Goal: Answer question/provide support: Share knowledge or assist other users

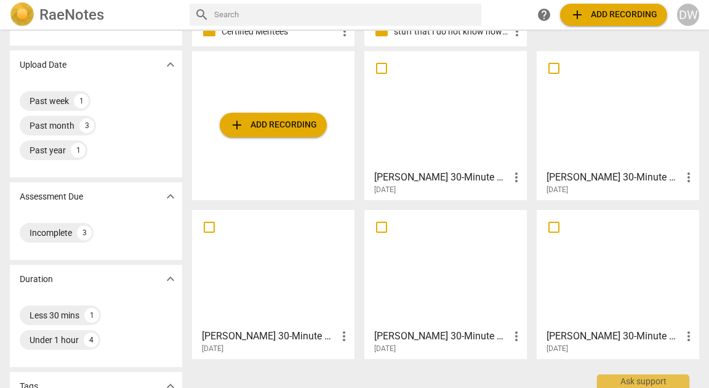
scroll to position [71, 0]
click at [483, 150] on div at bounding box center [446, 109] width 154 height 109
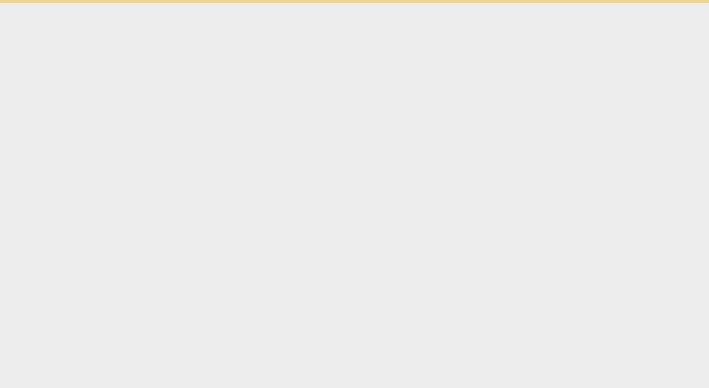
click at [483, 3] on html "Ask support" at bounding box center [354, 1] width 709 height 3
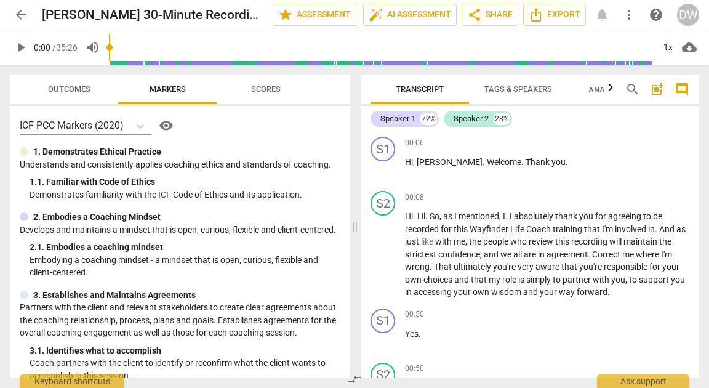
click at [509, 91] on span "Tags & Speakers" at bounding box center [519, 88] width 68 height 9
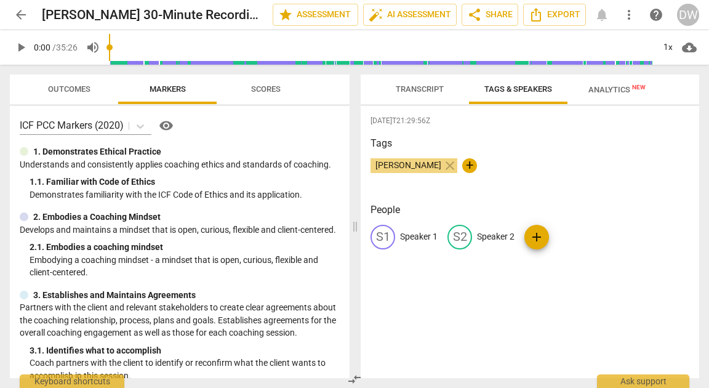
click at [427, 239] on p "Speaker 1" at bounding box center [419, 236] width 38 height 13
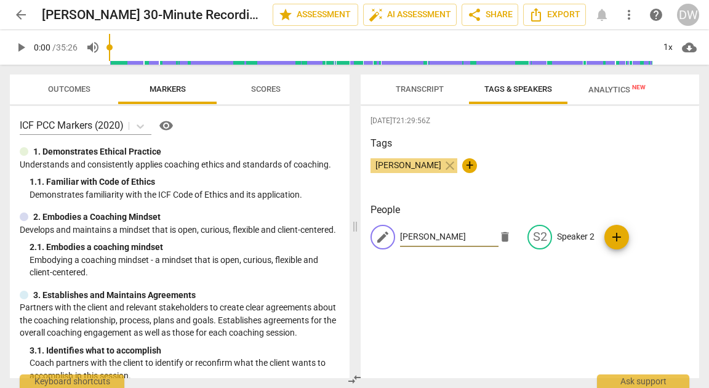
type input "[PERSON_NAME]"
click at [557, 232] on p "Speaker 2" at bounding box center [576, 236] width 38 height 13
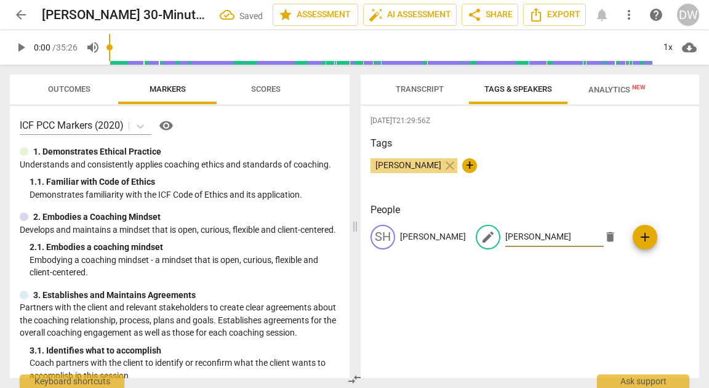
type input "[PERSON_NAME]"
click at [552, 313] on div "[DATE]T21:29:56Z Tags [PERSON_NAME] close + People [PERSON_NAME] edit Jade dele…" at bounding box center [530, 242] width 339 height 272
click at [23, 50] on span "play_arrow" at bounding box center [21, 47] width 15 height 15
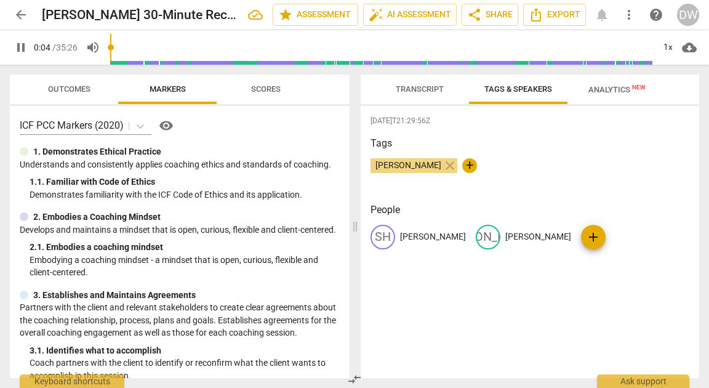
click at [416, 85] on span "Transcript" at bounding box center [420, 88] width 48 height 9
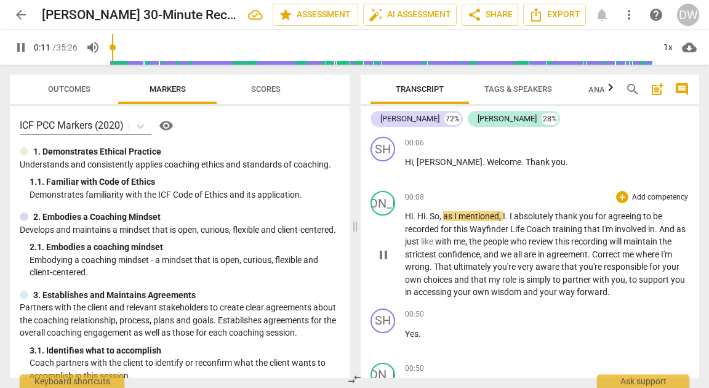
scroll to position [44, 0]
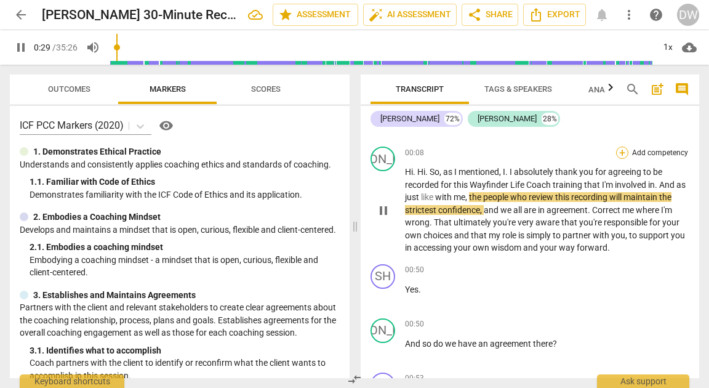
click at [618, 150] on div "+" at bounding box center [622, 153] width 12 height 12
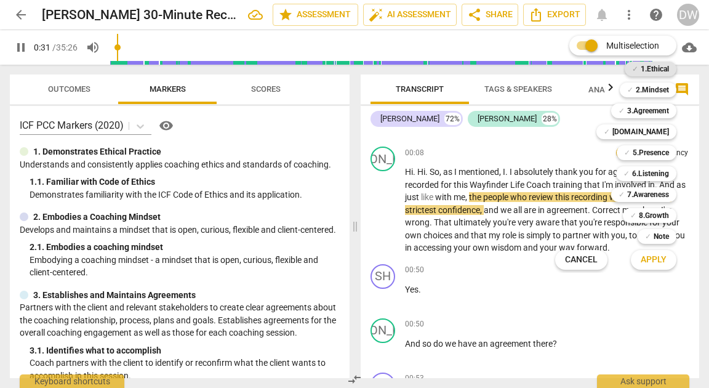
click at [649, 70] on b "1.Ethical" at bounding box center [655, 69] width 28 height 15
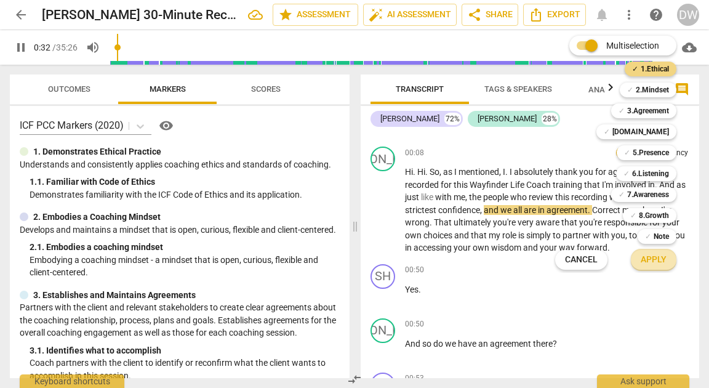
click at [636, 252] on button "Apply" at bounding box center [654, 260] width 46 height 22
type input "33"
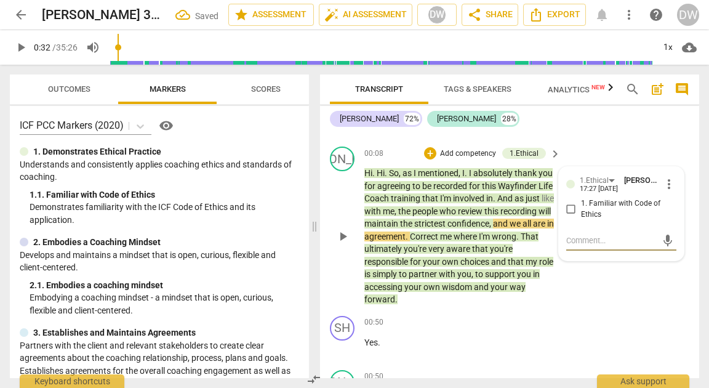
click at [570, 207] on input "1. Familiar with Code of Ethics" at bounding box center [572, 209] width 20 height 15
checkbox input "true"
click at [344, 238] on span "play_arrow" at bounding box center [343, 236] width 15 height 15
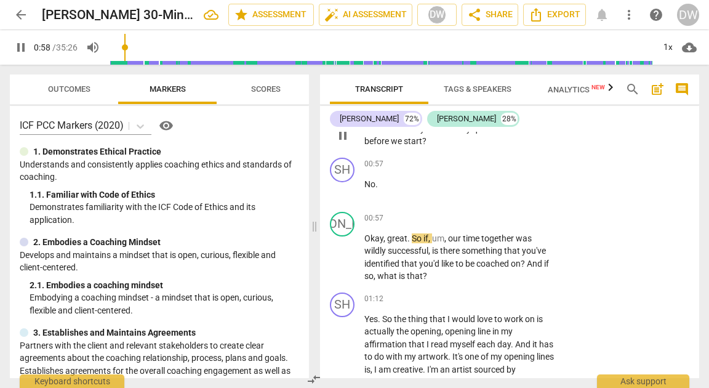
scroll to position [421, 0]
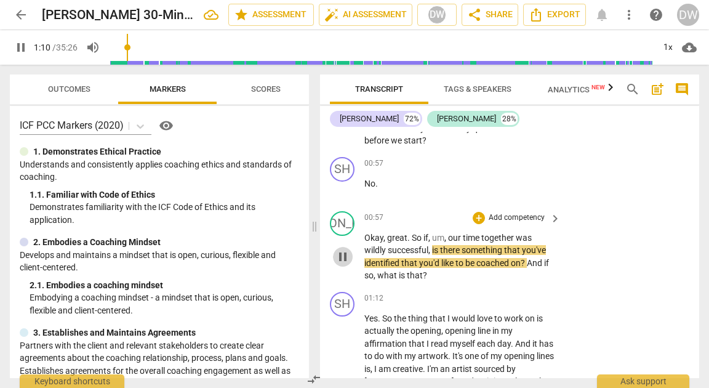
click at [342, 256] on span "pause" at bounding box center [343, 256] width 15 height 15
type input "70"
click at [473, 217] on div "+" at bounding box center [479, 218] width 12 height 12
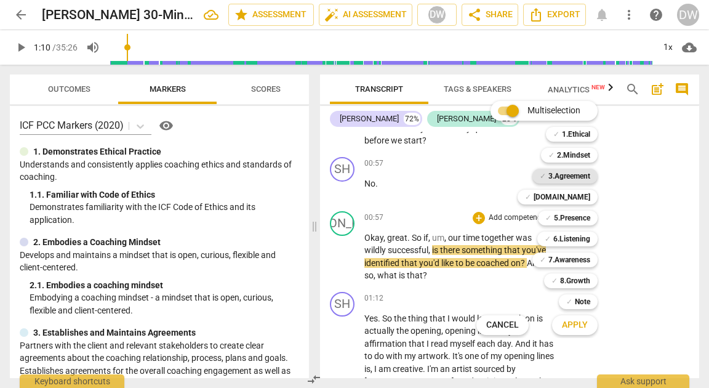
click at [566, 173] on b "3.Agreement" at bounding box center [570, 176] width 42 height 15
click at [575, 329] on span "Apply" at bounding box center [575, 325] width 26 height 12
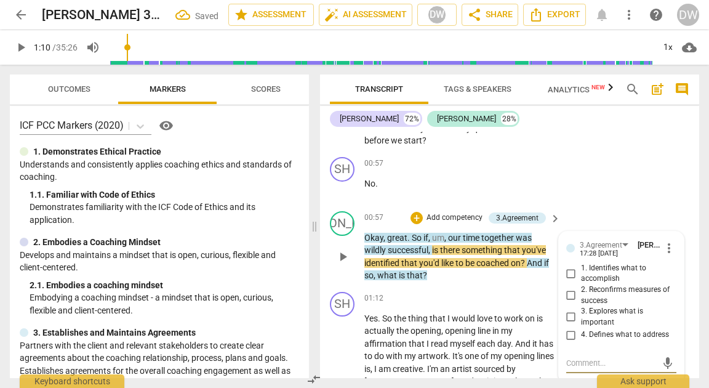
click at [571, 272] on input "1. Identifies what to accomplish" at bounding box center [572, 273] width 20 height 15
checkbox input "true"
click at [346, 256] on span "play_arrow" at bounding box center [343, 256] width 15 height 15
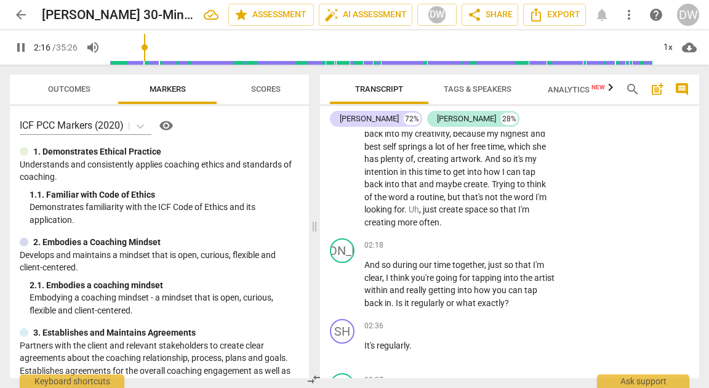
scroll to position [700, 0]
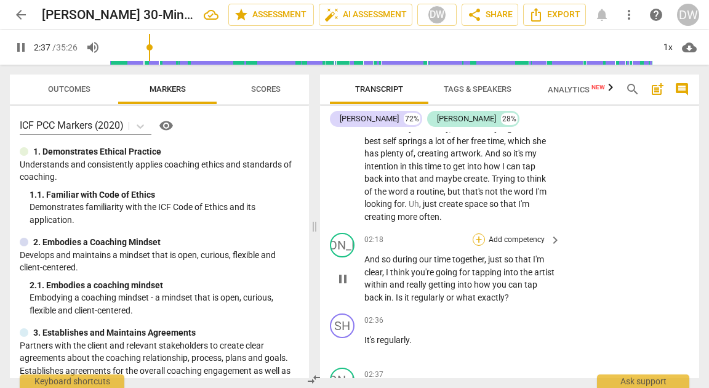
click at [474, 238] on div "SH play_arrow pause 00:06 + Add competency keyboard_arrow_right Hi , [PERSON_NA…" at bounding box center [509, 255] width 379 height 246
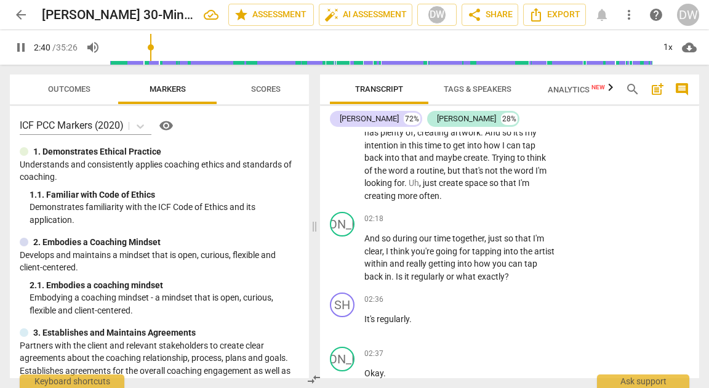
scroll to position [738, 0]
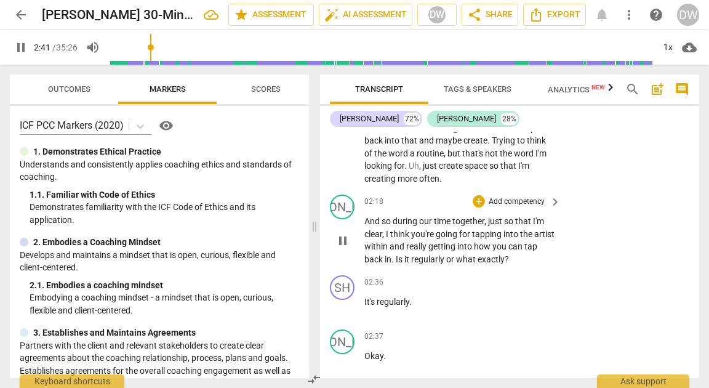
click at [341, 240] on span "pause" at bounding box center [343, 240] width 15 height 15
type input "162"
click at [475, 196] on div "+" at bounding box center [479, 201] width 12 height 12
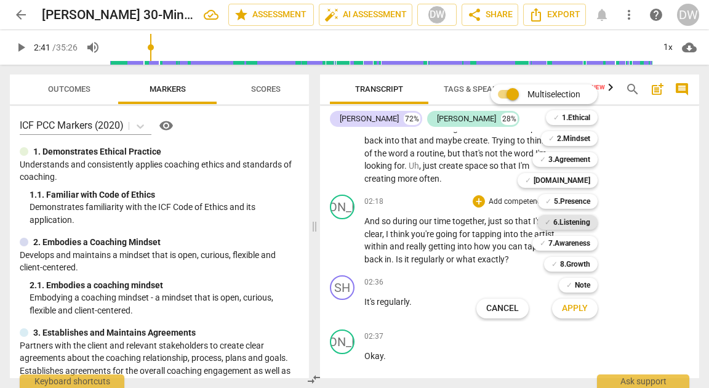
click at [570, 221] on b "6.Listening" at bounding box center [572, 222] width 37 height 15
click at [573, 310] on span "Apply" at bounding box center [575, 308] width 26 height 12
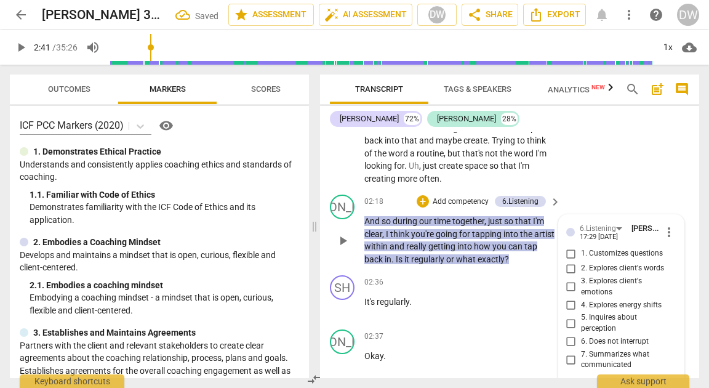
scroll to position [873, 0]
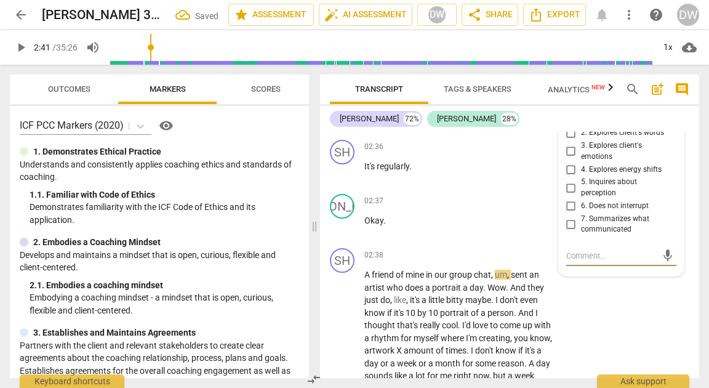
click at [569, 222] on input "7. Summarizes what communicated" at bounding box center [572, 224] width 20 height 15
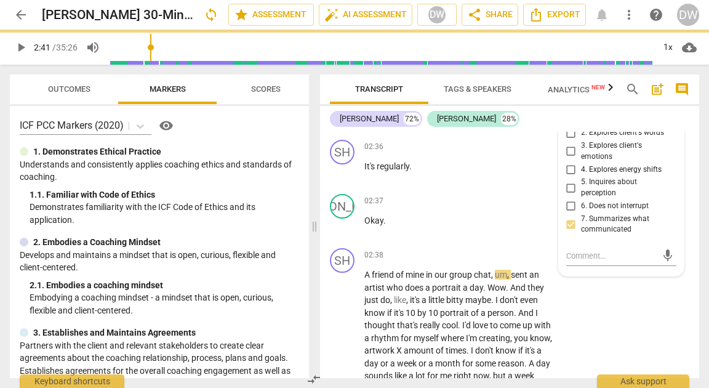
click at [572, 220] on input "7. Summarizes what communicated" at bounding box center [572, 224] width 20 height 15
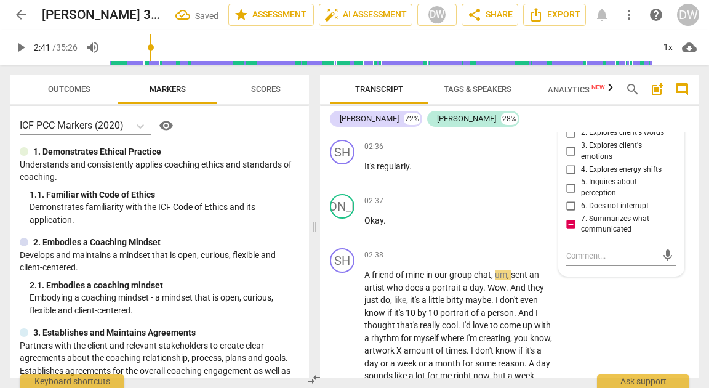
click at [572, 220] on input "7. Summarizes what communicated" at bounding box center [572, 224] width 20 height 15
checkbox input "false"
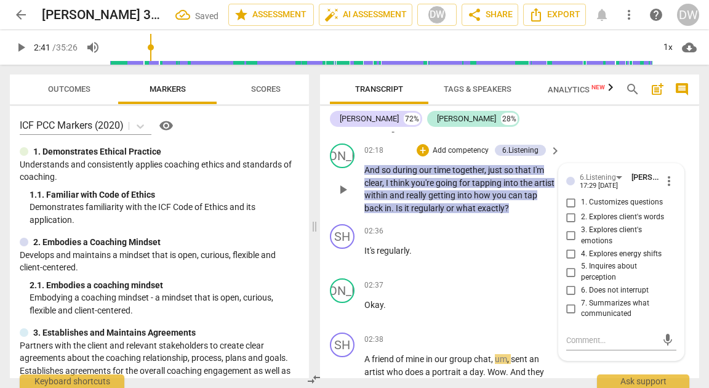
scroll to position [790, 0]
click at [592, 179] on div "6.Listening" at bounding box center [598, 177] width 36 height 12
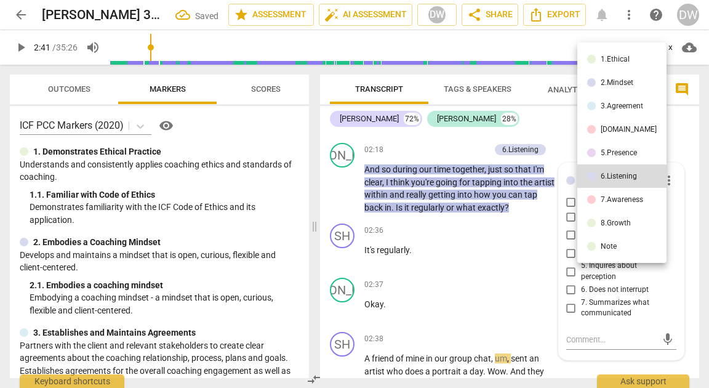
click at [610, 107] on div "3.Agreement" at bounding box center [622, 105] width 42 height 7
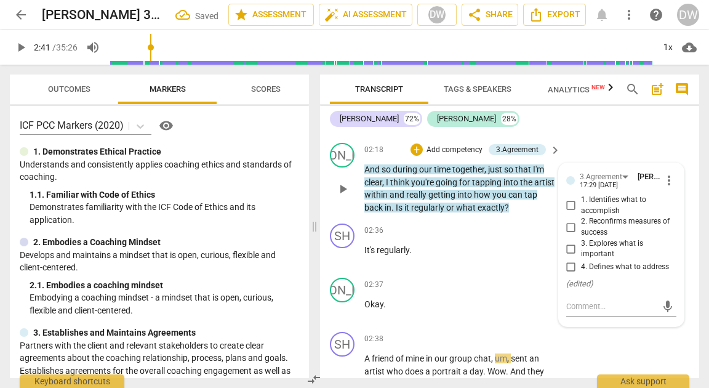
click at [569, 228] on input "2. Reconfirms measures of success" at bounding box center [572, 227] width 20 height 15
checkbox input "true"
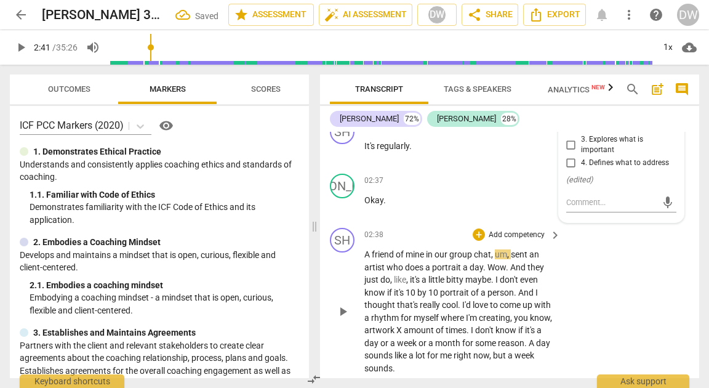
scroll to position [909, 0]
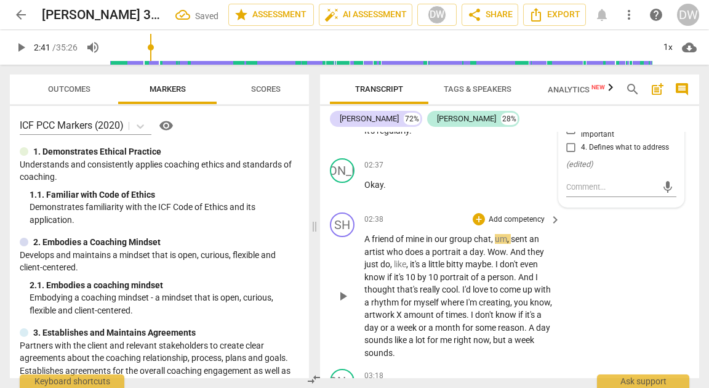
click at [345, 309] on div "play_arrow pause" at bounding box center [348, 296] width 31 height 118
click at [342, 293] on span "play_arrow" at bounding box center [343, 296] width 15 height 15
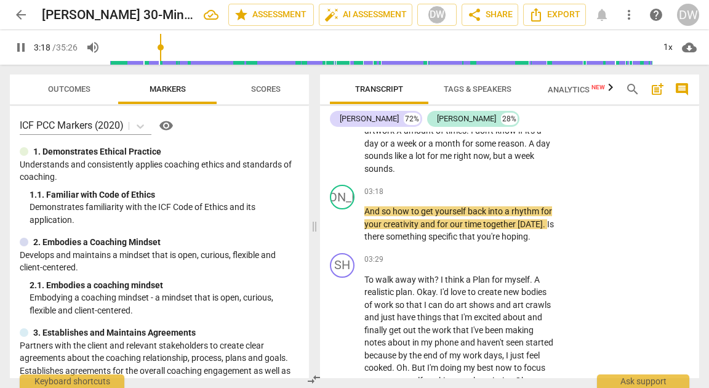
scroll to position [1094, 0]
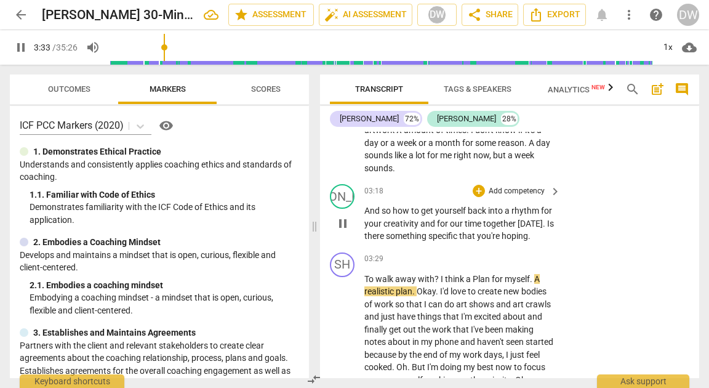
click at [344, 228] on span "pause" at bounding box center [343, 223] width 15 height 15
type input "214"
click at [476, 196] on div "+" at bounding box center [479, 191] width 12 height 12
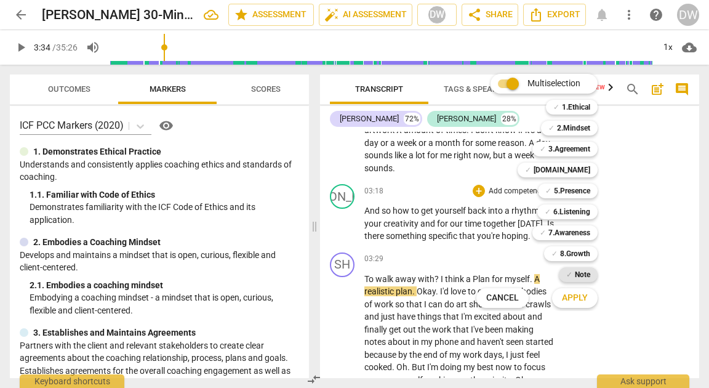
click at [573, 270] on div "✓ Note" at bounding box center [578, 274] width 39 height 15
click at [573, 301] on span "Apply" at bounding box center [575, 298] width 26 height 12
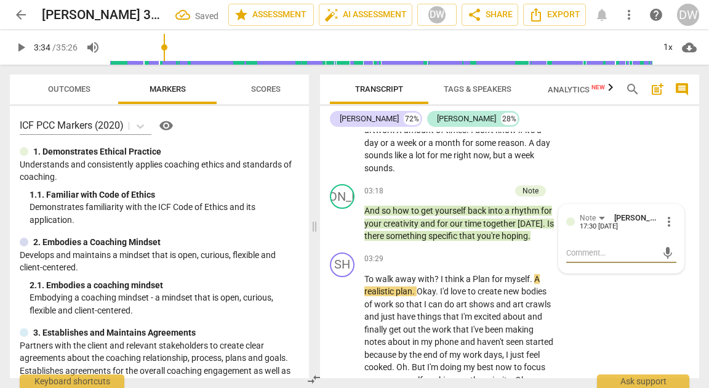
type textarea "I"
type textarea "IO"
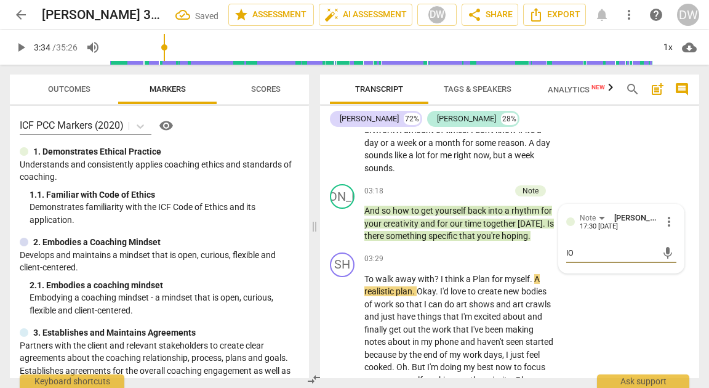
type textarea "IO"
type textarea "IO l"
type textarea "IO lo"
type textarea "IO lov"
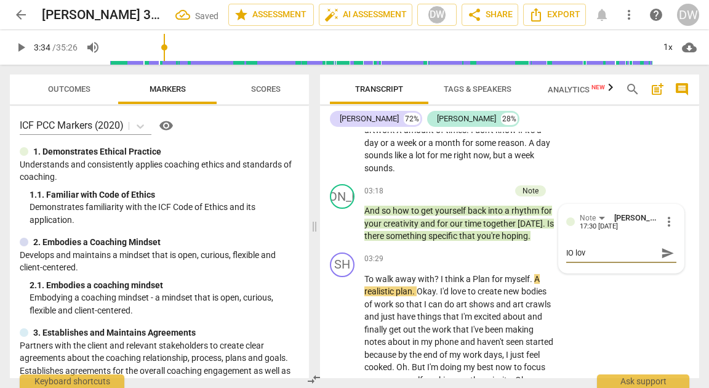
type textarea "IO love"
type textarea "IO lov"
type textarea "IO lo"
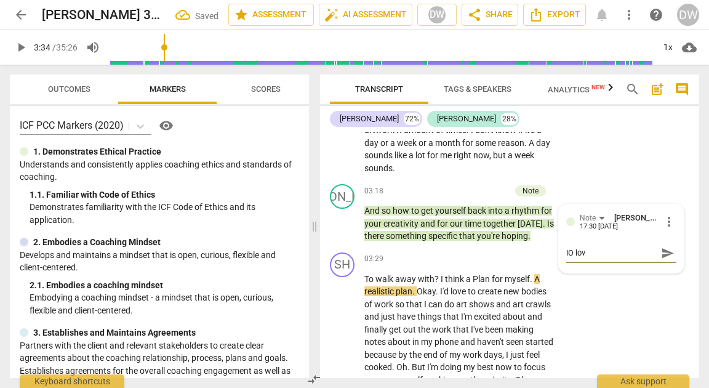
type textarea "IO lo"
type textarea "IO l"
type textarea "IO"
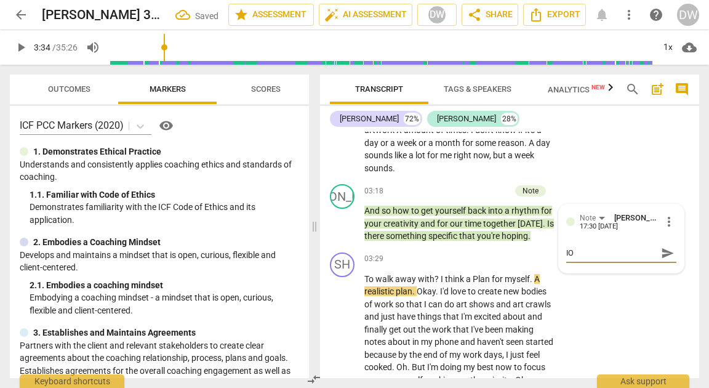
type textarea "IO"
type textarea "I"
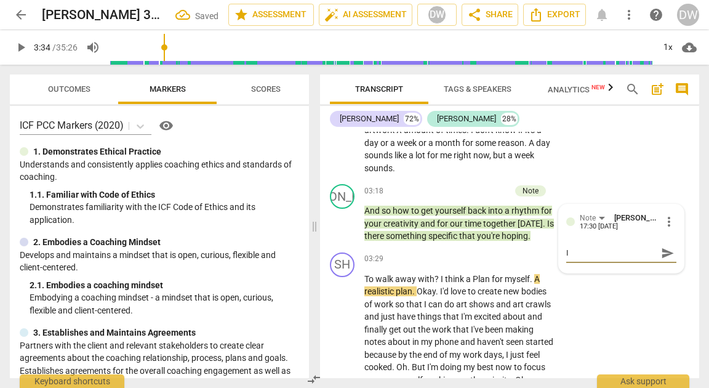
type textarea "I"
type textarea "I r"
type textarea "I re"
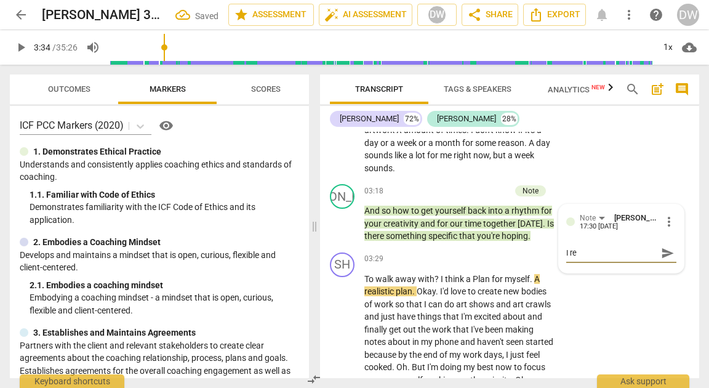
type textarea "I rea"
type textarea "I real"
type textarea "I reall"
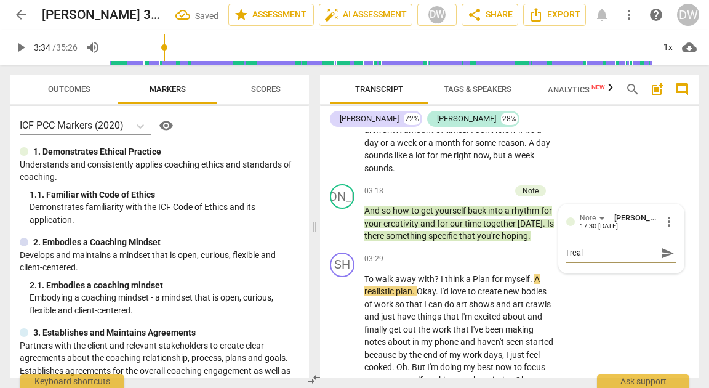
type textarea "I reall"
type textarea "I really"
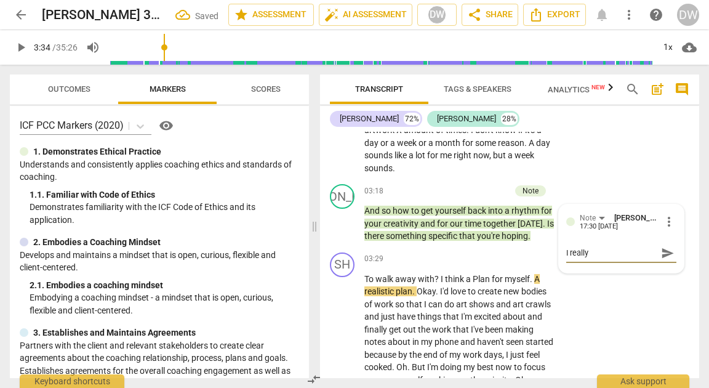
type textarea "I really a"
type textarea "I really ap"
type textarea "I really app"
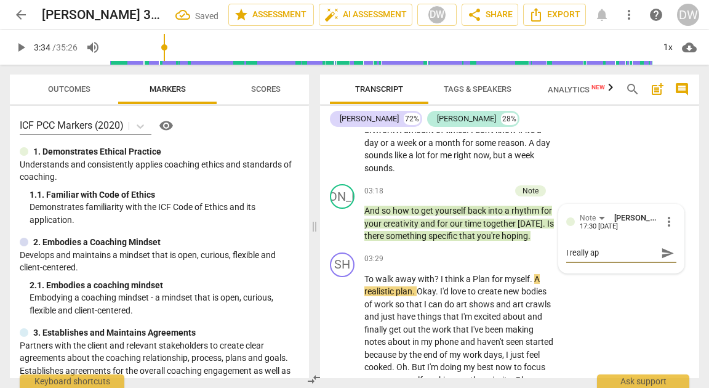
type textarea "I really app"
type textarea "I really appr"
type textarea "I really appre"
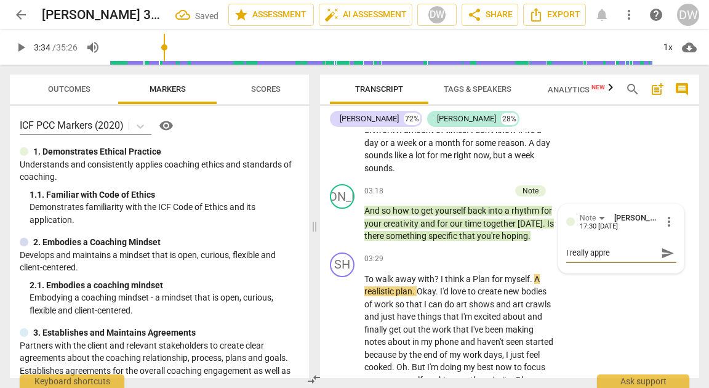
type textarea "I really appr"
type textarea "I really app"
type textarea "I really ap"
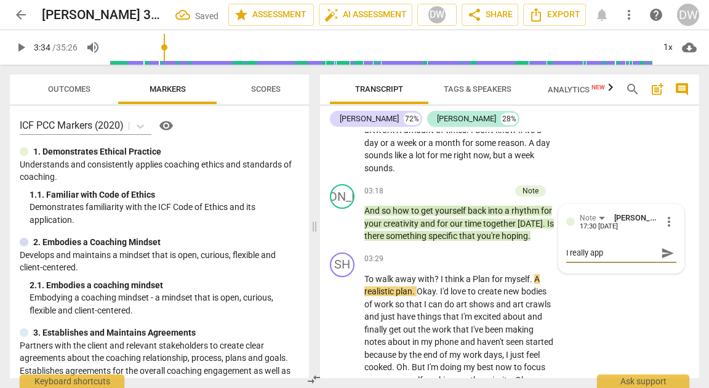
type textarea "I really ap"
type textarea "I really a"
type textarea "I really"
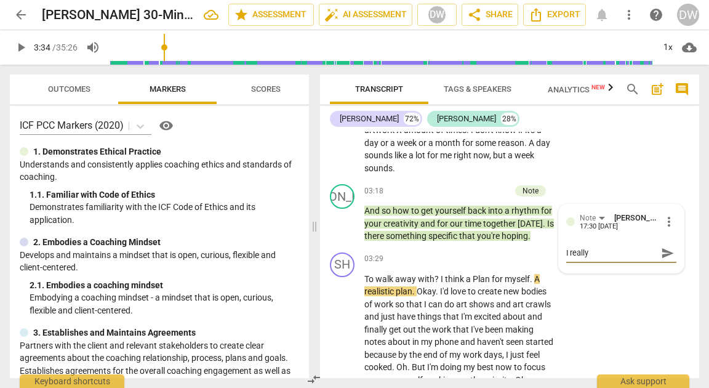
type textarea "I really"
type textarea "I reall"
type textarea "I real"
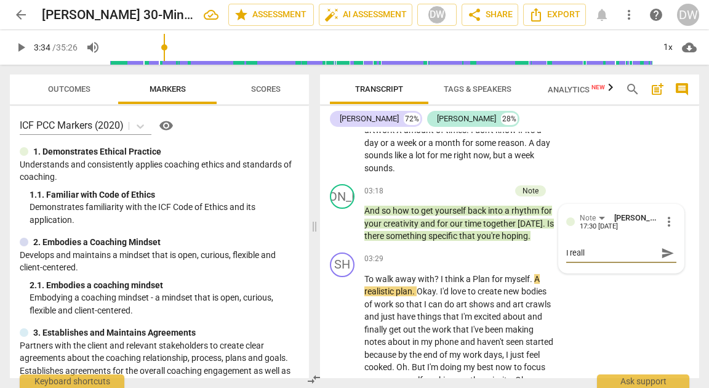
type textarea "I real"
type textarea "I rea"
type textarea "I re"
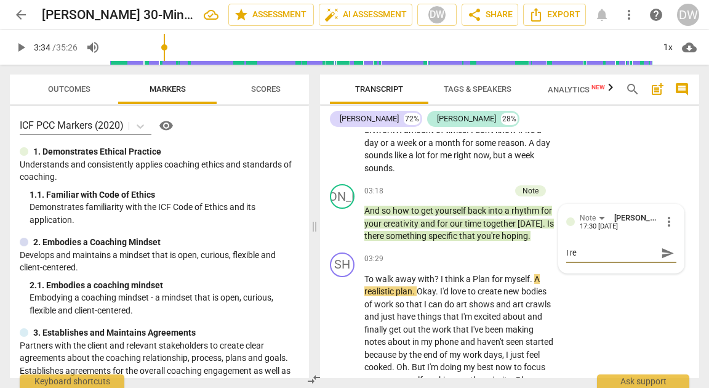
type textarea "I r"
type textarea "I"
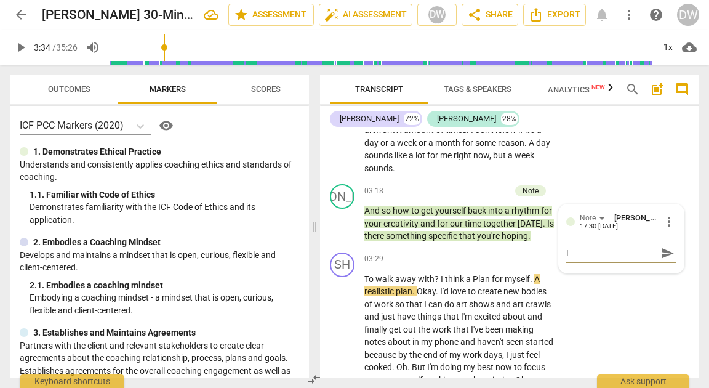
type textarea "I"
type textarea "G"
type textarea "Gr"
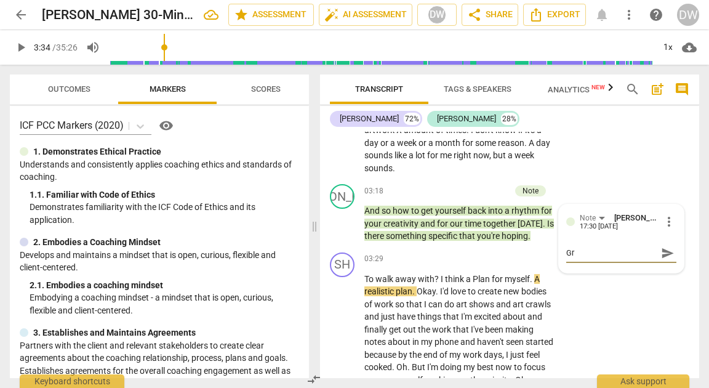
type textarea "Gre"
type textarea "Grea"
type textarea "Grea t"
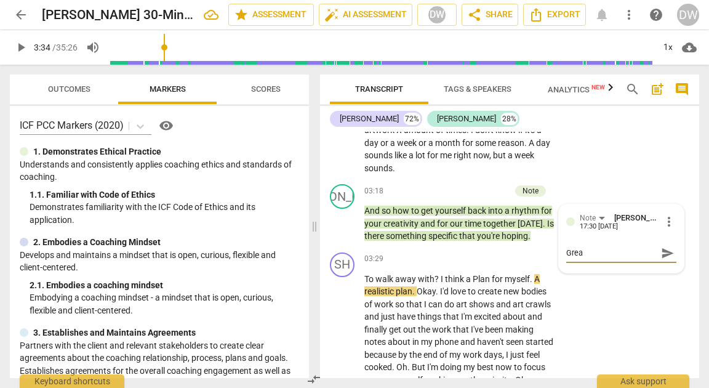
type textarea "Grea t"
type textarea "Grea"
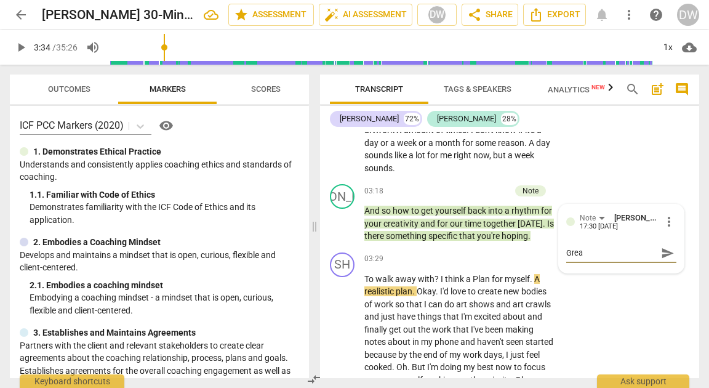
type textarea "Great"
type textarea "Great j"
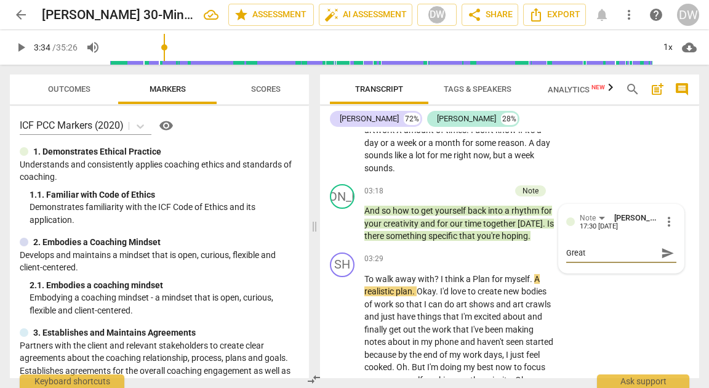
type textarea "Great j"
type textarea "Great jo"
type textarea "Great job"
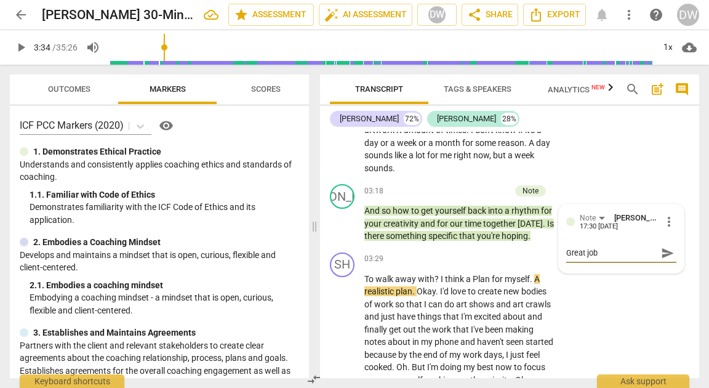
type textarea "Great job"
type textarea "Great job g"
type textarea "Great job ge"
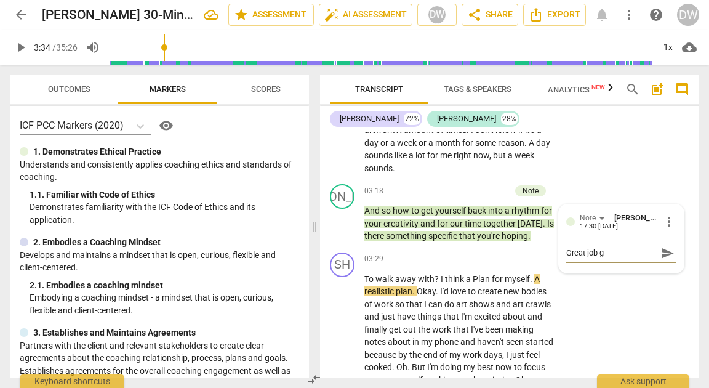
type textarea "Great job ge"
type textarea "Great job get"
type textarea "Great job gett"
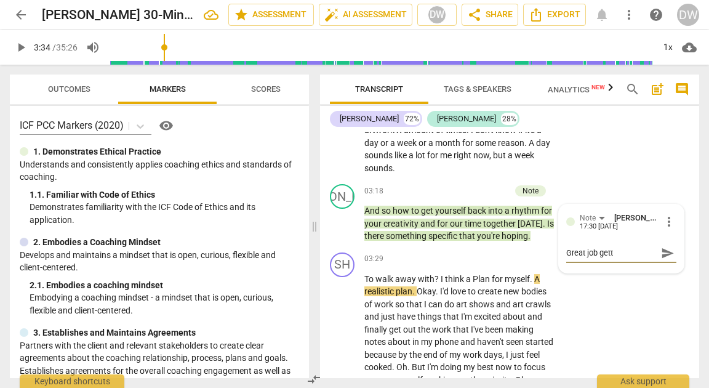
type textarea "Great job getti"
type textarea "Great job gettin"
type textarea "Great job getting"
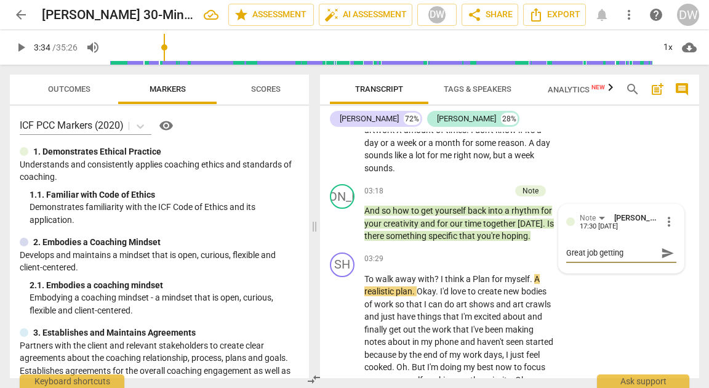
type textarea "Great job getting"
type textarea "Great job getting a"
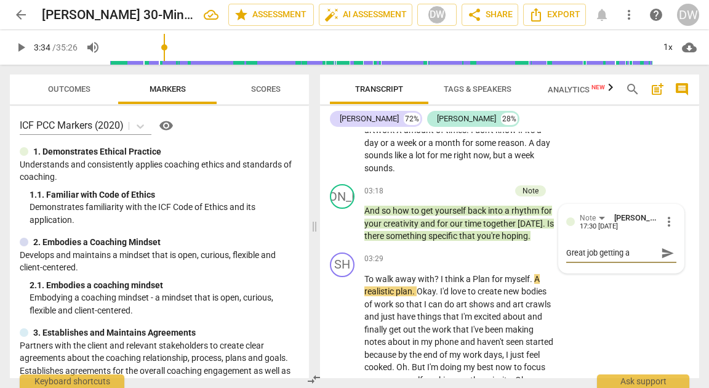
type textarea "Great job getting a c"
type textarea "Great job getting a cl"
type textarea "Great job getting a cle"
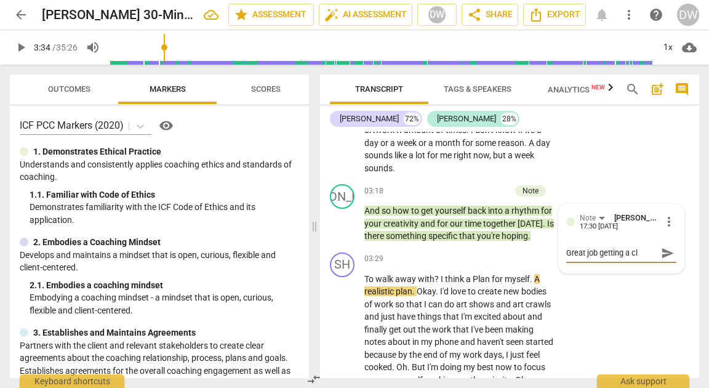
type textarea "Great job getting a cle"
type textarea "Great job getting a clea"
type textarea "Great job getting a clear"
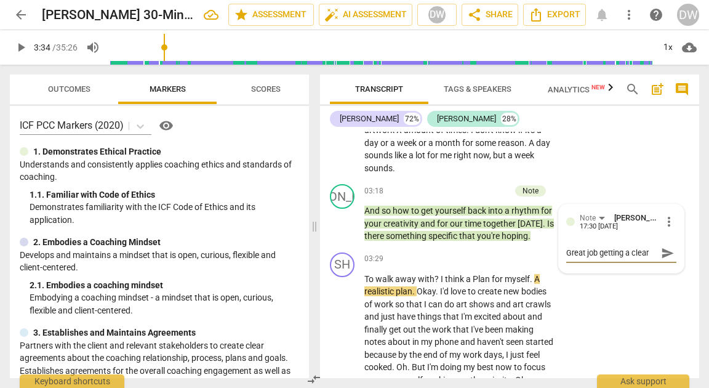
type textarea "Great job getting a clear"
type textarea "Great job getting a clear b"
type textarea "Great job getting a clear [PERSON_NAME]"
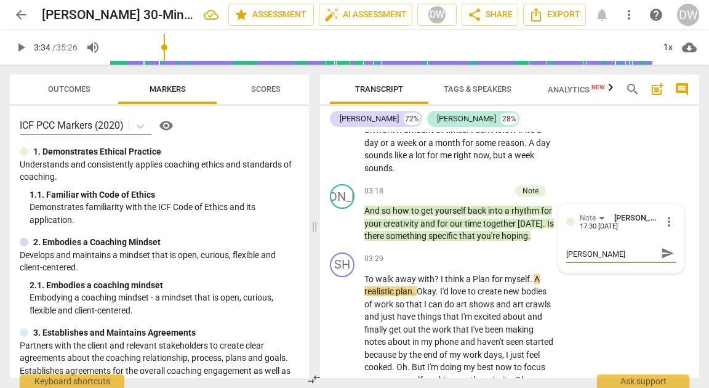
type textarea "Great job getting a clear b"
type textarea "Great job getting a clear"
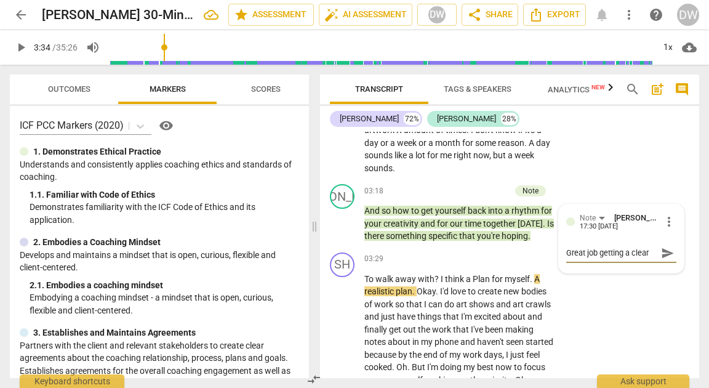
type textarea "Great job getting a clear o"
type textarea "Great job getting a clear ob"
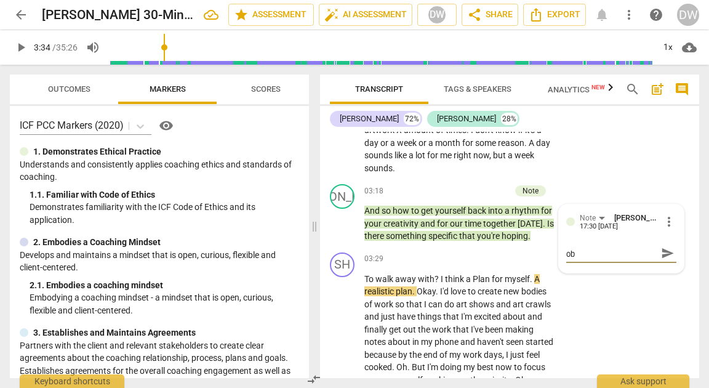
type textarea "Great job getting a clear obj"
type textarea "Great job getting a clear obje"
type textarea "Great job getting a clear objec"
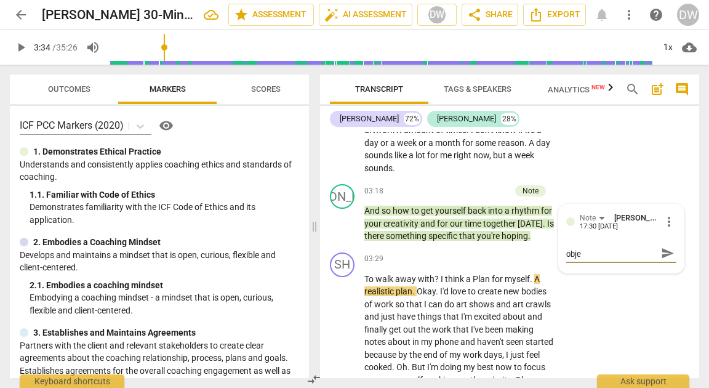
type textarea "Great job getting a clear objec"
type textarea "Great job getting a clear object"
type textarea "Great job getting a clear objecti"
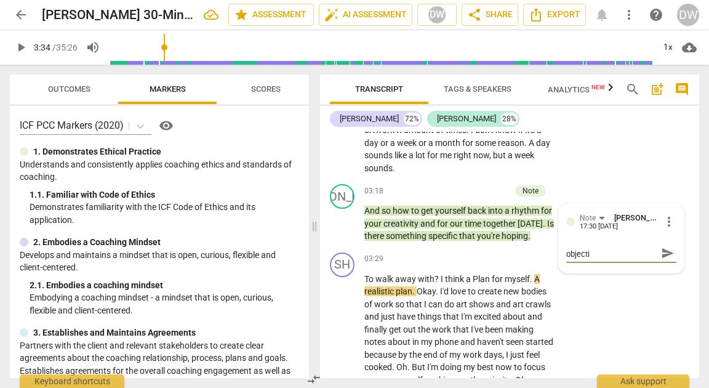
scroll to position [0, 0]
type textarea "Great job getting a clear objectiv"
type textarea "Great job getting a clear objective"
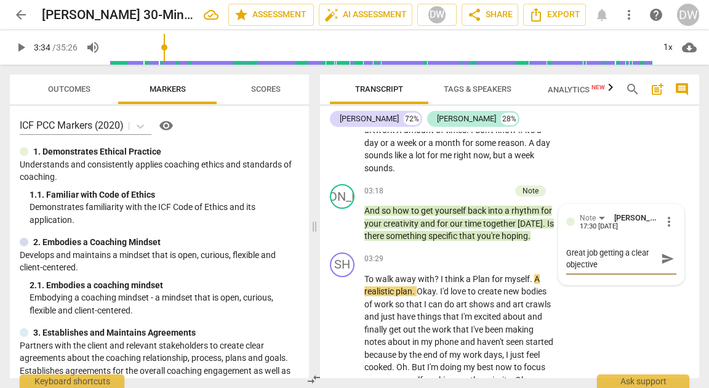
type textarea "Great job getting a clear objective."
click at [660, 251] on span "send" at bounding box center [668, 258] width 18 height 15
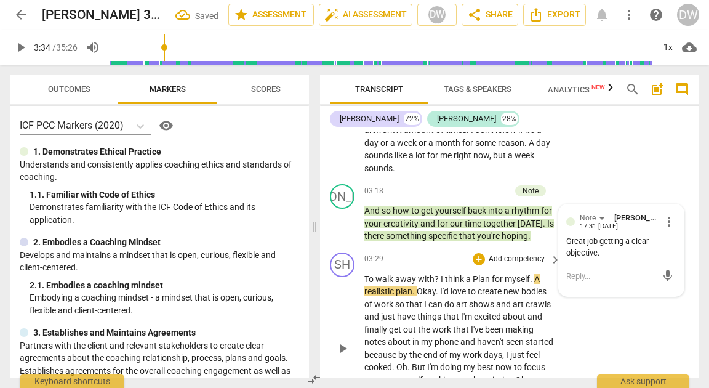
click at [329, 359] on div "SH play_arrow pause 03:29 + Add competency keyboard_arrow_right To walk away wi…" at bounding box center [509, 339] width 379 height 182
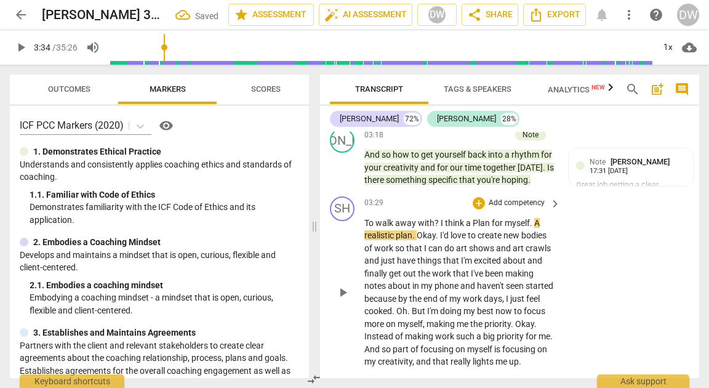
scroll to position [1152, 0]
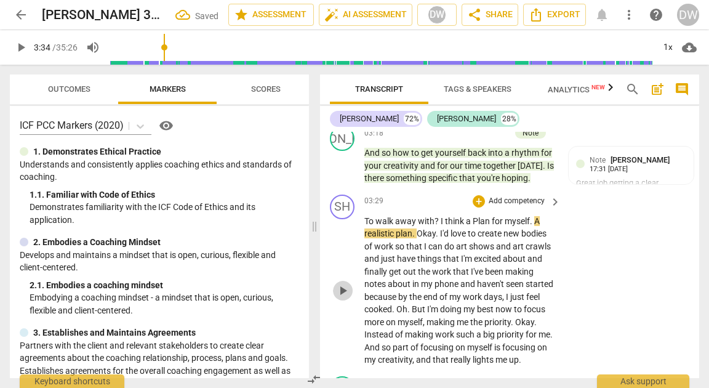
click at [341, 298] on span "play_arrow" at bounding box center [343, 290] width 15 height 15
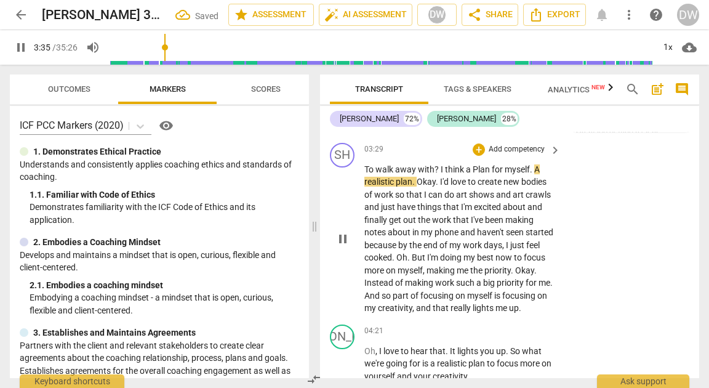
scroll to position [1203, 0]
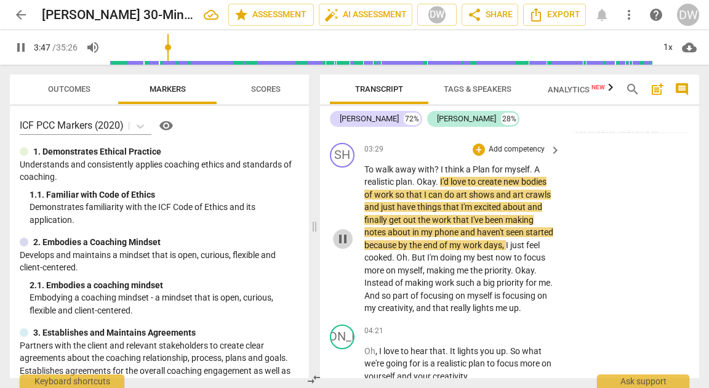
click at [343, 246] on span "pause" at bounding box center [343, 239] width 15 height 15
click at [343, 246] on span "play_arrow" at bounding box center [343, 239] width 15 height 15
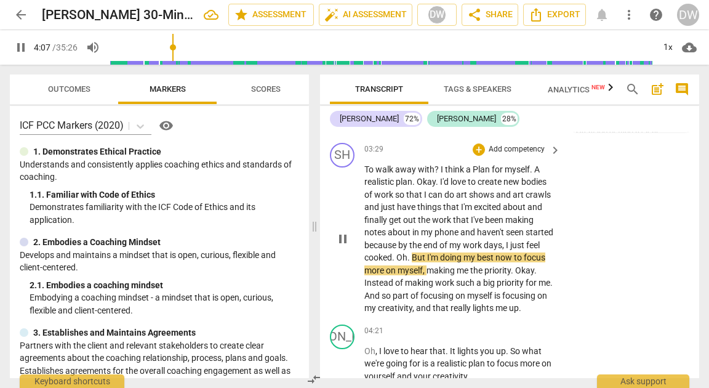
click at [343, 246] on span "pause" at bounding box center [343, 239] width 15 height 15
click at [26, 55] on button "play_arrow" at bounding box center [21, 47] width 22 height 22
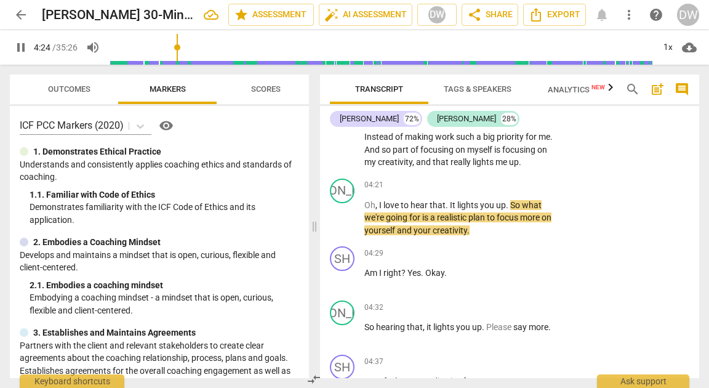
scroll to position [1350, 0]
click at [337, 225] on span "pause" at bounding box center [343, 217] width 15 height 15
type input "267"
click at [480, 191] on div "+" at bounding box center [479, 185] width 12 height 12
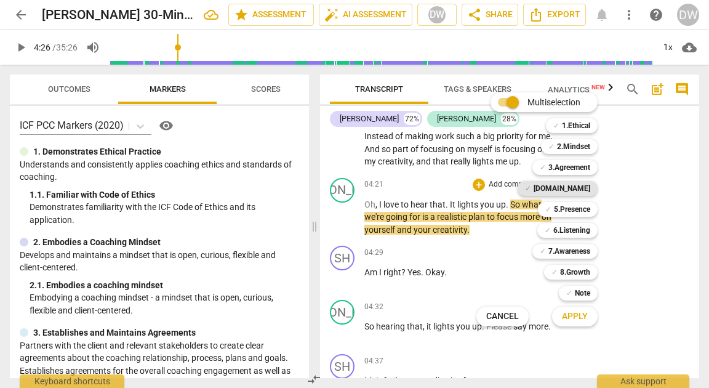
click at [575, 192] on b "[DOMAIN_NAME]" at bounding box center [562, 188] width 57 height 15
click at [575, 323] on button "Apply" at bounding box center [575, 316] width 46 height 22
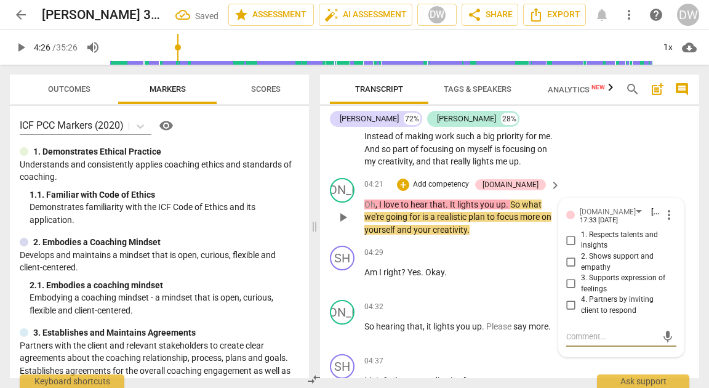
click at [570, 291] on input "3. Supports expression of feelings" at bounding box center [572, 284] width 20 height 15
checkbox input "true"
click at [573, 342] on textarea at bounding box center [612, 337] width 91 height 12
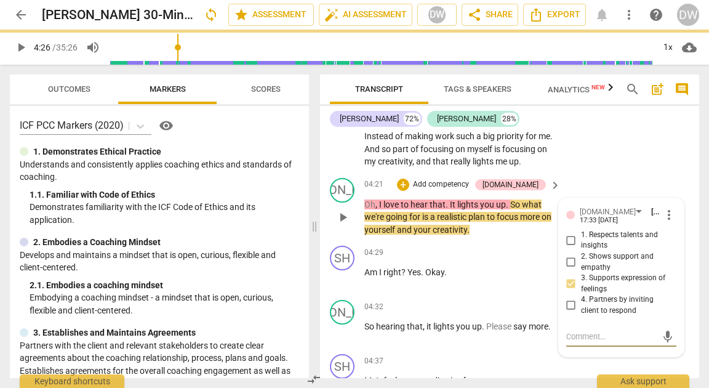
type textarea "L"
type textarea "Lo"
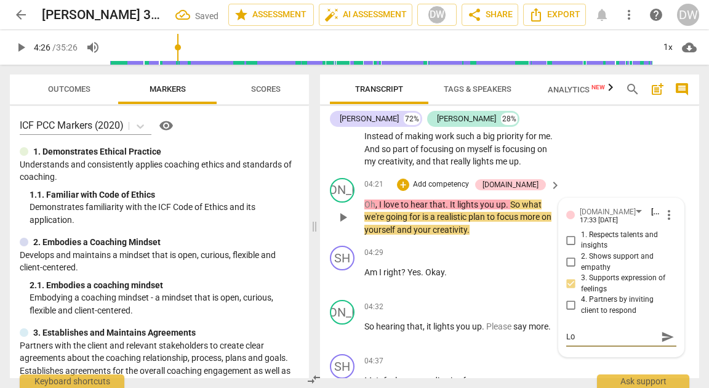
type textarea "Lov"
type textarea "Love"
type textarea "Lovel"
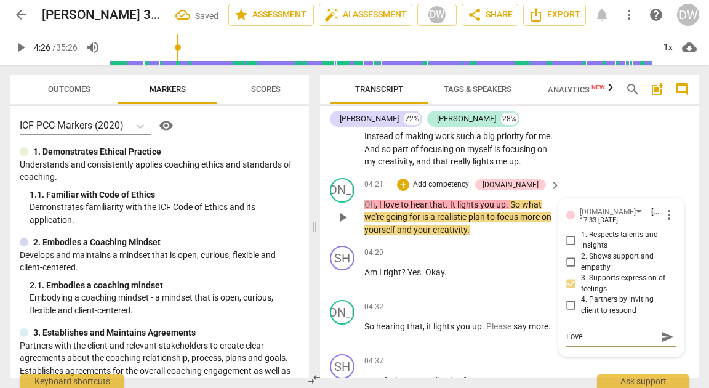
type textarea "Lovel"
type textarea "Lovely"
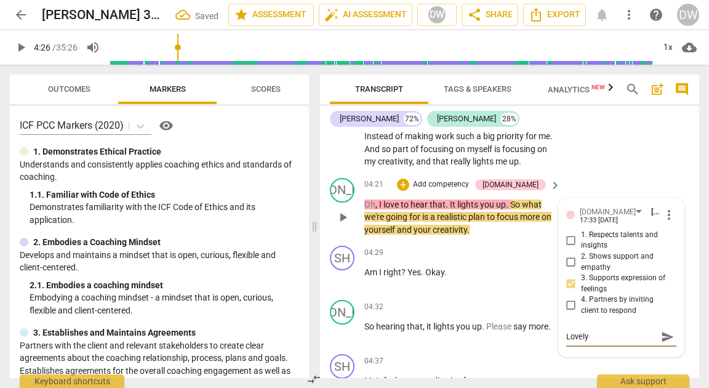
type textarea "Lovely a"
type textarea "Lovely ac"
type textarea "Lovely ack"
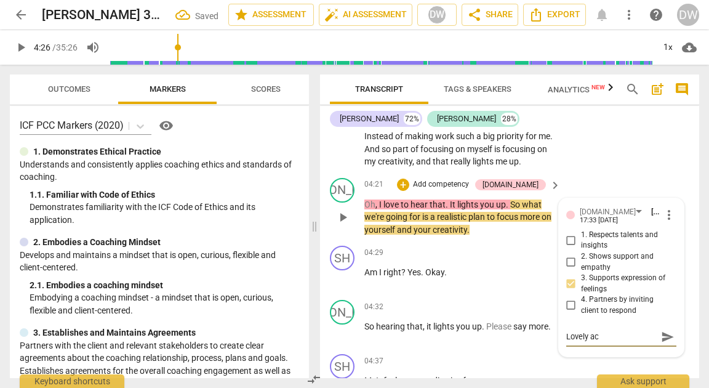
type textarea "Lovely ack"
type textarea "Lovely ackn"
type textarea "Lovely ackno"
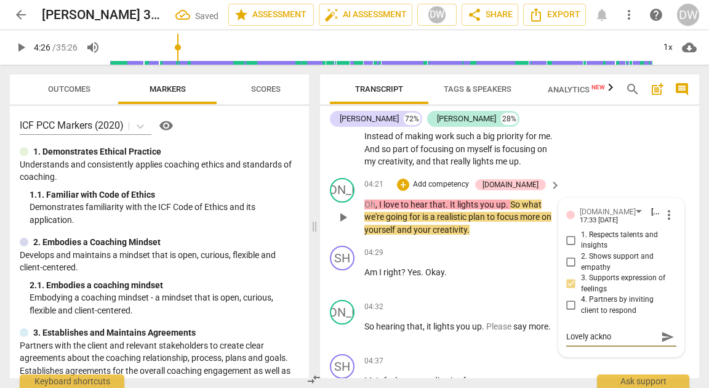
type textarea "Lovely acknow"
type textarea "Lovely acknowl"
click at [339, 225] on span "play_arrow" at bounding box center [343, 217] width 15 height 15
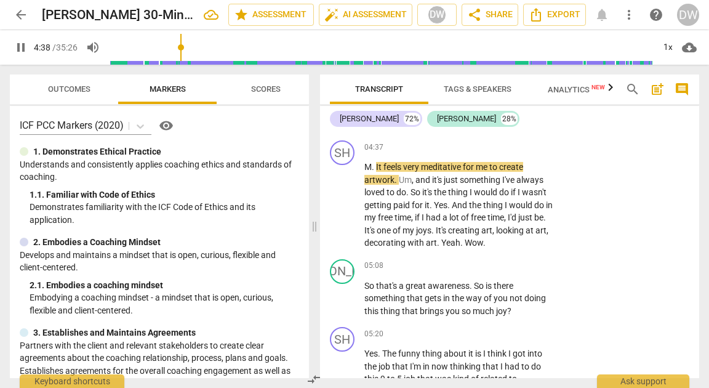
scroll to position [1537, 0]
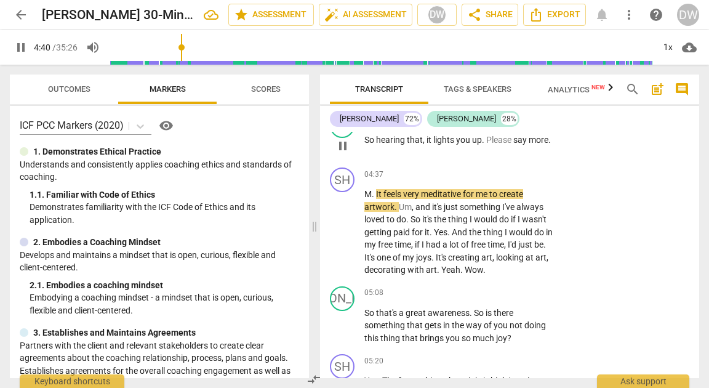
click at [344, 153] on span "pause" at bounding box center [343, 146] width 15 height 15
click at [477, 126] on div "+" at bounding box center [479, 120] width 12 height 12
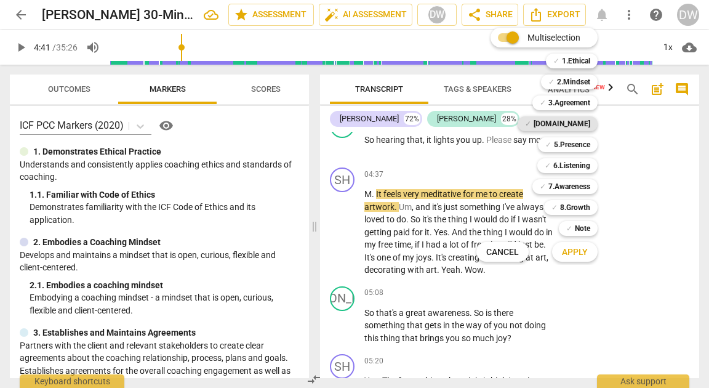
click at [578, 127] on b "[DOMAIN_NAME]" at bounding box center [562, 123] width 57 height 15
click at [572, 123] on b "[DOMAIN_NAME]" at bounding box center [562, 123] width 57 height 15
click at [572, 140] on b "5.Presence" at bounding box center [572, 144] width 36 height 15
click at [582, 256] on span "Apply" at bounding box center [575, 252] width 26 height 12
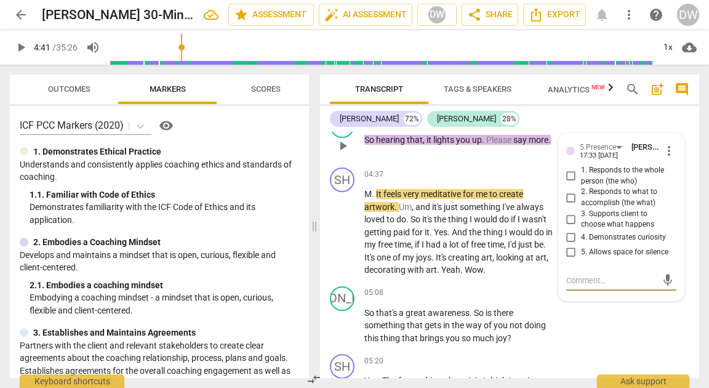
click at [570, 245] on input "4. Demonstrates curiosity" at bounding box center [572, 237] width 20 height 15
click at [344, 240] on span "play_arrow" at bounding box center [343, 232] width 15 height 15
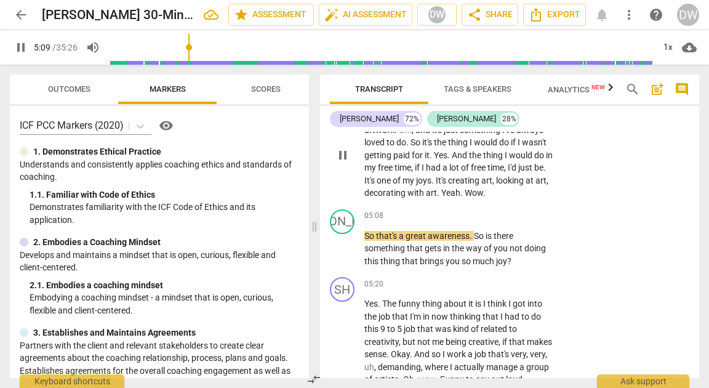
scroll to position [1615, 0]
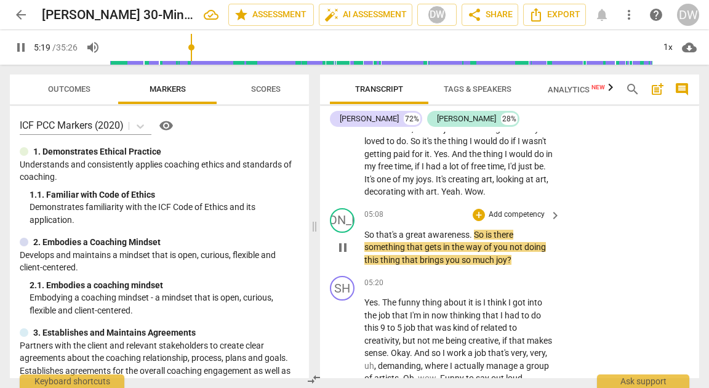
click at [345, 255] on span "pause" at bounding box center [343, 247] width 15 height 15
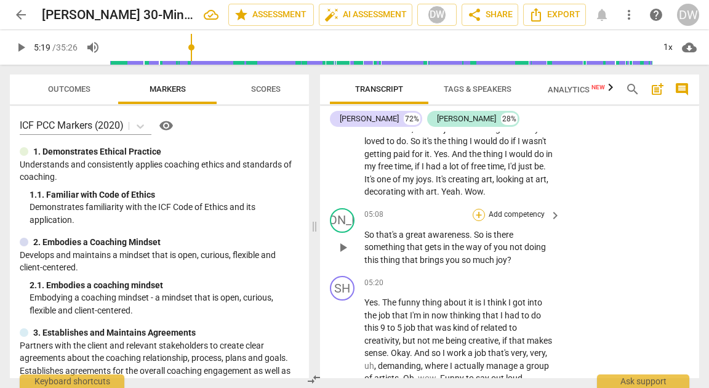
click at [477, 221] on div "+" at bounding box center [479, 215] width 12 height 12
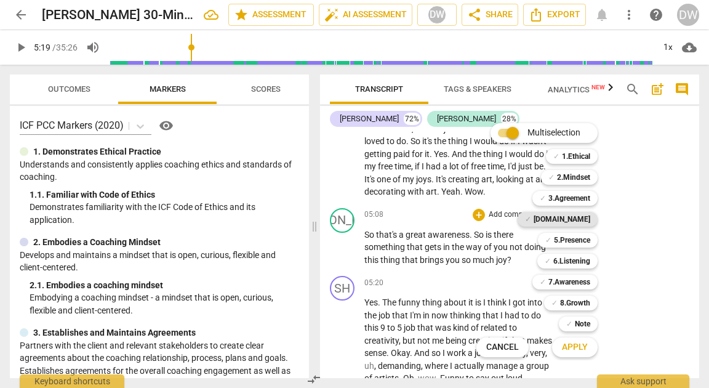
click at [531, 212] on span "✓" at bounding box center [528, 219] width 6 height 15
click at [570, 350] on span "Apply" at bounding box center [575, 347] width 26 height 12
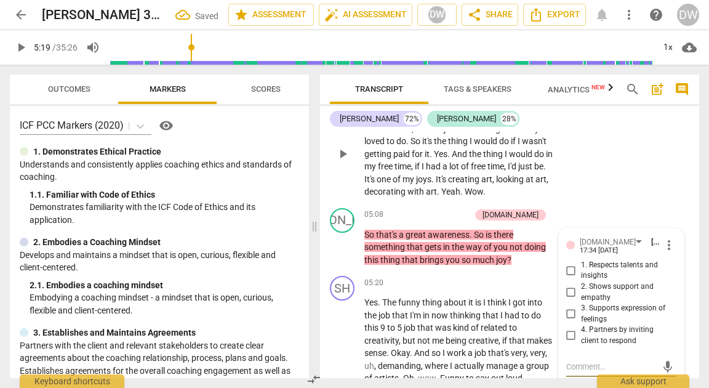
scroll to position [1751, 0]
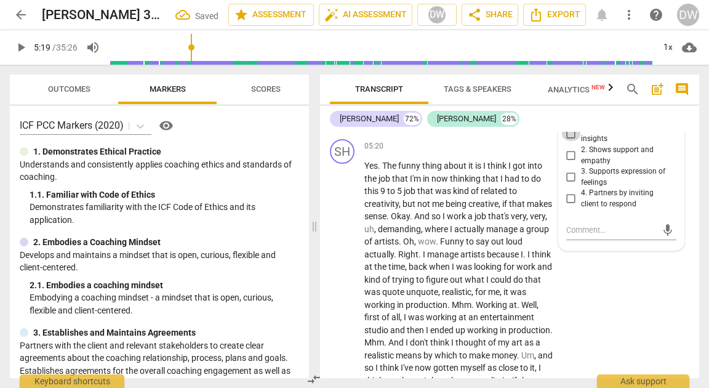
click at [569, 141] on input "1. Respects talents and insights" at bounding box center [572, 133] width 20 height 15
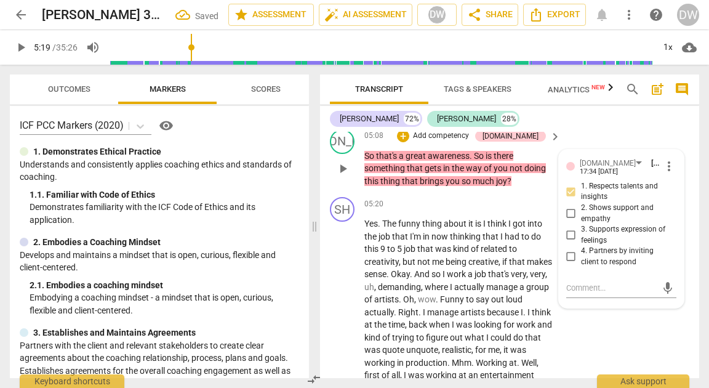
scroll to position [1693, 0]
click at [471, 142] on p "Add competency" at bounding box center [441, 136] width 59 height 11
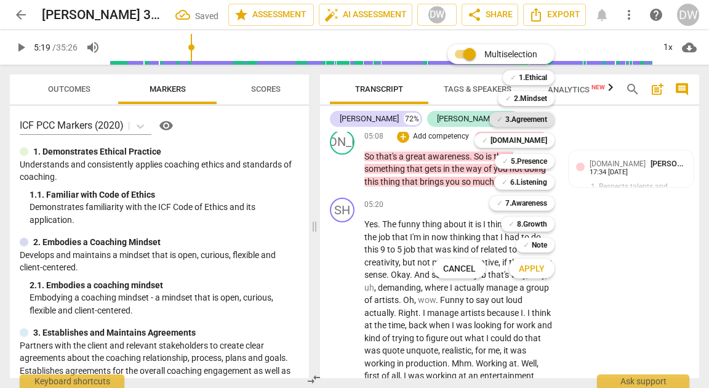
click at [527, 122] on b "3.Agreement" at bounding box center [527, 119] width 42 height 15
click at [527, 272] on span "Apply" at bounding box center [532, 269] width 26 height 12
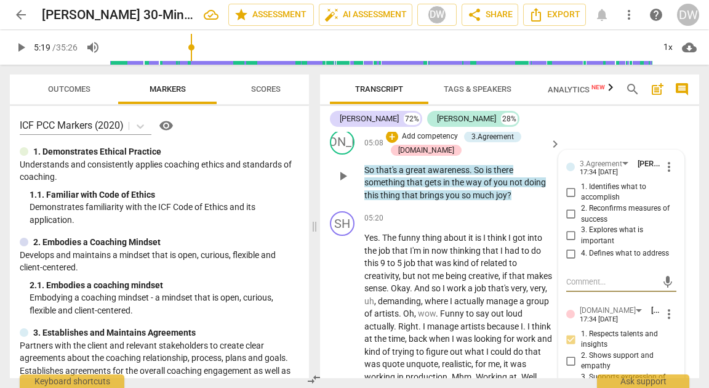
click at [567, 261] on input "4. Defines what to address" at bounding box center [572, 253] width 20 height 15
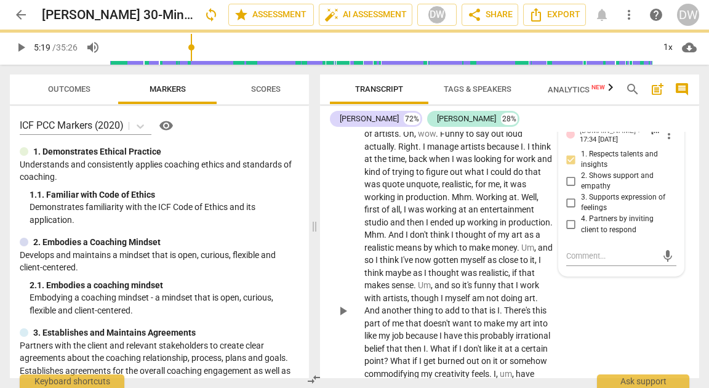
scroll to position [1873, 0]
click at [341, 318] on span "play_arrow" at bounding box center [343, 310] width 15 height 15
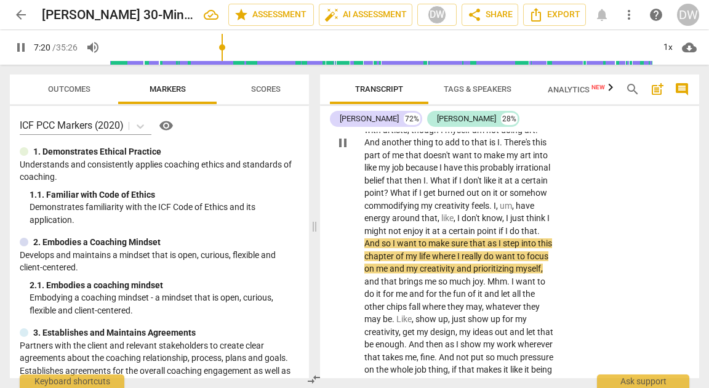
scroll to position [2039, 0]
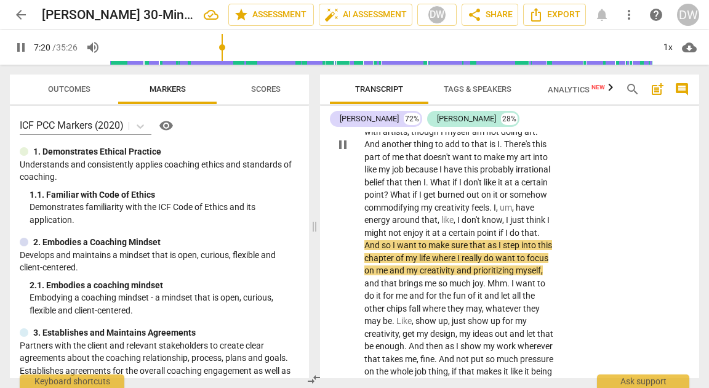
click at [342, 152] on span "pause" at bounding box center [343, 144] width 15 height 15
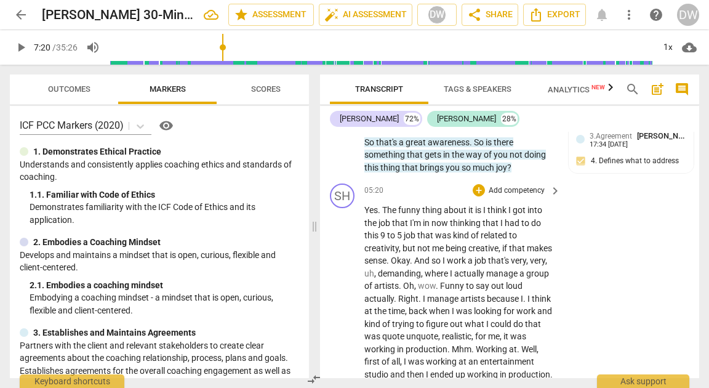
scroll to position [1719, 0]
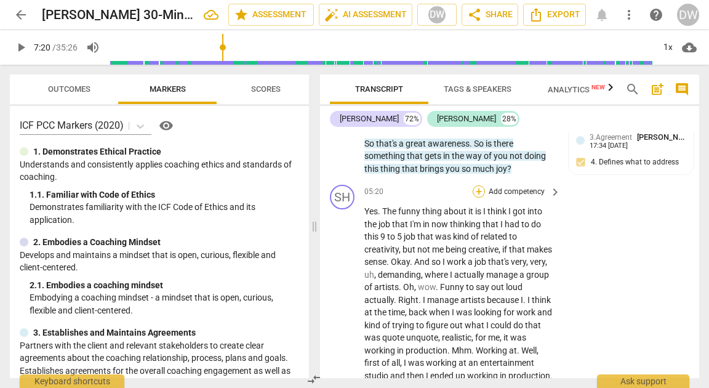
click at [476, 198] on div "+" at bounding box center [479, 191] width 12 height 12
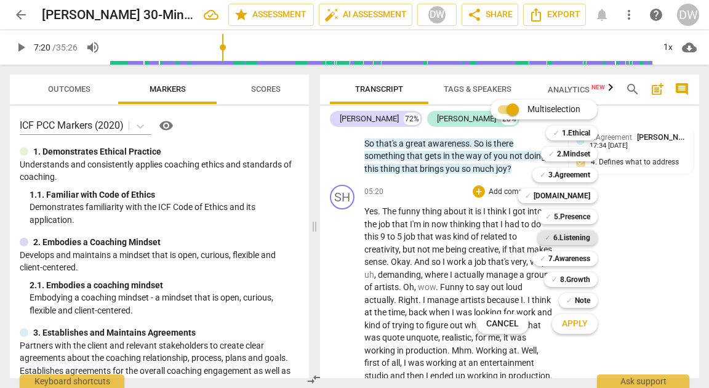
click at [549, 234] on span "✓" at bounding box center [548, 237] width 6 height 15
click at [587, 318] on span "Apply" at bounding box center [575, 324] width 26 height 12
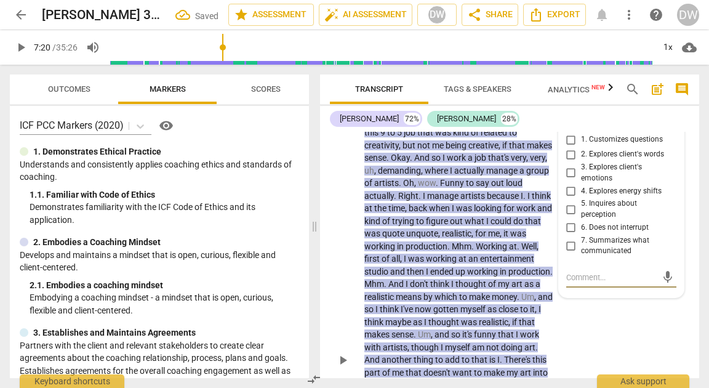
scroll to position [1828, 0]
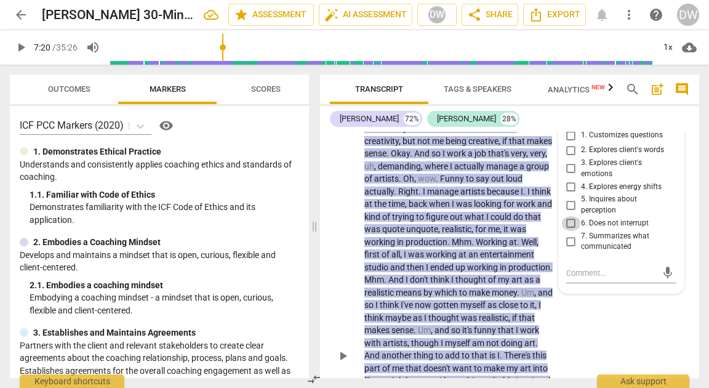
click at [569, 231] on input "6. Does not interrupt" at bounding box center [572, 223] width 20 height 15
click at [610, 116] on div "6.Listening" at bounding box center [598, 111] width 36 height 12
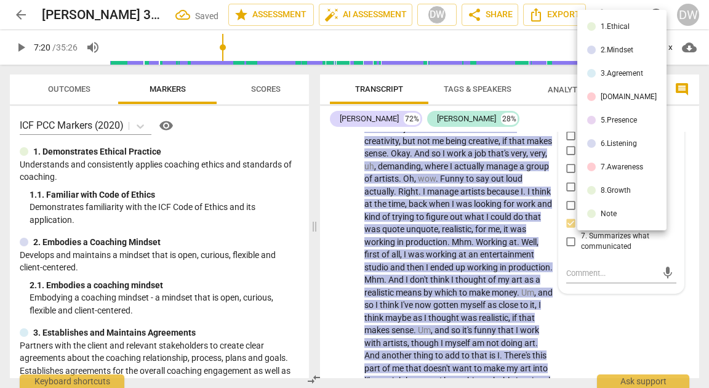
click at [610, 134] on li "6.Listening" at bounding box center [622, 143] width 89 height 23
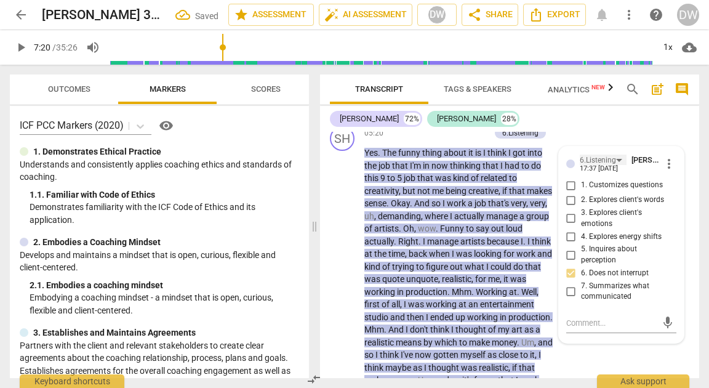
scroll to position [1771, 0]
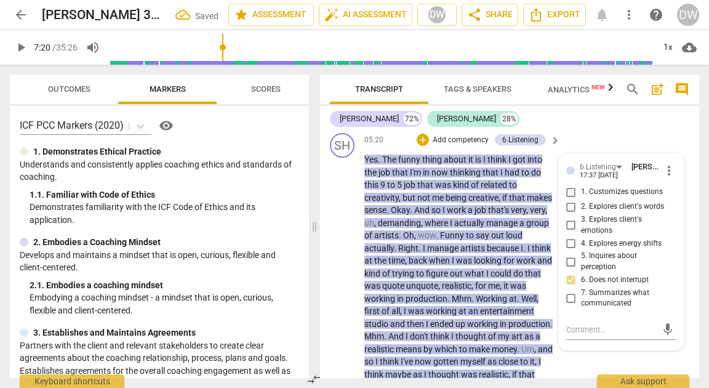
click at [477, 146] on p "Add competency" at bounding box center [461, 140] width 59 height 11
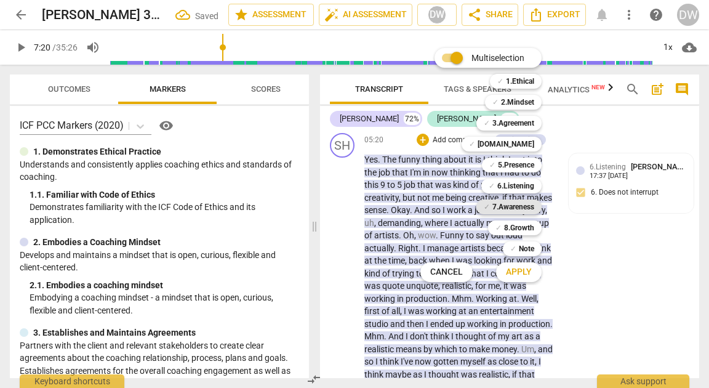
click at [525, 204] on b "7.Awareness" at bounding box center [514, 207] width 42 height 15
click at [523, 273] on span "Apply" at bounding box center [519, 272] width 26 height 12
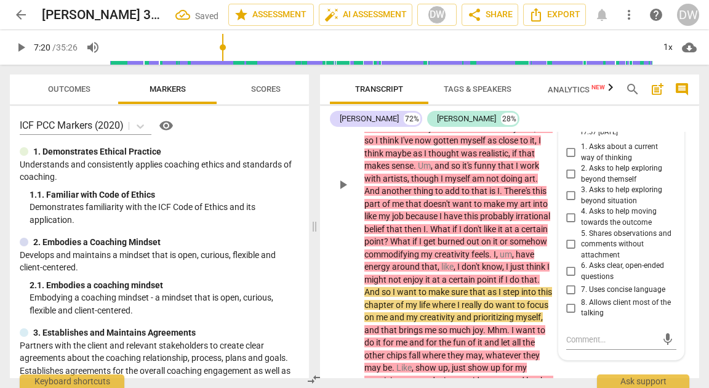
scroll to position [2008, 0]
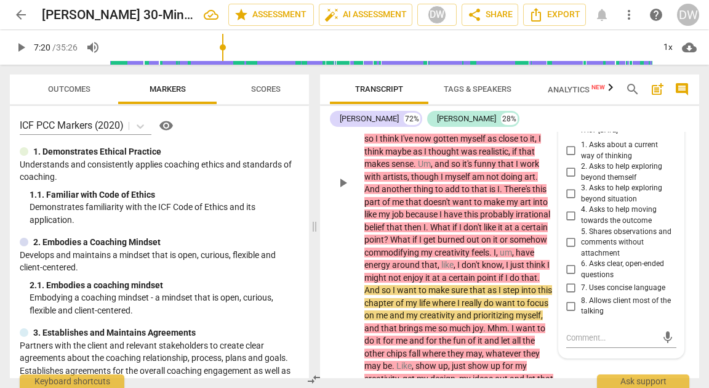
click at [573, 313] on input "8. Allows client most of the talking" at bounding box center [572, 306] width 20 height 15
click at [572, 344] on textarea at bounding box center [612, 338] width 91 height 12
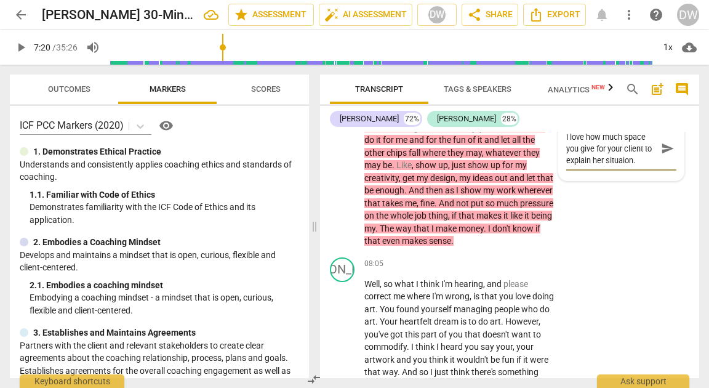
scroll to position [2207, 0]
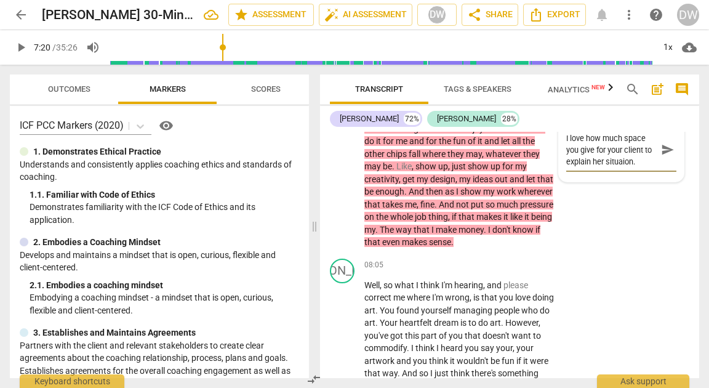
click at [618, 168] on textarea "I love how much space you give for your client to explain her situaion." at bounding box center [612, 149] width 91 height 35
click at [641, 168] on textarea "I love how much space you give for your client to explain her situation." at bounding box center [612, 149] width 91 height 35
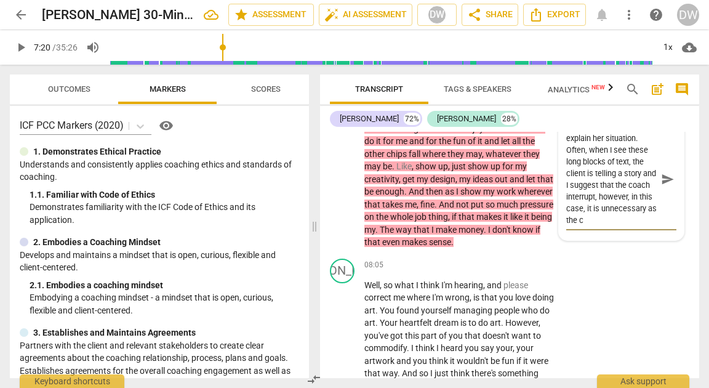
scroll to position [23, 0]
click at [672, 187] on span "send" at bounding box center [668, 179] width 18 height 15
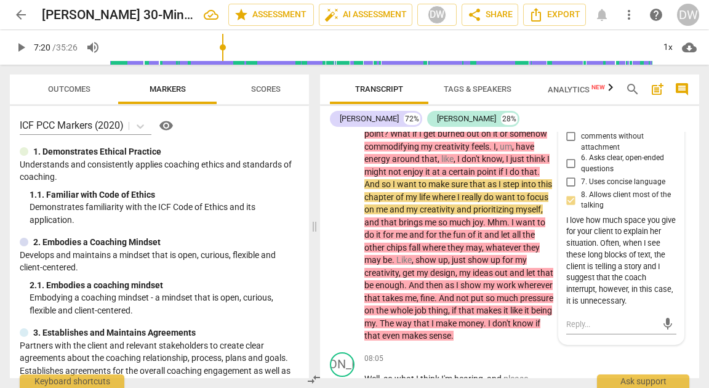
scroll to position [2127, 0]
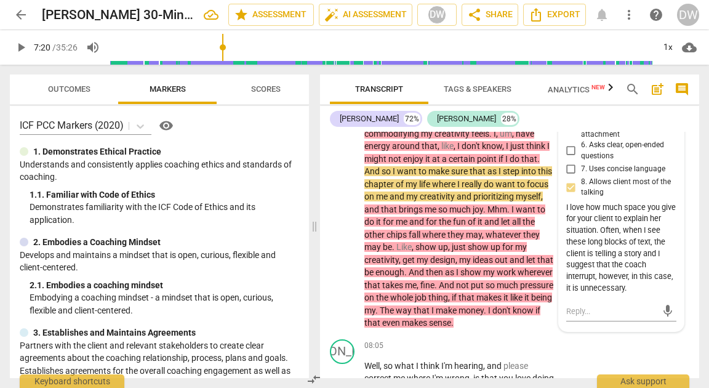
click at [642, 278] on div "I love how much space you give for your client to explain her situation. Often,…" at bounding box center [622, 248] width 110 height 92
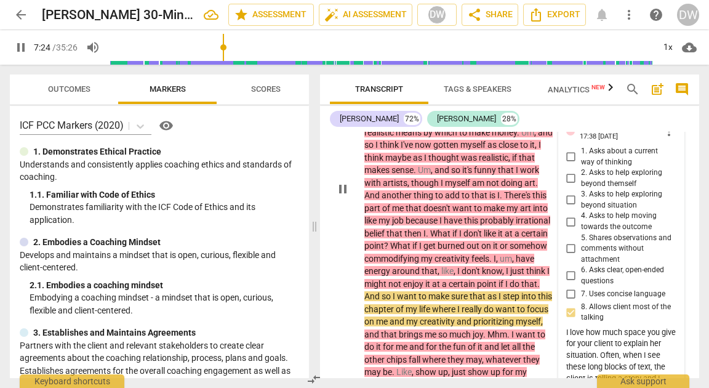
scroll to position [1998, 0]
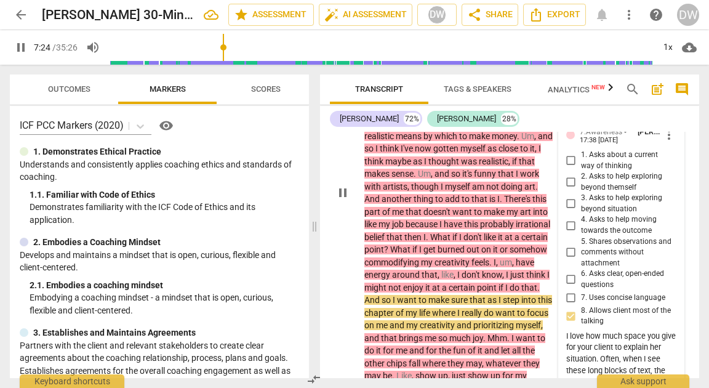
click at [345, 200] on span "pause" at bounding box center [343, 192] width 15 height 15
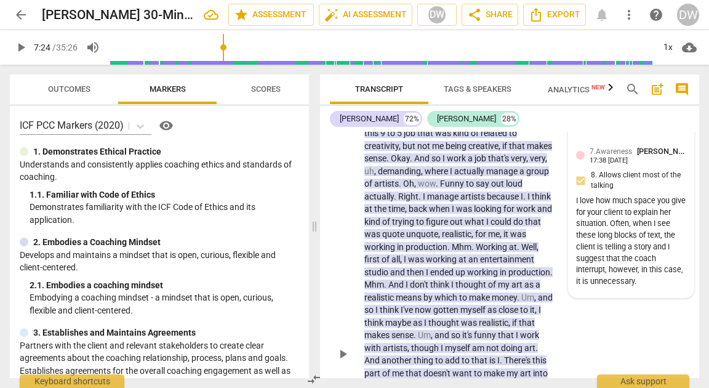
scroll to position [1838, 0]
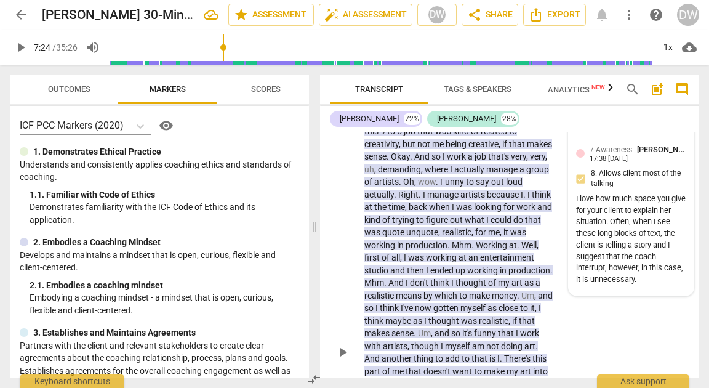
click at [607, 209] on div "7.Awareness [PERSON_NAME] 17:38 [DATE] 8. Allows client most of the talking I l…" at bounding box center [631, 215] width 110 height 145
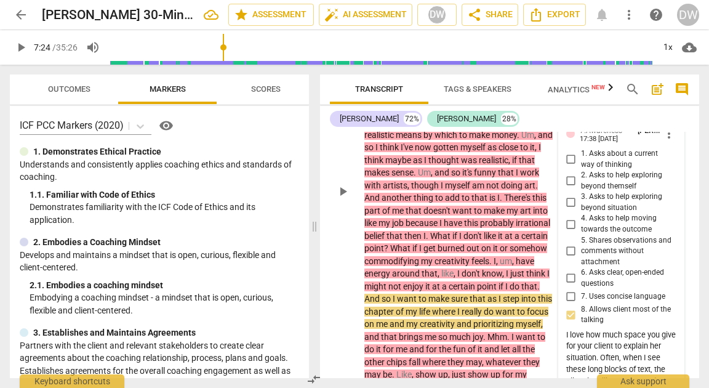
scroll to position [2000, 0]
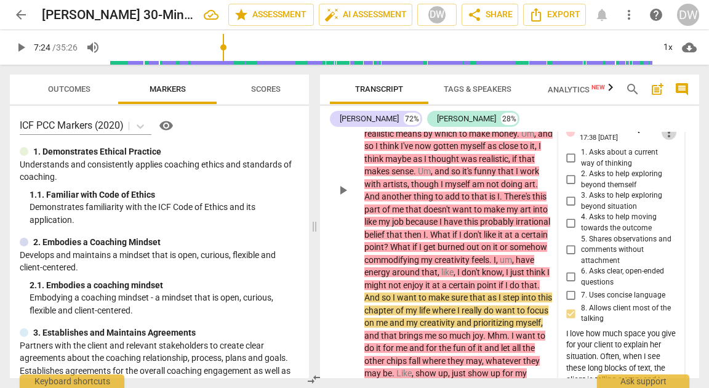
click at [666, 140] on span "more_vert" at bounding box center [669, 132] width 15 height 15
click at [666, 153] on li "Edit" at bounding box center [677, 157] width 42 height 23
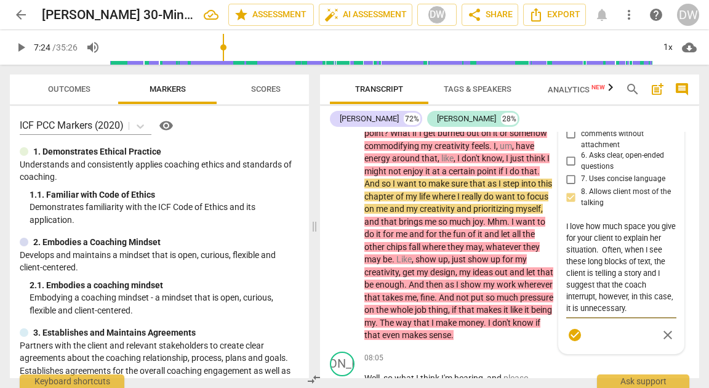
scroll to position [2119, 0]
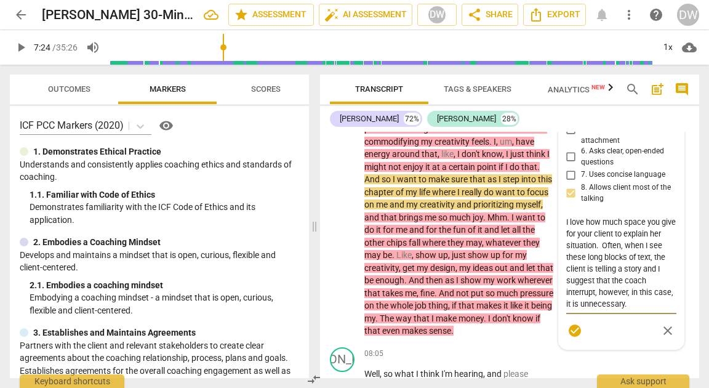
click at [625, 248] on textarea "I love how much space you give for your client to explain her situation. Often,…" at bounding box center [622, 263] width 110 height 94
click at [625, 249] on textarea "I love how much space you give for your client to explain her situation. Often,…" at bounding box center [622, 263] width 110 height 94
click at [624, 249] on textarea "I love how much space you give for your client to explain her situation. Often,…" at bounding box center [622, 263] width 110 height 94
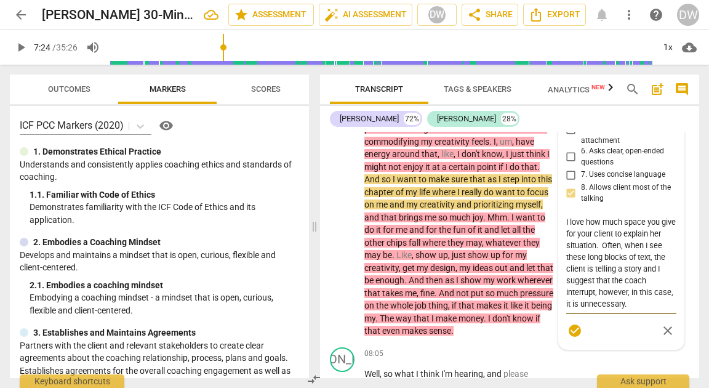
click at [624, 249] on textarea "I love how much space you give for your client to explain her situation. Often,…" at bounding box center [622, 263] width 110 height 94
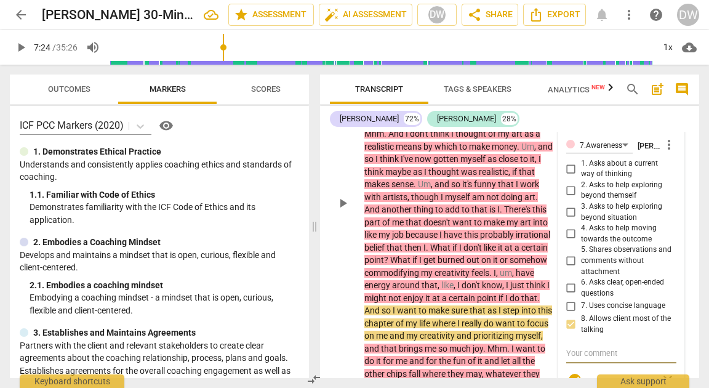
scroll to position [1976, 0]
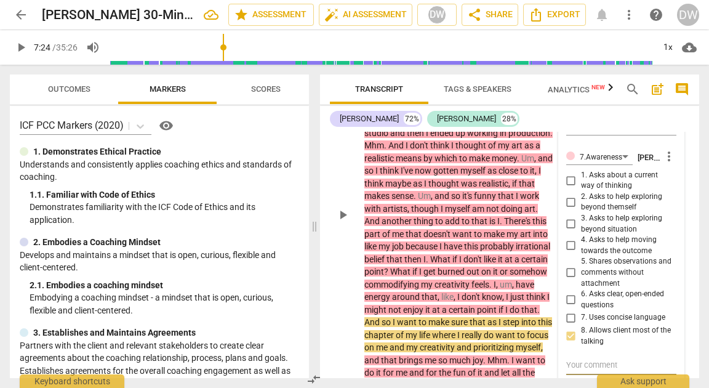
click at [334, 222] on span "play_arrow" at bounding box center [343, 215] width 20 height 15
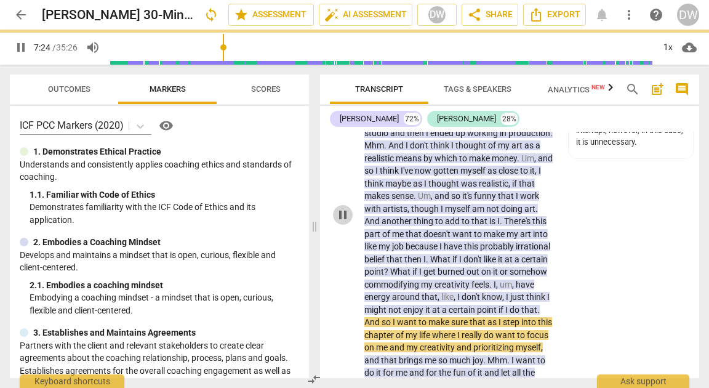
click at [338, 222] on span "pause" at bounding box center [343, 215] width 15 height 15
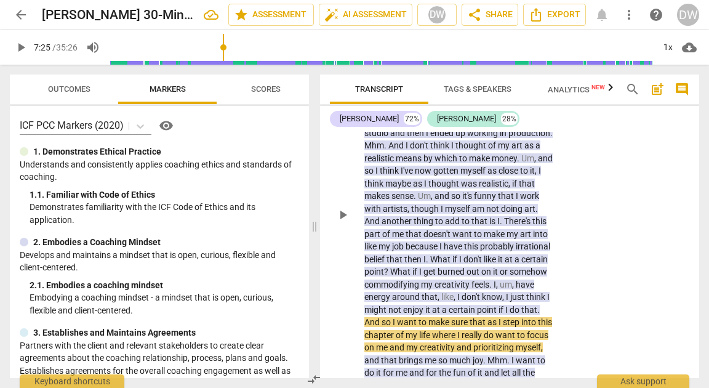
click at [350, 259] on div "play_arrow pause" at bounding box center [348, 214] width 31 height 523
click at [343, 222] on span "play_arrow" at bounding box center [343, 215] width 15 height 15
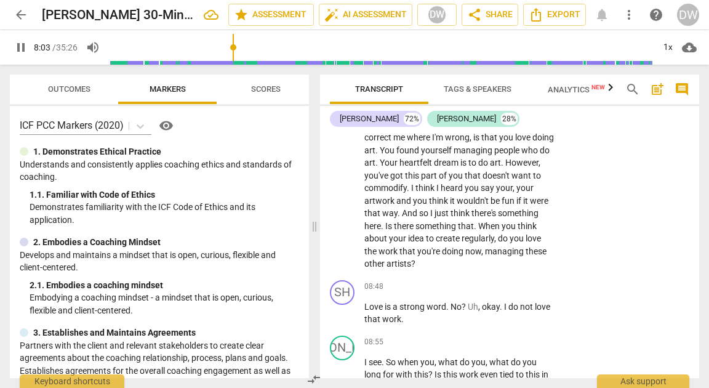
scroll to position [2370, 0]
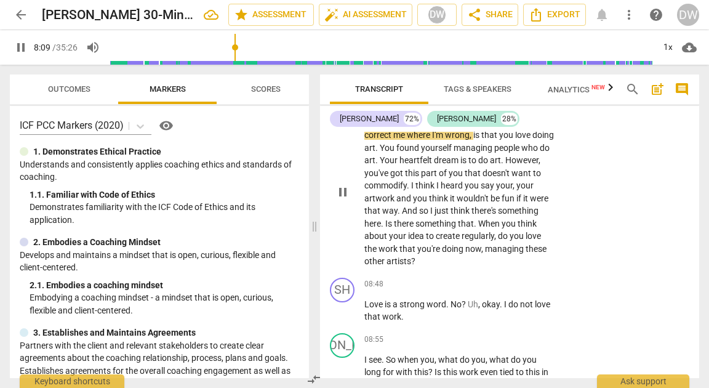
click at [339, 200] on span "pause" at bounding box center [343, 192] width 15 height 15
click at [477, 109] on div "+" at bounding box center [479, 103] width 12 height 12
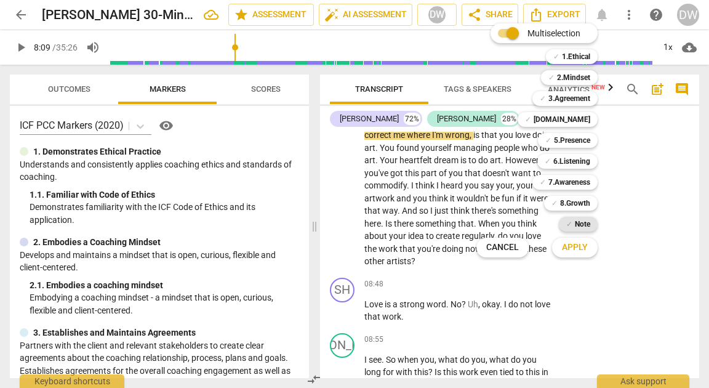
click at [576, 228] on b "Note" at bounding box center [582, 224] width 15 height 15
click at [576, 244] on span "Apply" at bounding box center [575, 247] width 26 height 12
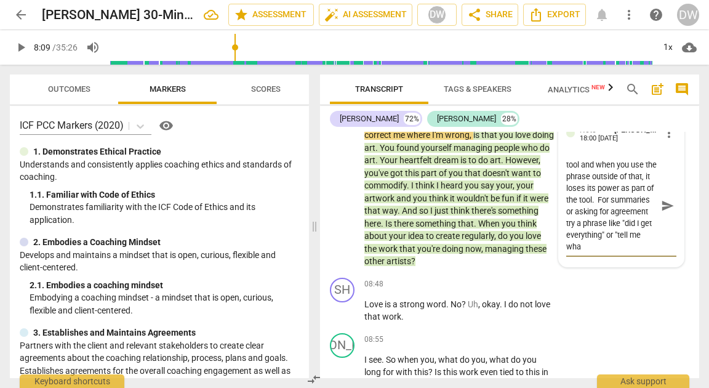
scroll to position [92, 0]
click at [668, 212] on span "send" at bounding box center [668, 206] width 14 height 14
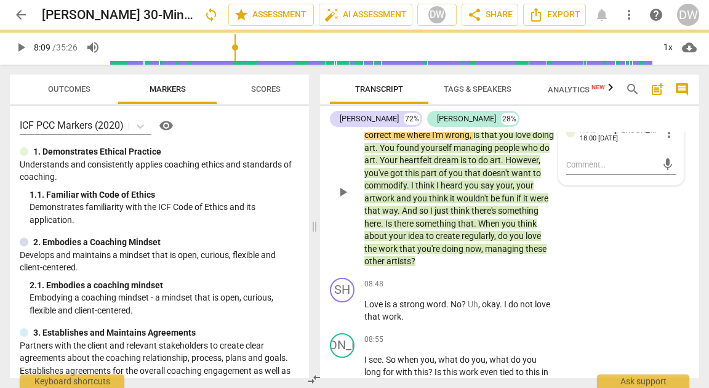
scroll to position [0, 0]
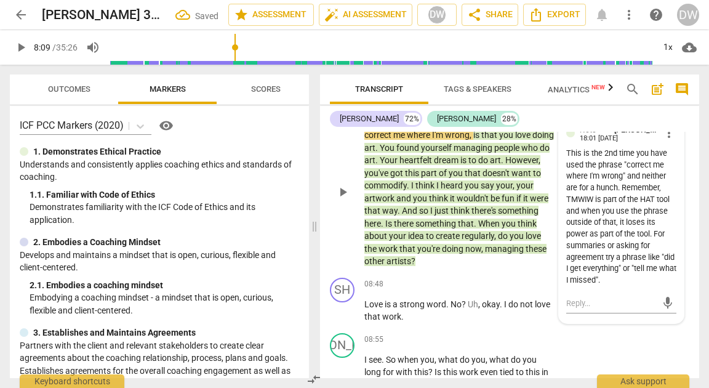
click at [331, 241] on div "JA play_arrow pause" at bounding box center [347, 182] width 34 height 172
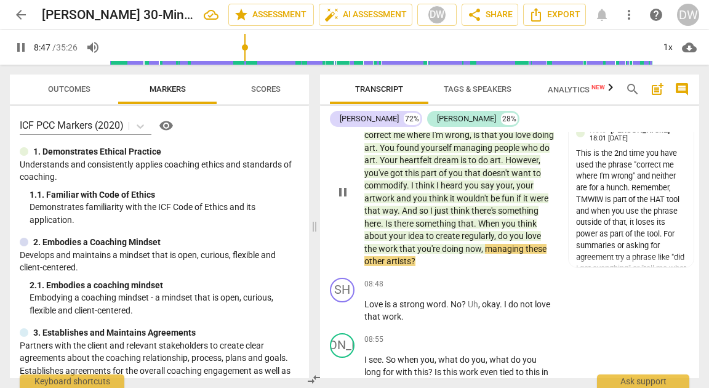
click at [342, 200] on span "pause" at bounding box center [343, 192] width 15 height 15
click at [440, 109] on div "+" at bounding box center [443, 103] width 12 height 12
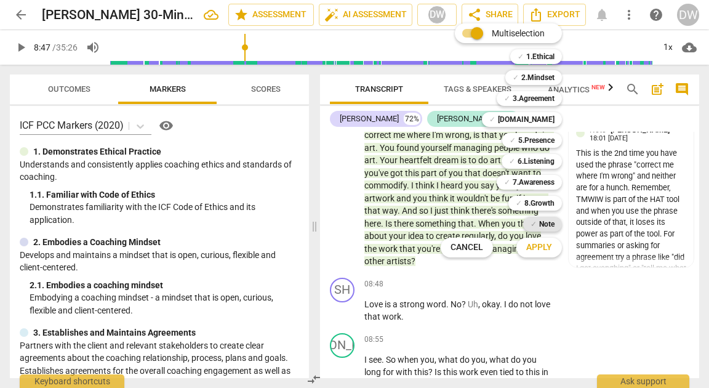
click at [540, 228] on b "Note" at bounding box center [546, 224] width 15 height 15
click at [536, 226] on span "✓" at bounding box center [534, 224] width 6 height 15
click at [532, 181] on b "7.Awareness" at bounding box center [534, 182] width 42 height 15
click at [536, 256] on button "Apply" at bounding box center [540, 247] width 46 height 22
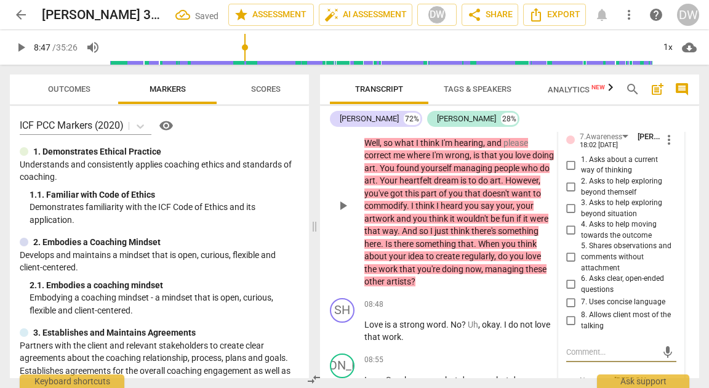
scroll to position [2362, 0]
click at [570, 173] on input "1. Asks about a current way of thinking" at bounding box center [572, 165] width 20 height 15
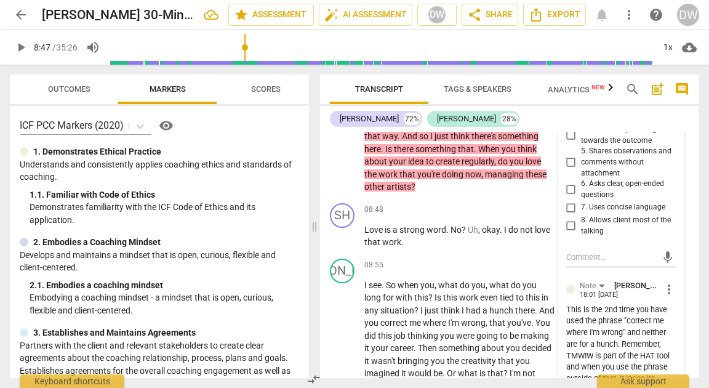
scroll to position [2458, 0]
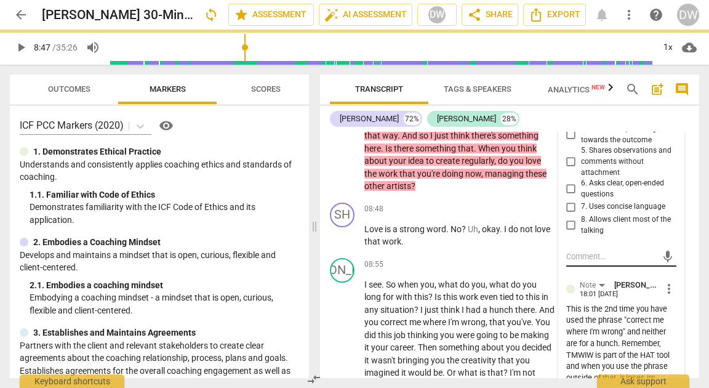
click at [620, 262] on textarea at bounding box center [612, 257] width 91 height 12
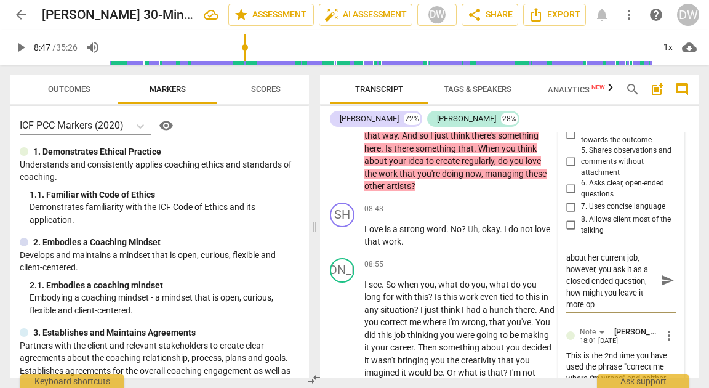
scroll to position [12, 0]
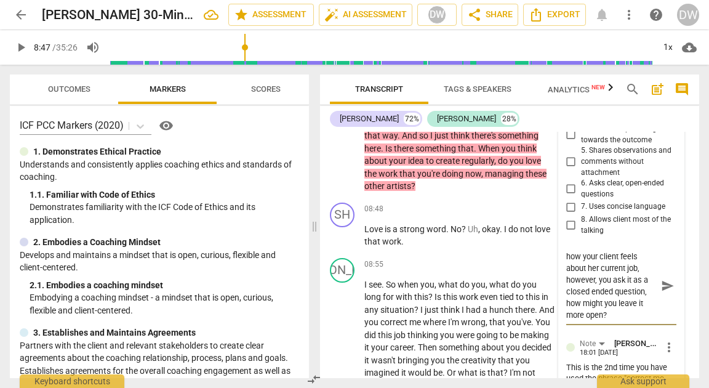
click at [669, 293] on span "send" at bounding box center [668, 287] width 14 height 14
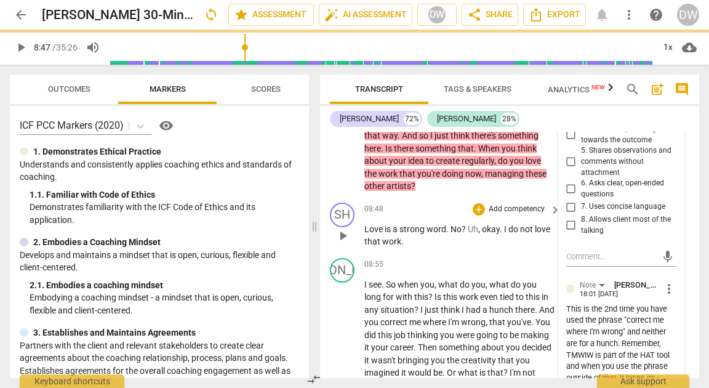
scroll to position [0, 0]
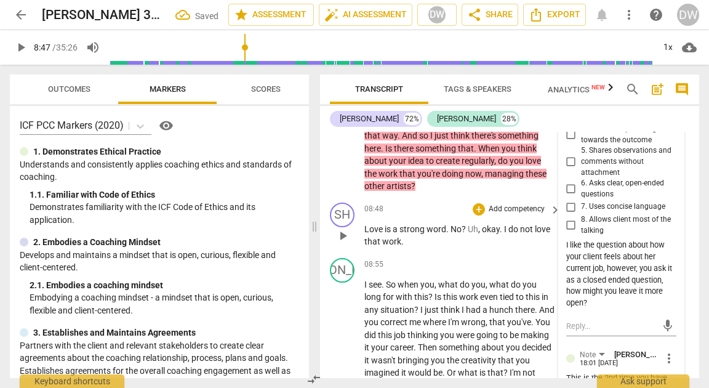
click at [338, 243] on span "play_arrow" at bounding box center [343, 235] width 15 height 15
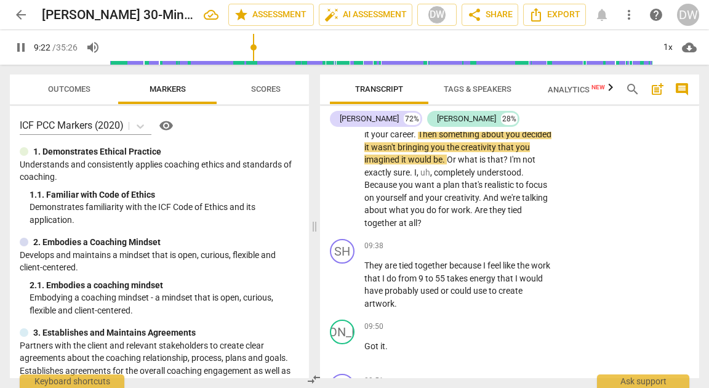
scroll to position [2673, 0]
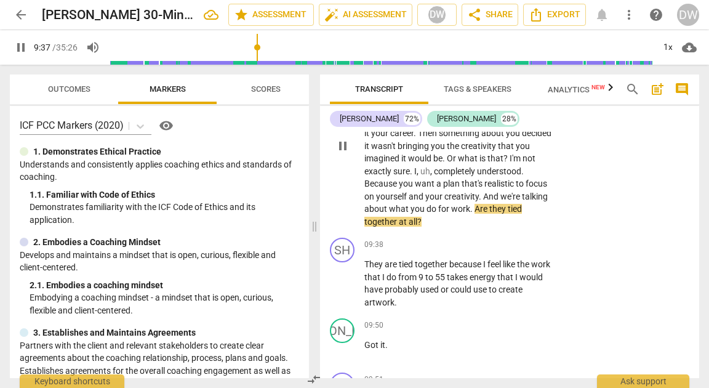
click at [342, 153] on span "pause" at bounding box center [343, 146] width 15 height 15
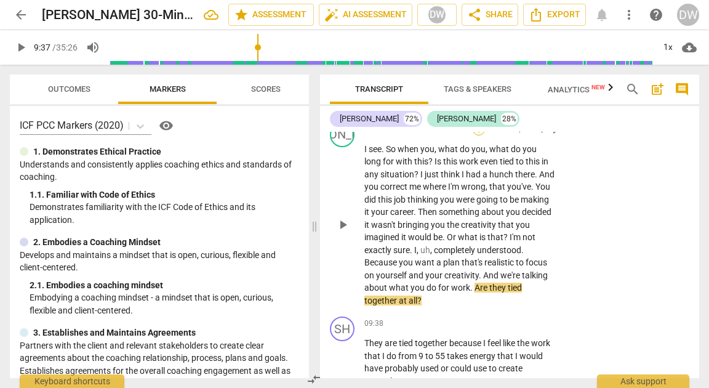
click at [479, 135] on div "+" at bounding box center [479, 129] width 12 height 12
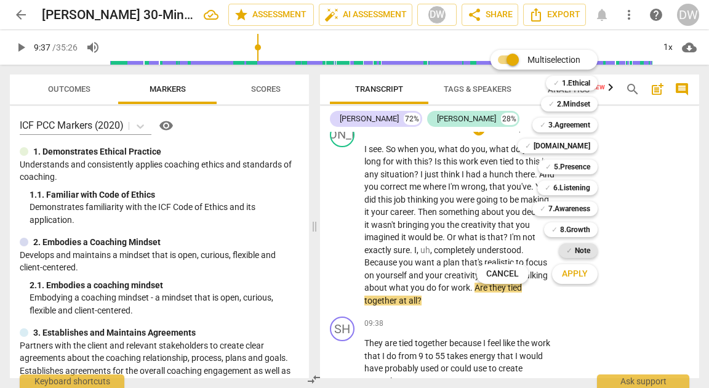
click at [583, 254] on b "Note" at bounding box center [582, 250] width 15 height 15
click at [580, 281] on button "Apply" at bounding box center [575, 274] width 46 height 22
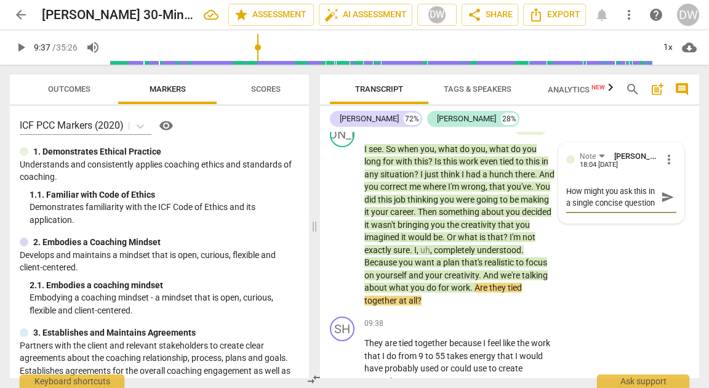
scroll to position [10, 0]
click at [669, 204] on span "send" at bounding box center [668, 197] width 14 height 14
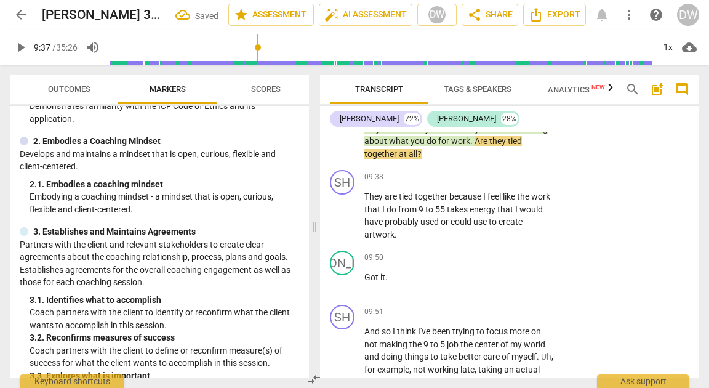
scroll to position [2744, 0]
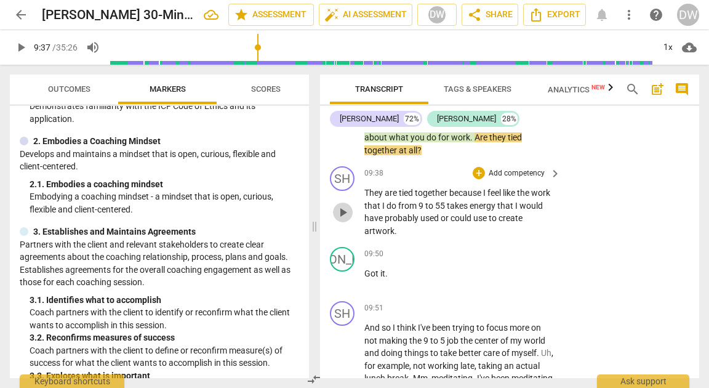
click at [344, 220] on span "play_arrow" at bounding box center [343, 212] width 15 height 15
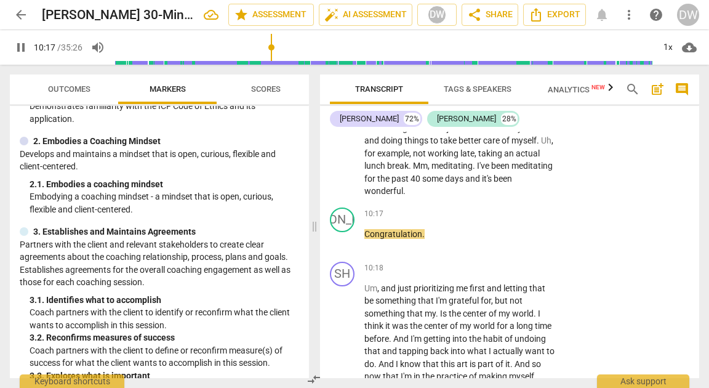
scroll to position [2962, 0]
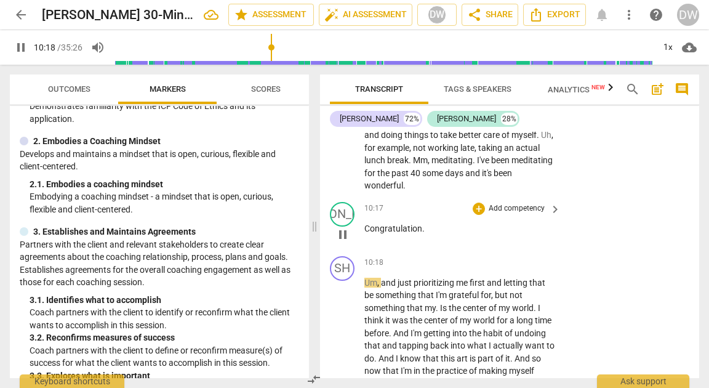
click at [344, 242] on span "pause" at bounding box center [343, 234] width 15 height 15
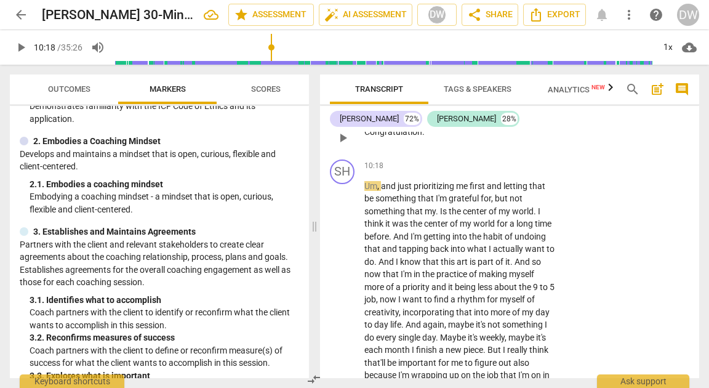
scroll to position [3069, 0]
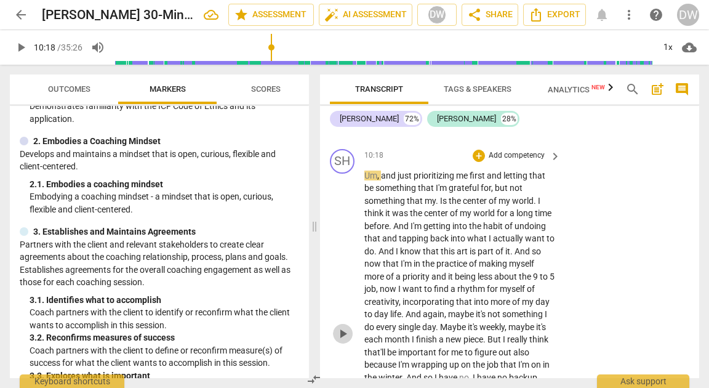
click at [342, 341] on span "play_arrow" at bounding box center [343, 333] width 15 height 15
click at [342, 341] on span "pause" at bounding box center [343, 333] width 15 height 15
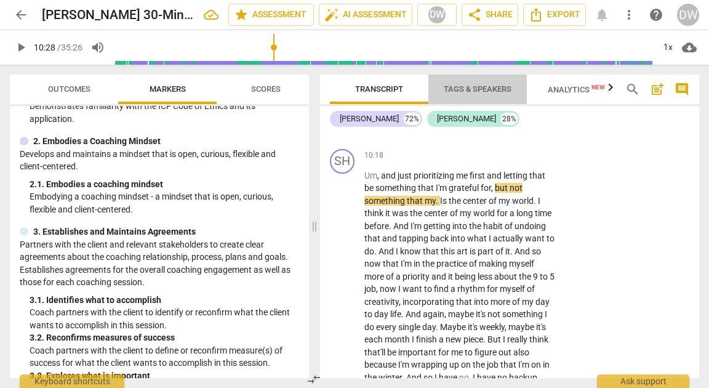
click at [472, 86] on span "Tags & Speakers" at bounding box center [478, 88] width 68 height 9
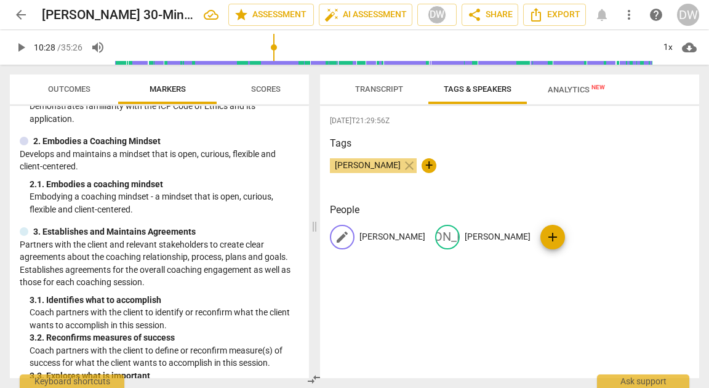
click at [372, 237] on p "[PERSON_NAME]" at bounding box center [393, 236] width 66 height 13
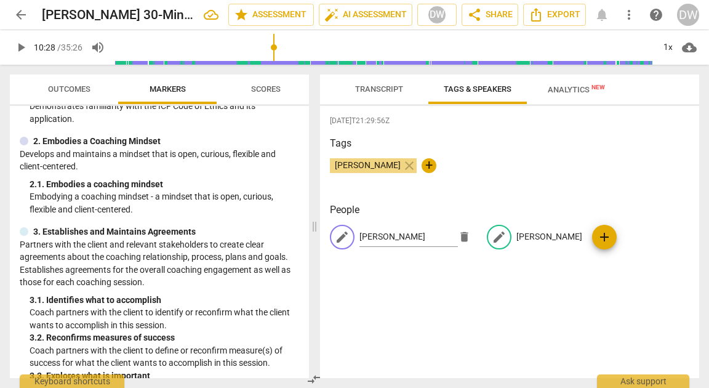
click at [522, 236] on p "[PERSON_NAME]" at bounding box center [550, 236] width 66 height 13
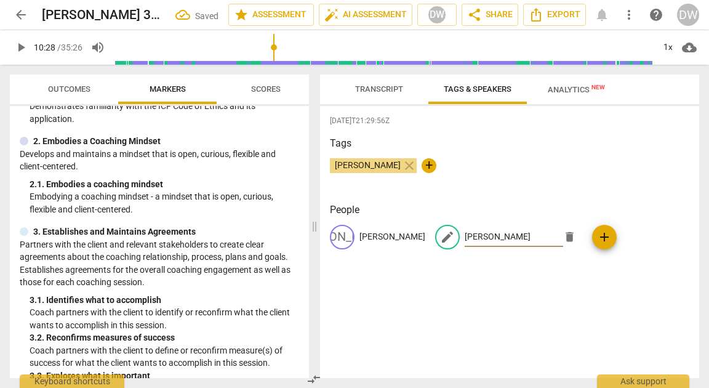
click at [538, 288] on div "[DATE]T21:29:56Z Tags [PERSON_NAME] close + People JA [PERSON_NAME] edit [PERSO…" at bounding box center [509, 242] width 379 height 272
click at [363, 91] on span "Transcript" at bounding box center [379, 88] width 48 height 9
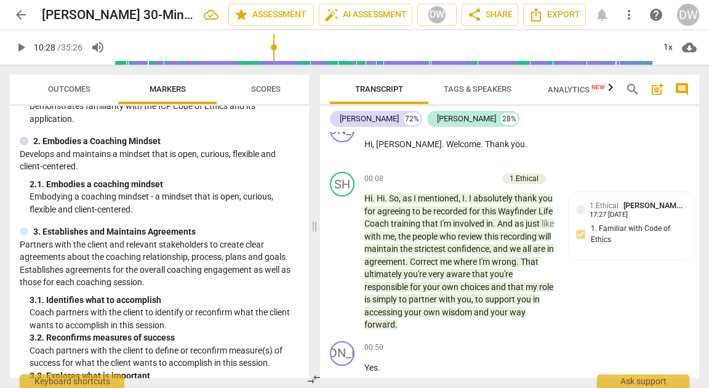
scroll to position [0, 0]
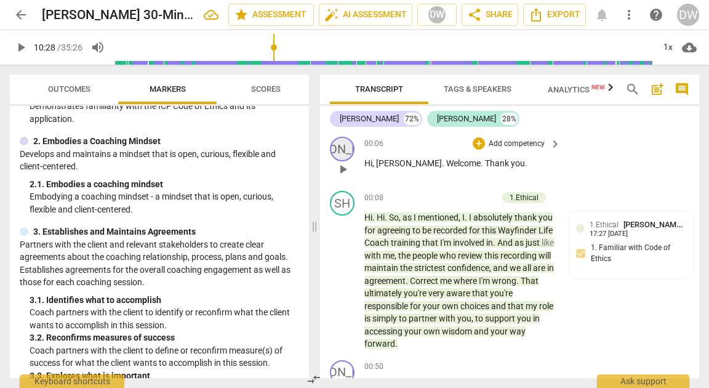
click at [343, 148] on div "[PERSON_NAME]" at bounding box center [342, 149] width 25 height 25
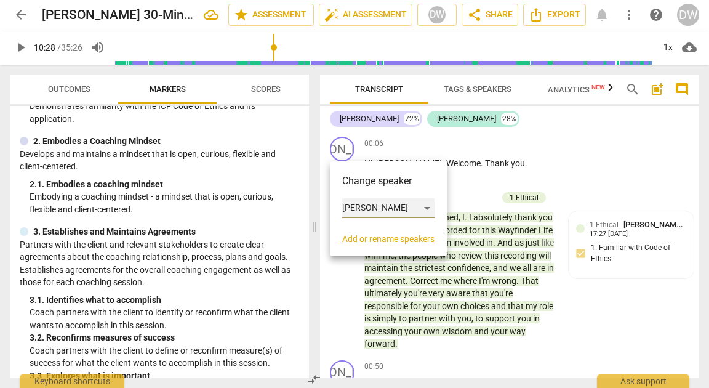
click at [368, 212] on div "[PERSON_NAME]" at bounding box center [388, 208] width 92 height 20
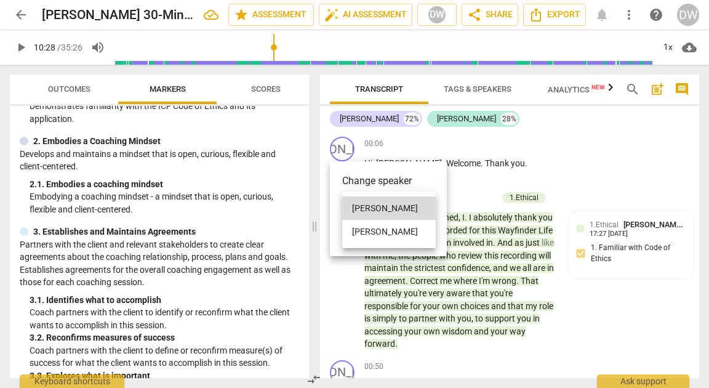
click at [372, 233] on li "[PERSON_NAME]" at bounding box center [389, 231] width 94 height 23
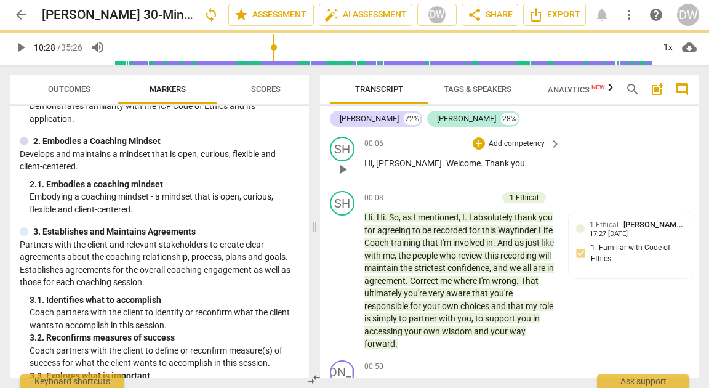
click at [521, 144] on p "Add competency" at bounding box center [517, 144] width 59 height 11
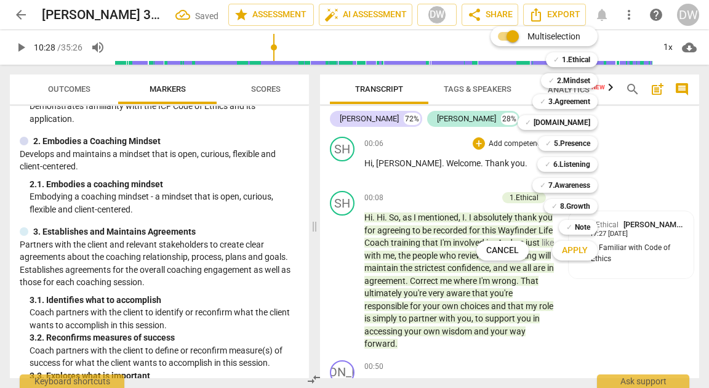
click at [506, 169] on div "Multiselection m ✓ 1.Ethical 1 ✓ 2.Mindset 2 ✓ 3.Agreement 3 ✓ [DOMAIN_NAME] 4 …" at bounding box center [547, 143] width 150 height 240
click at [337, 270] on div at bounding box center [354, 194] width 709 height 388
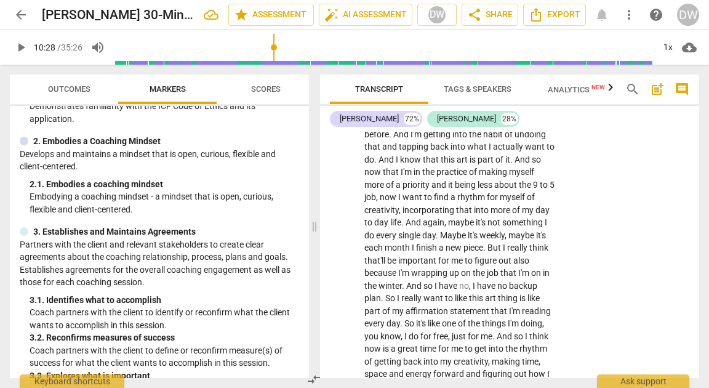
scroll to position [3162, 0]
click at [339, 249] on span "play_arrow" at bounding box center [343, 241] width 15 height 15
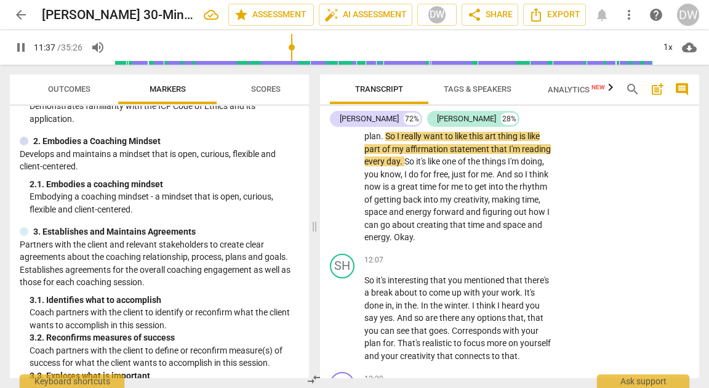
scroll to position [3329, 0]
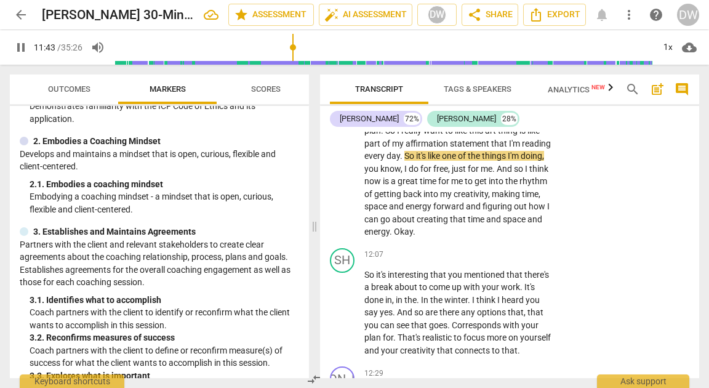
click at [284, 84] on span "Scores" at bounding box center [265, 89] width 59 height 17
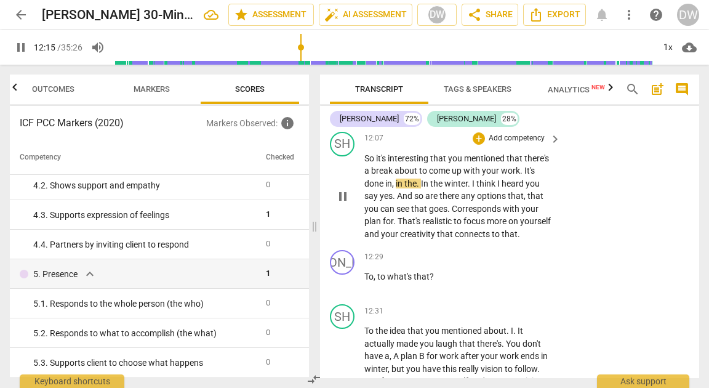
scroll to position [3446, 0]
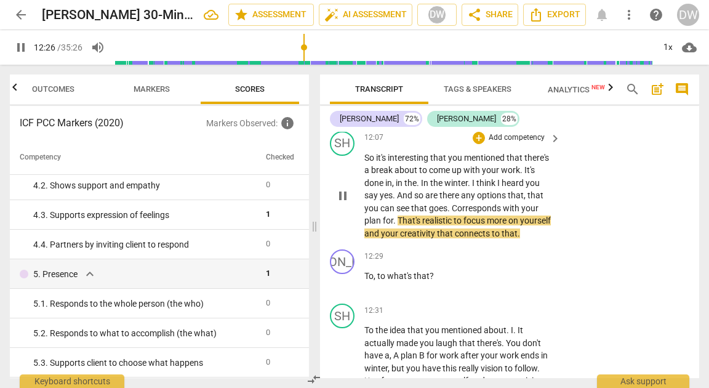
click at [345, 203] on span "pause" at bounding box center [343, 195] width 15 height 15
click at [475, 144] on div "+" at bounding box center [479, 138] width 12 height 12
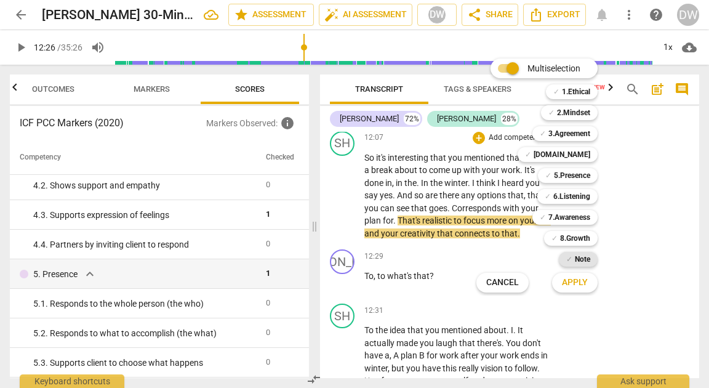
click at [584, 257] on b "Note" at bounding box center [582, 259] width 15 height 15
click at [578, 285] on span "Apply" at bounding box center [575, 283] width 26 height 12
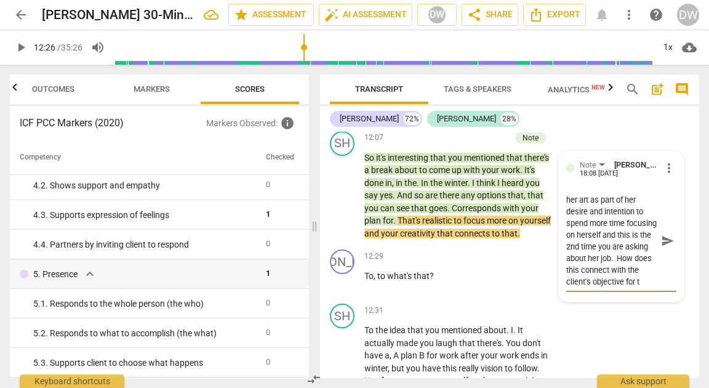
scroll to position [69, 0]
click at [669, 248] on span "send" at bounding box center [668, 241] width 14 height 14
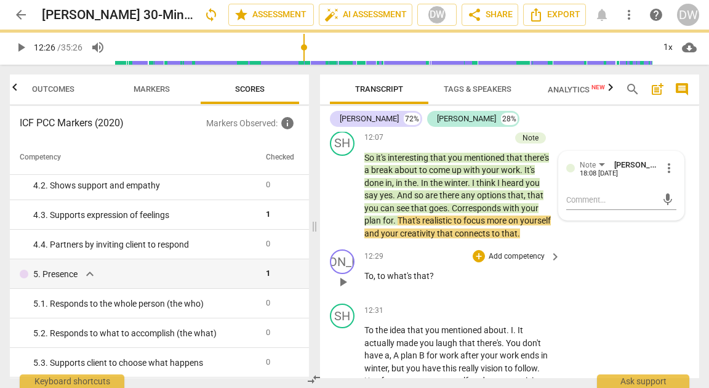
scroll to position [0, 0]
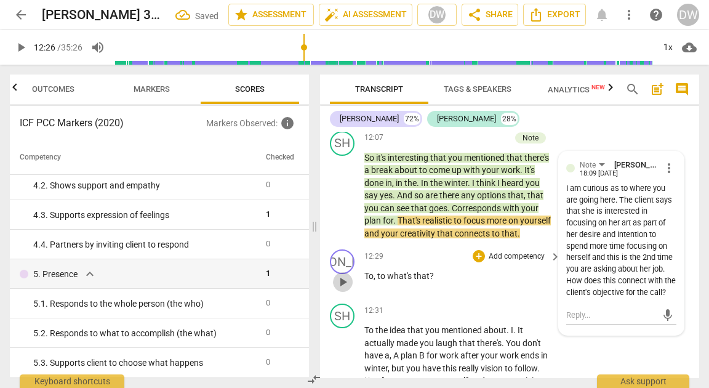
click at [347, 289] on span "play_arrow" at bounding box center [343, 282] width 15 height 15
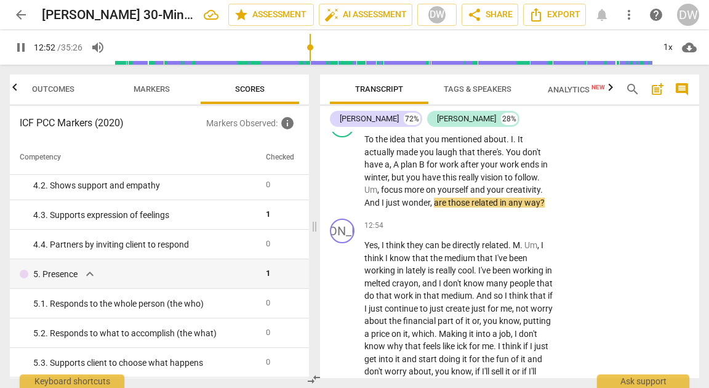
scroll to position [3637, 0]
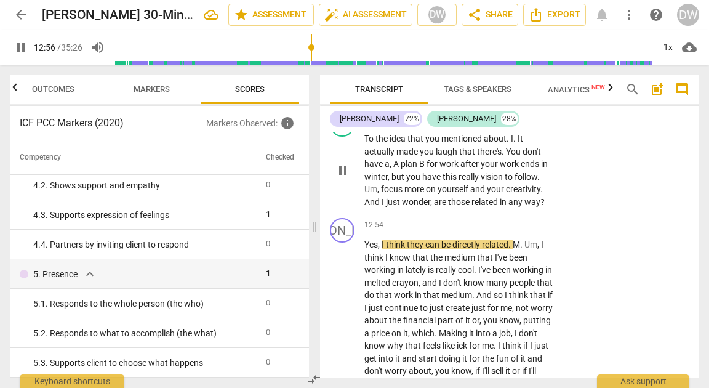
click at [351, 178] on span "pause" at bounding box center [343, 170] width 20 height 15
click at [477, 125] on div "+" at bounding box center [479, 119] width 12 height 12
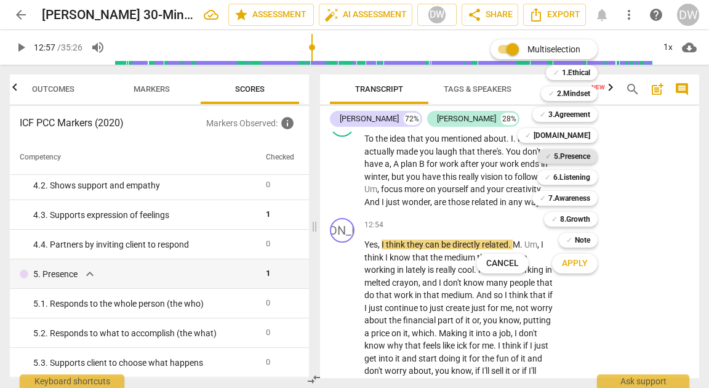
click at [566, 157] on b "5.Presence" at bounding box center [572, 156] width 36 height 15
click at [567, 260] on span "Apply" at bounding box center [575, 263] width 26 height 12
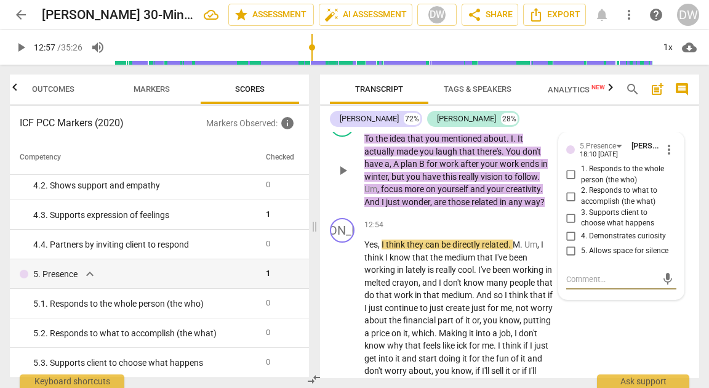
click at [569, 182] on input "1. Responds to the whole person (the who)" at bounding box center [572, 175] width 20 height 15
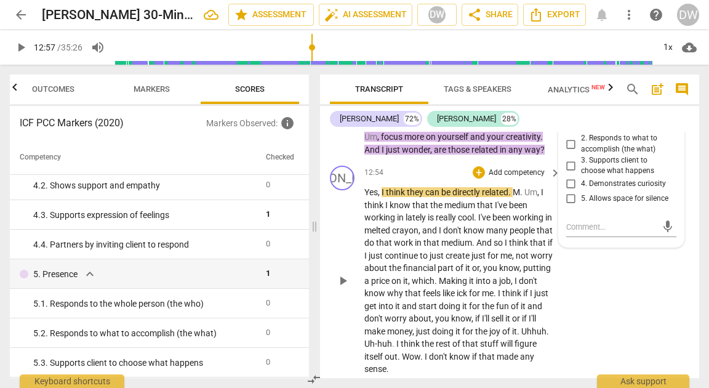
scroll to position [3691, 0]
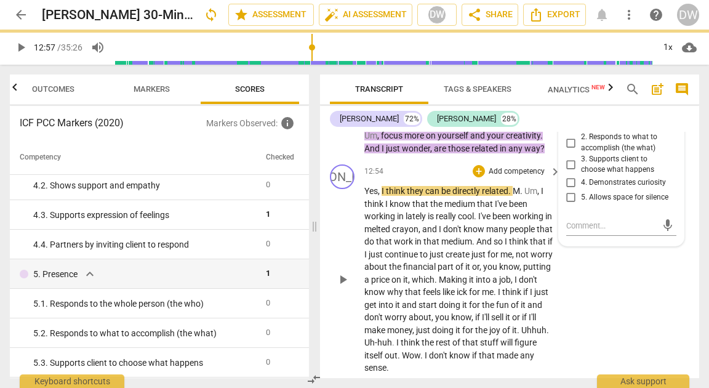
click at [345, 287] on span "play_arrow" at bounding box center [343, 279] width 15 height 15
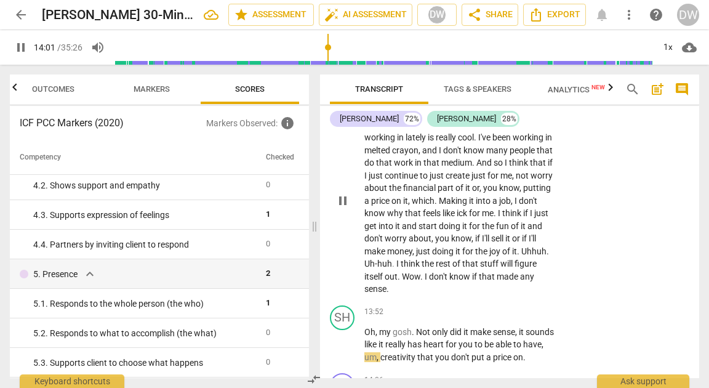
scroll to position [4028, 0]
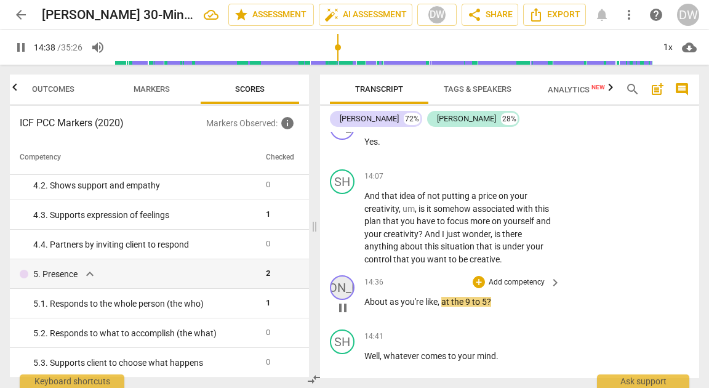
click at [345, 300] on div "[PERSON_NAME]" at bounding box center [342, 287] width 25 height 25
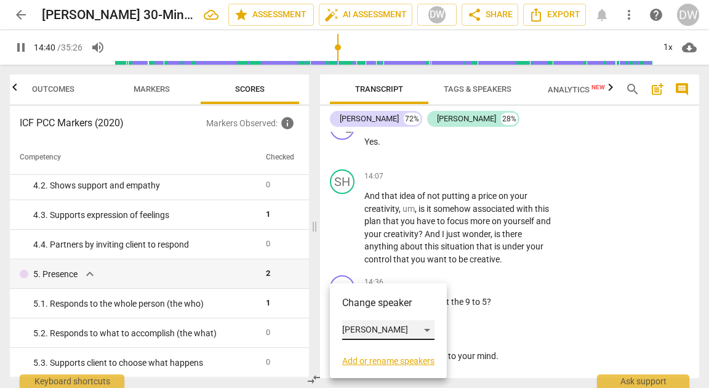
click at [345, 339] on div "[PERSON_NAME]" at bounding box center [388, 330] width 92 height 20
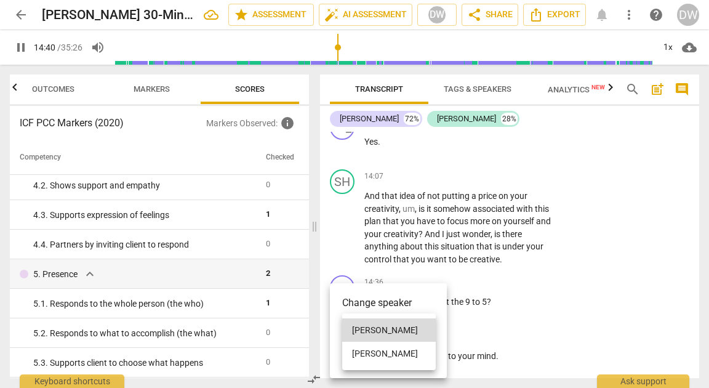
scroll to position [4297, 0]
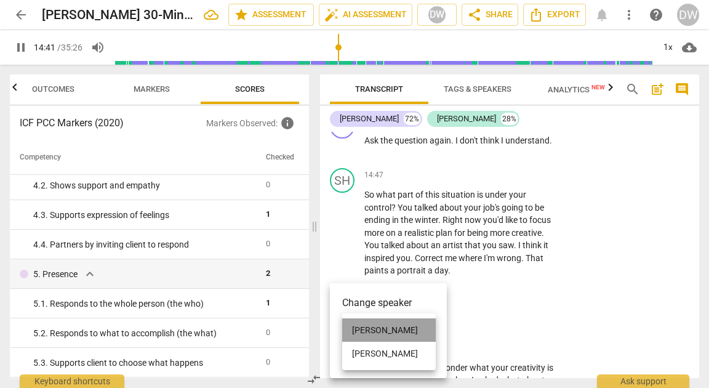
click at [345, 339] on li "[PERSON_NAME]" at bounding box center [389, 329] width 94 height 23
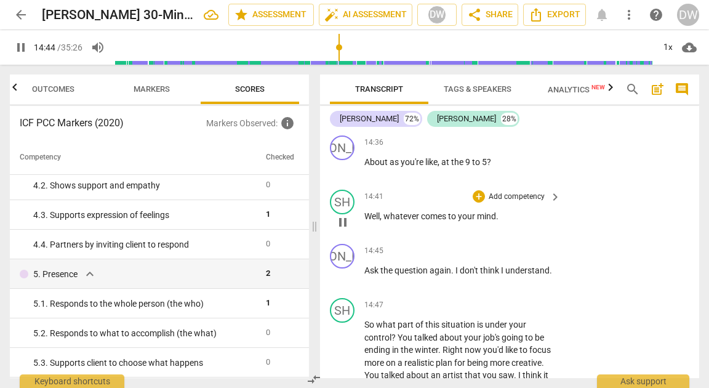
click at [346, 230] on span "pause" at bounding box center [343, 222] width 15 height 15
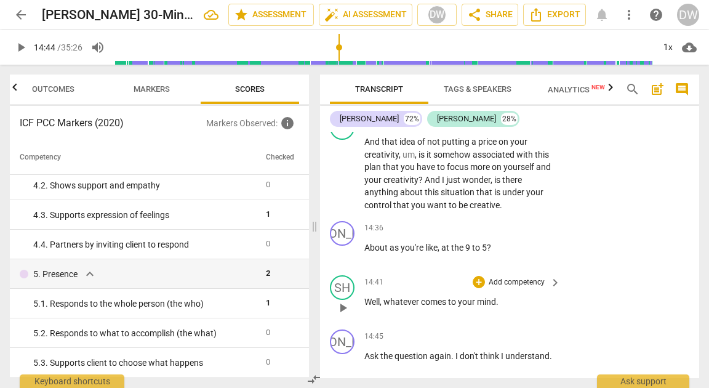
scroll to position [4081, 0]
click at [477, 129] on div "+" at bounding box center [479, 123] width 12 height 12
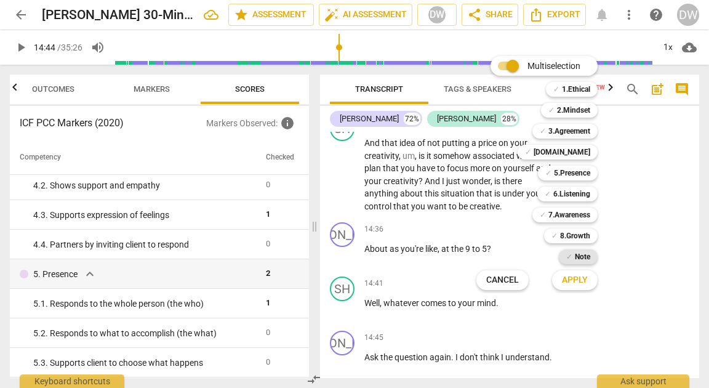
click at [573, 255] on div "✓ Note" at bounding box center [578, 256] width 39 height 15
click at [573, 273] on button "Apply" at bounding box center [575, 280] width 46 height 22
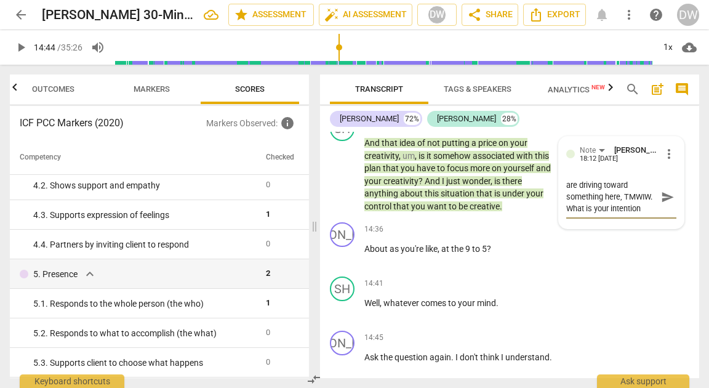
scroll to position [12, 0]
click at [663, 209] on span "send" at bounding box center [668, 203] width 14 height 14
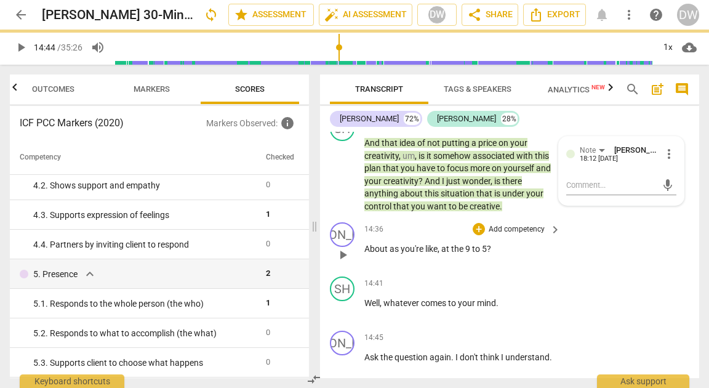
scroll to position [0, 0]
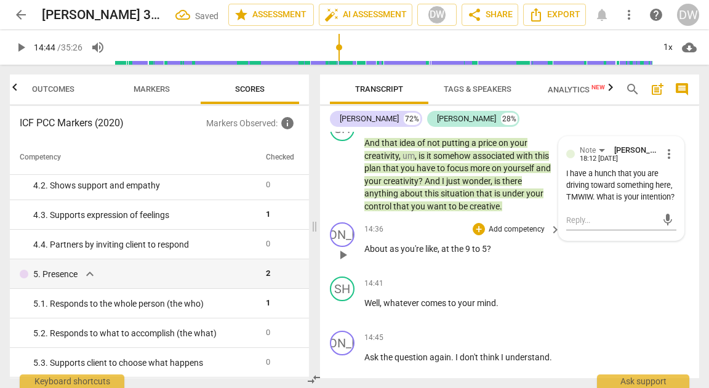
click at [338, 262] on span "play_arrow" at bounding box center [343, 255] width 15 height 15
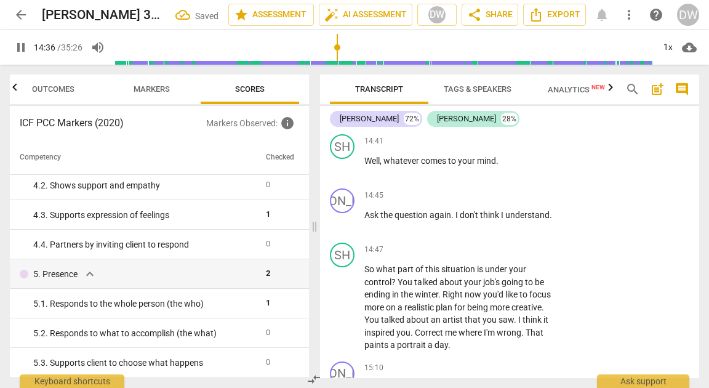
scroll to position [4224, 0]
click at [345, 227] on span "pause" at bounding box center [343, 219] width 15 height 15
click at [479, 200] on div "+" at bounding box center [479, 194] width 12 height 12
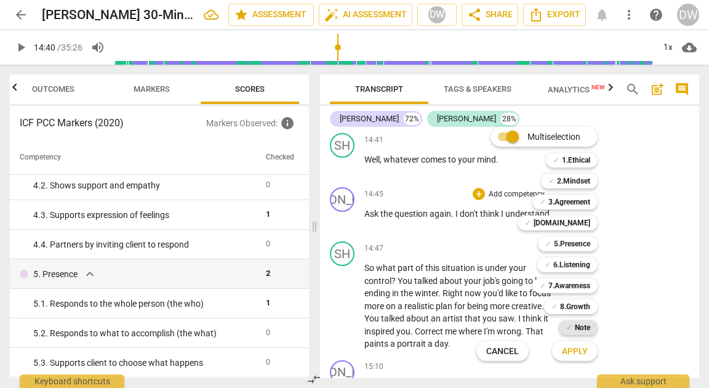
click at [582, 328] on b "Note" at bounding box center [582, 327] width 15 height 15
click at [581, 350] on span "Apply" at bounding box center [575, 351] width 26 height 12
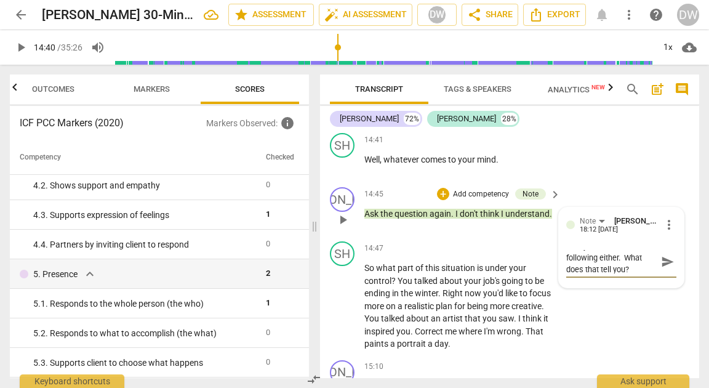
scroll to position [0, 0]
click at [666, 275] on span "send" at bounding box center [668, 268] width 14 height 14
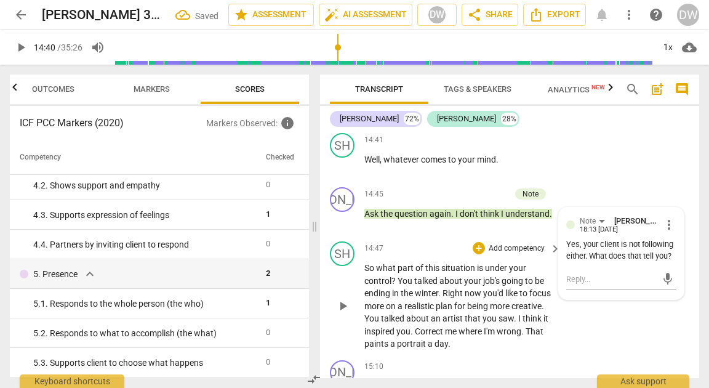
click at [342, 313] on span "play_arrow" at bounding box center [343, 306] width 15 height 15
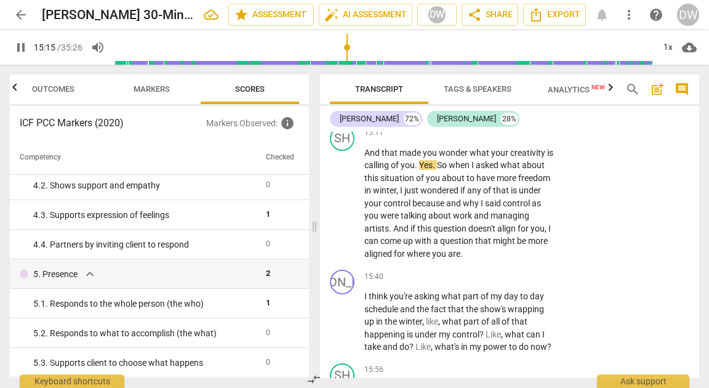
scroll to position [4515, 0]
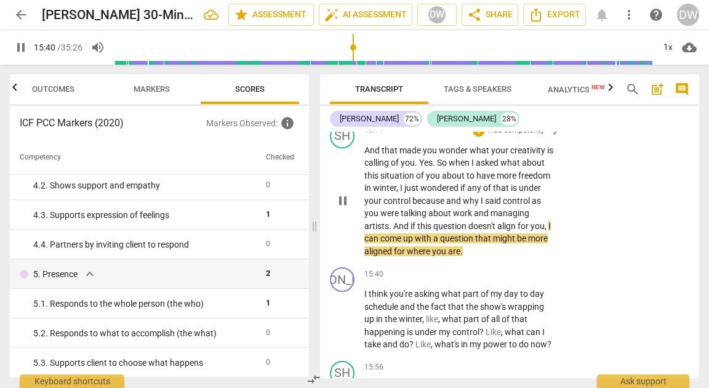
click at [344, 208] on span "pause" at bounding box center [343, 200] width 15 height 15
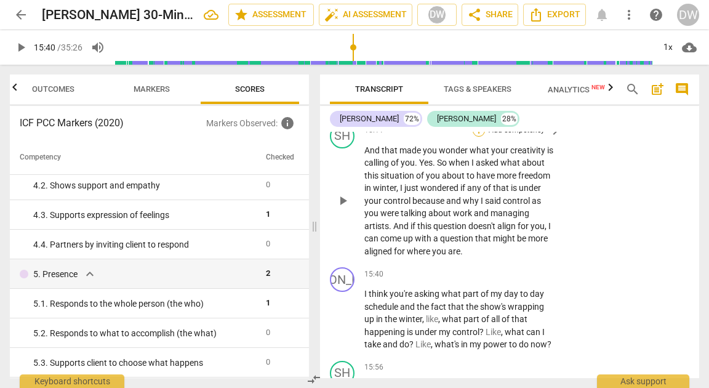
click at [477, 137] on div "+" at bounding box center [479, 130] width 12 height 12
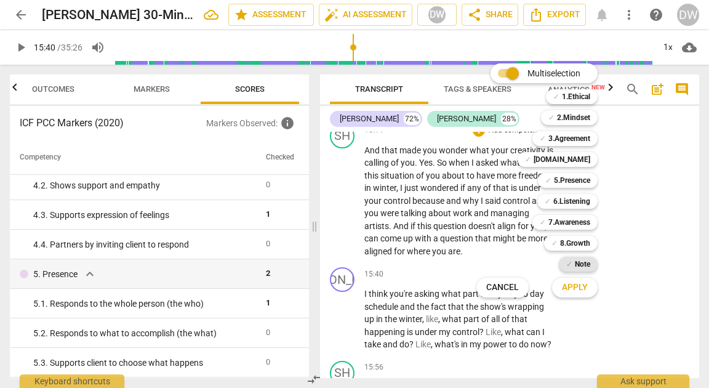
click at [565, 270] on div "✓ Note" at bounding box center [578, 264] width 39 height 15
click at [567, 291] on span "Apply" at bounding box center [575, 287] width 26 height 12
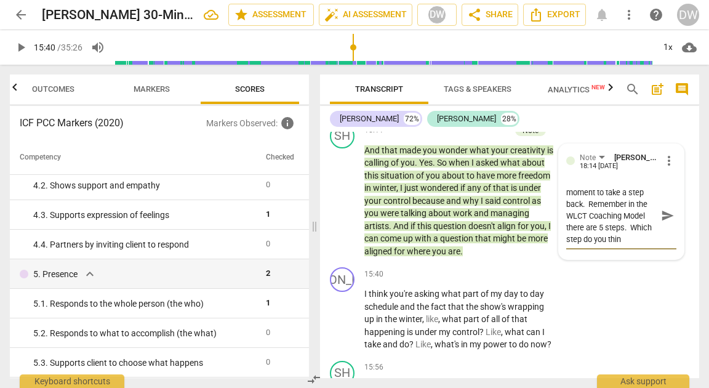
scroll to position [11, 0]
click at [573, 245] on textarea "Yes, this is a great moment to take a step back. Remember in the WLCT Coaching …" at bounding box center [612, 216] width 91 height 59
drag, startPoint x: 573, startPoint y: 288, endPoint x: 641, endPoint y: 286, distance: 67.8
click at [641, 245] on textarea "Yes, this is a great moment to take a step back. Remember in the WLCT Coaching …" at bounding box center [612, 216] width 91 height 59
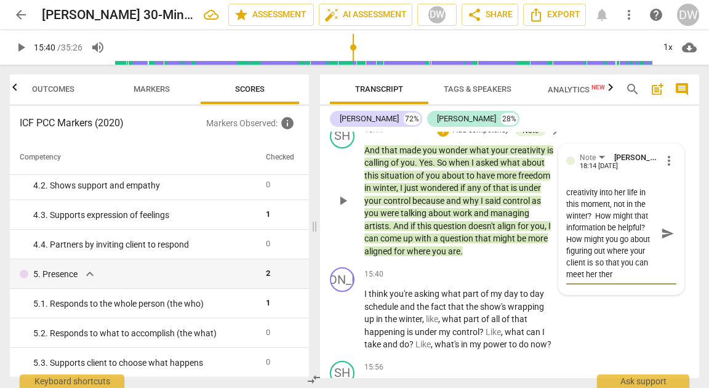
scroll to position [139, 0]
click at [663, 240] on span "send" at bounding box center [668, 234] width 14 height 14
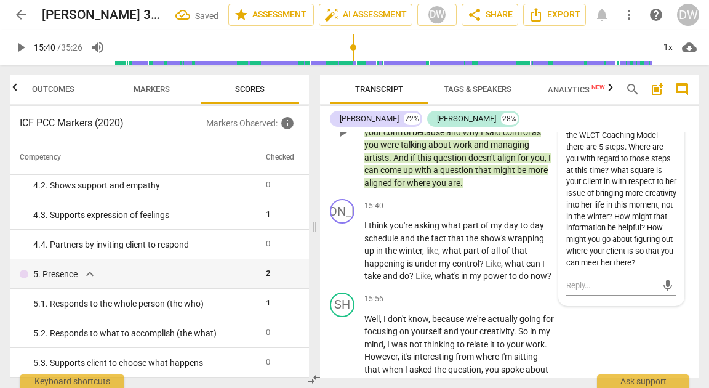
scroll to position [4587, 0]
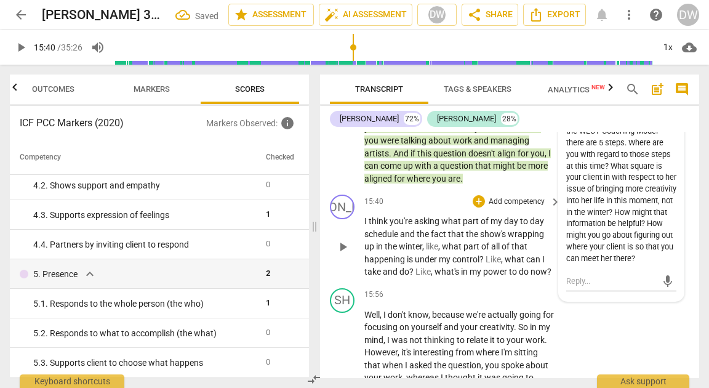
click at [337, 254] on span "play_arrow" at bounding box center [343, 247] width 15 height 15
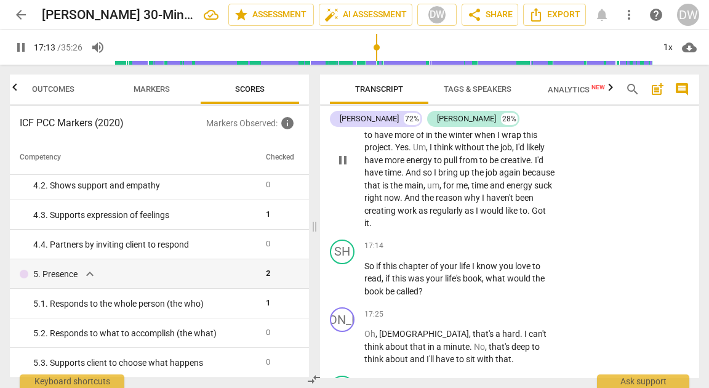
scroll to position [4975, 0]
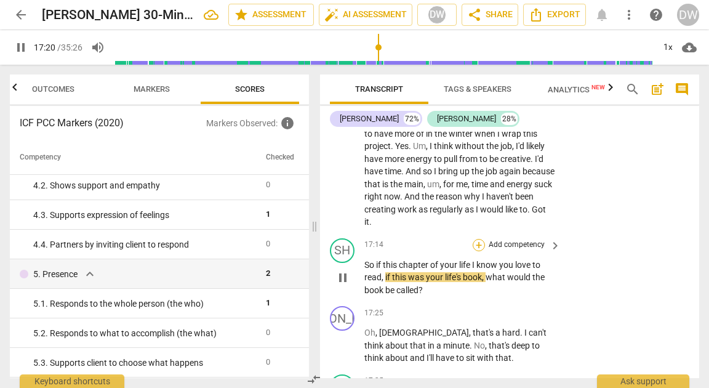
click at [480, 251] on div "+" at bounding box center [479, 245] width 12 height 12
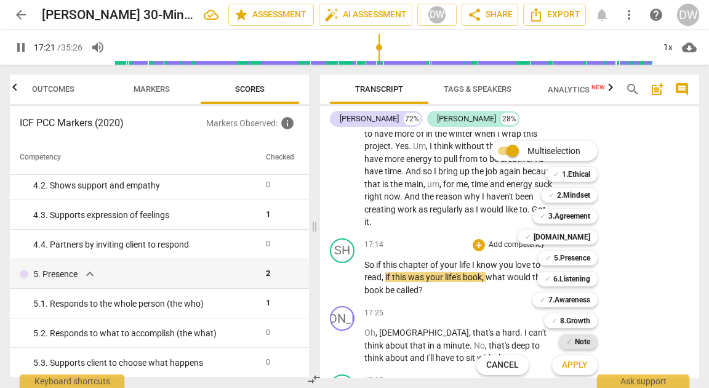
click at [579, 337] on b "Note" at bounding box center [582, 341] width 15 height 15
click at [579, 365] on span "Apply" at bounding box center [575, 365] width 26 height 12
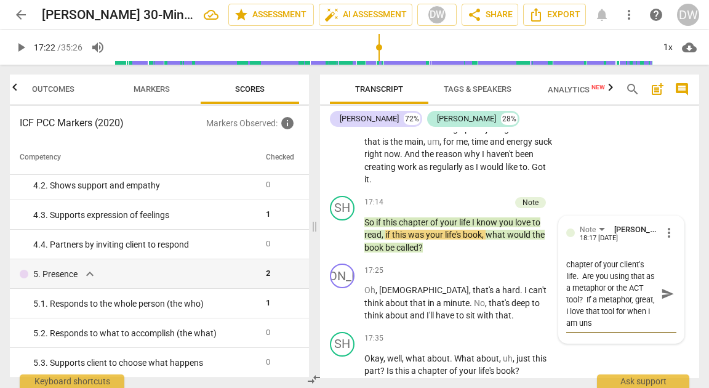
scroll to position [23, 0]
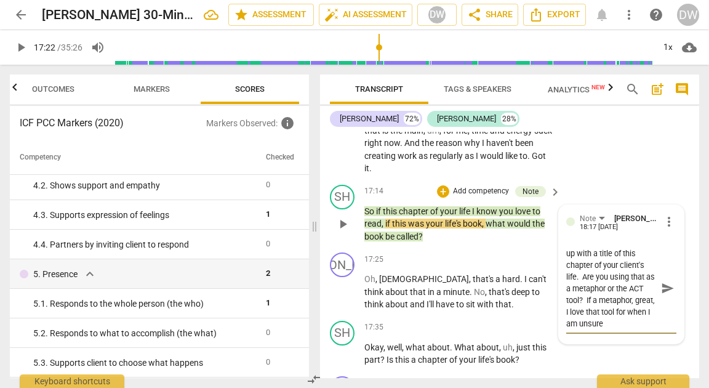
drag, startPoint x: 637, startPoint y: 361, endPoint x: 637, endPoint y: 373, distance: 11.7
click at [637, 329] on textarea "I love the idea of coming up with a title of this chapter of your client's life…" at bounding box center [612, 289] width 91 height 82
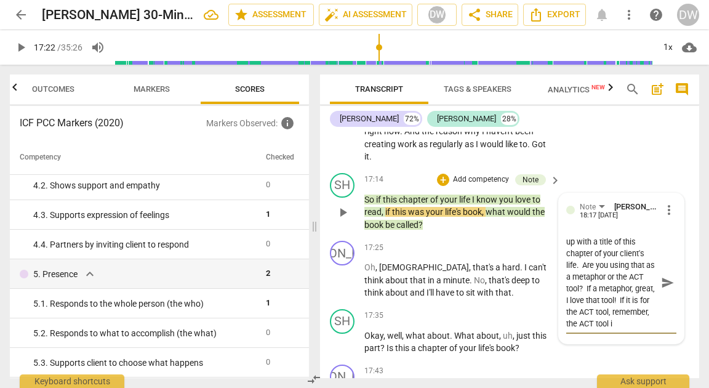
scroll to position [0, 0]
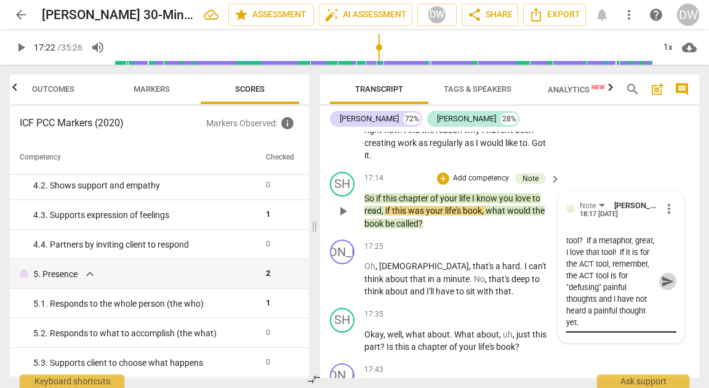
click at [668, 288] on span "send" at bounding box center [668, 282] width 14 height 14
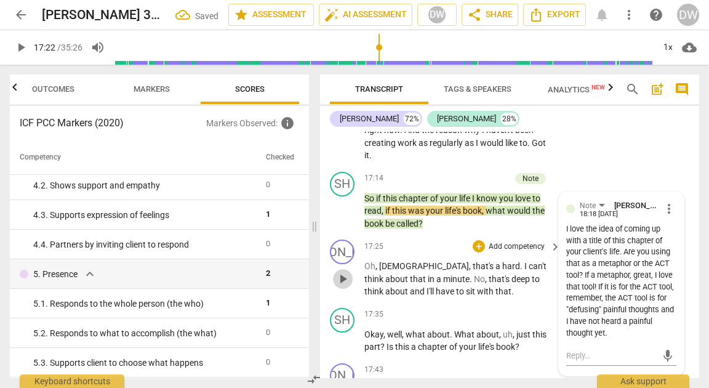
click at [342, 286] on span "play_arrow" at bounding box center [343, 279] width 15 height 15
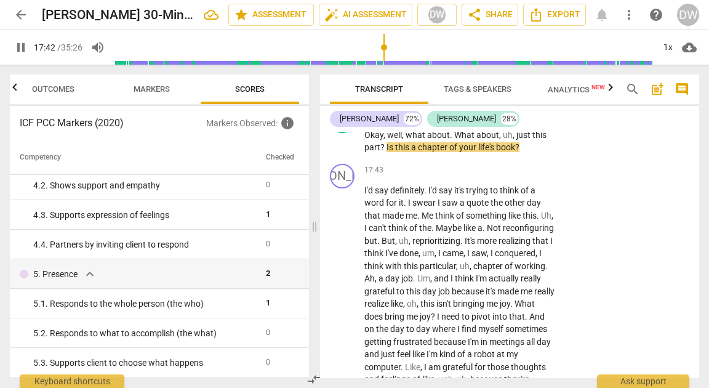
scroll to position [5242, 0]
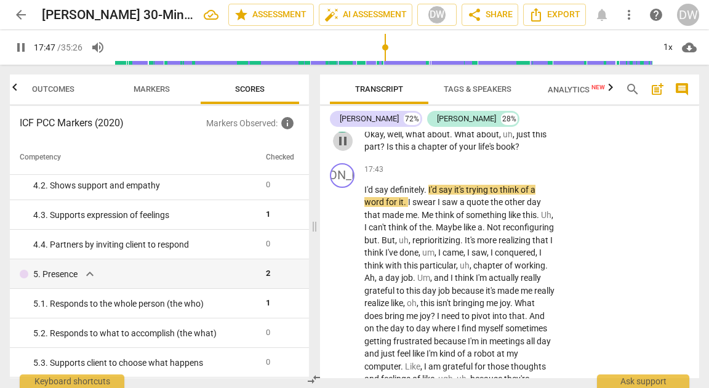
click at [338, 148] on span "pause" at bounding box center [343, 141] width 15 height 15
click at [476, 121] on div "+" at bounding box center [479, 114] width 12 height 12
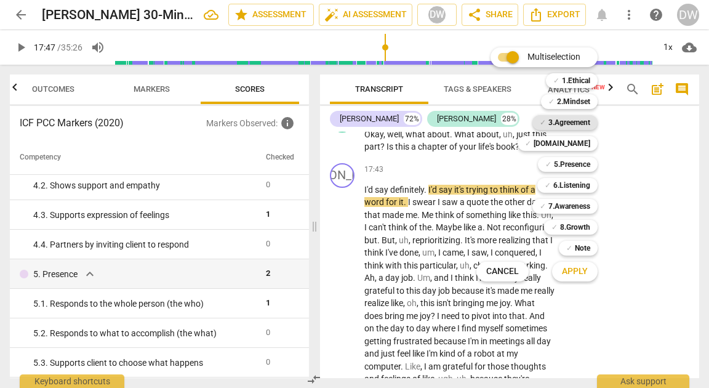
click at [576, 125] on b "3.Agreement" at bounding box center [570, 122] width 42 height 15
click at [573, 269] on span "Apply" at bounding box center [575, 271] width 26 height 12
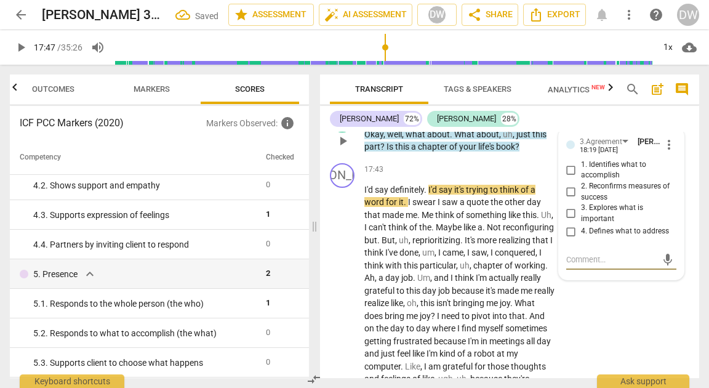
click at [568, 221] on input "3. Explores what is important" at bounding box center [572, 213] width 20 height 15
click at [608, 265] on textarea at bounding box center [612, 260] width 91 height 12
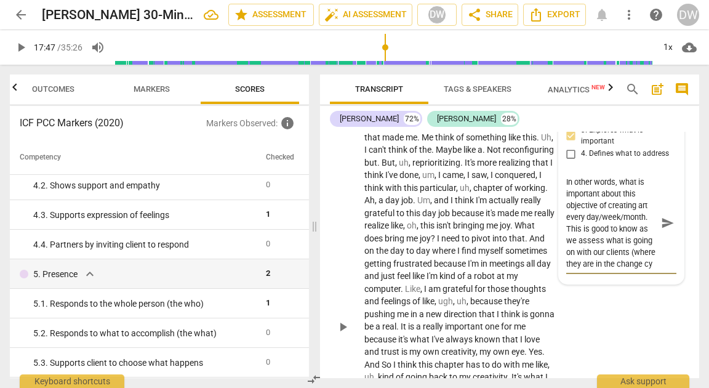
scroll to position [69, 0]
click at [668, 230] on span "send" at bounding box center [668, 223] width 14 height 14
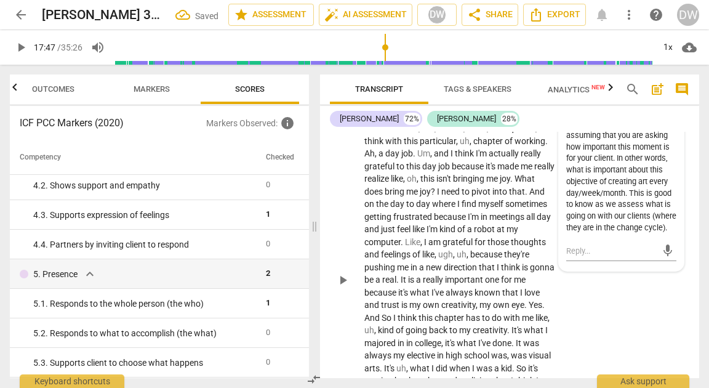
scroll to position [5369, 0]
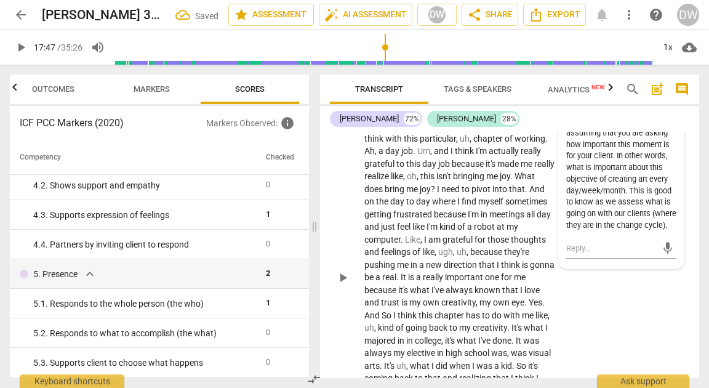
click at [349, 285] on span "play_arrow" at bounding box center [343, 277] width 15 height 15
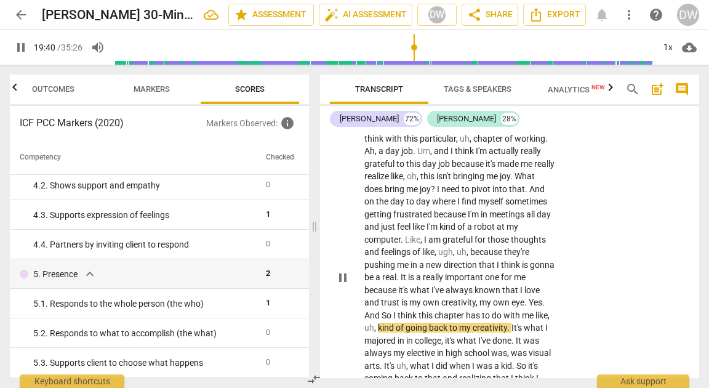
scroll to position [5623, 0]
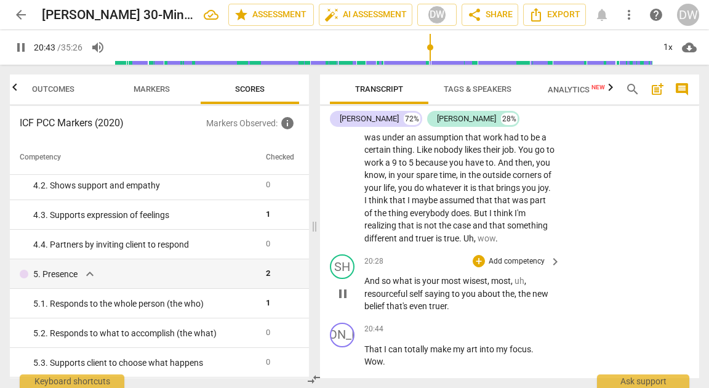
click at [349, 301] on span "pause" at bounding box center [343, 293] width 15 height 15
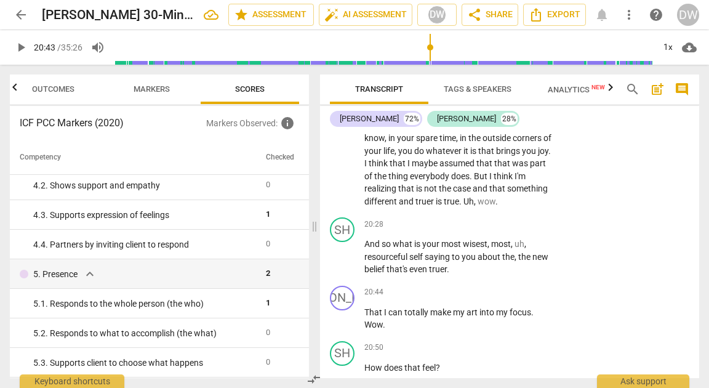
scroll to position [5658, 0]
click at [479, 232] on div "+" at bounding box center [479, 225] width 12 height 12
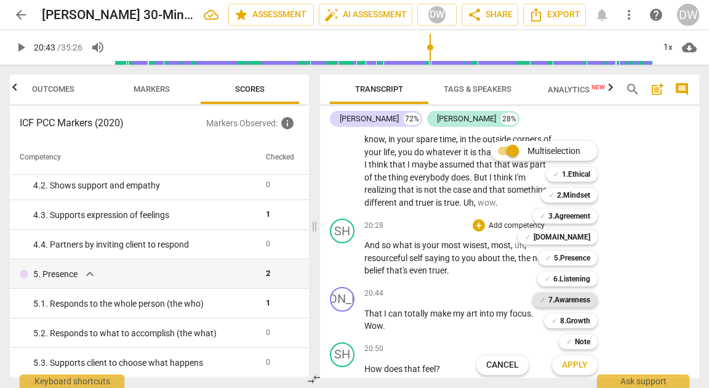
click at [572, 297] on b "7.Awareness" at bounding box center [570, 300] width 42 height 15
drag, startPoint x: 572, startPoint y: 362, endPoint x: 572, endPoint y: 355, distance: 7.4
click at [572, 362] on span "Apply" at bounding box center [575, 365] width 26 height 12
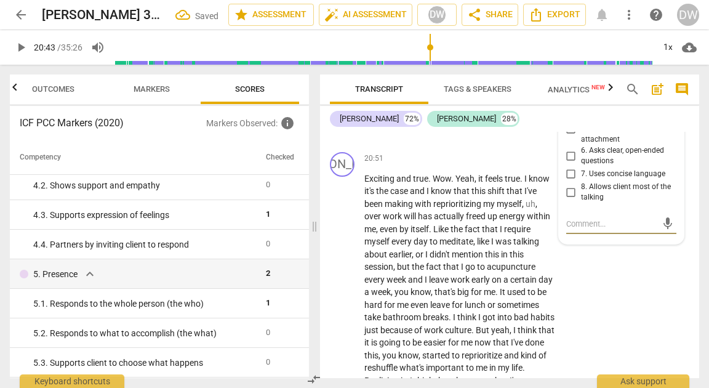
scroll to position [5885, 0]
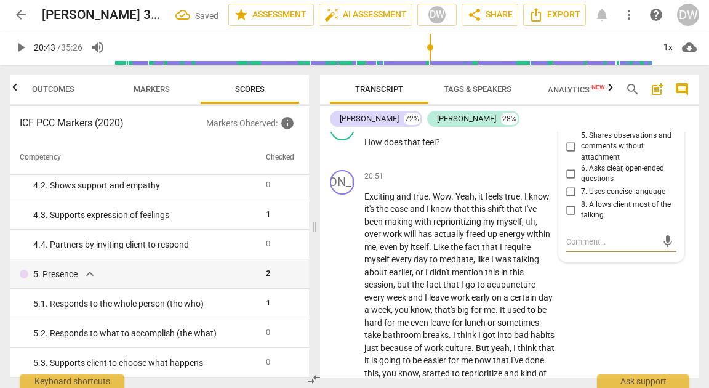
click at [568, 84] on input "2. Asks to help exploring beyond themself" at bounding box center [572, 76] width 20 height 15
click at [568, 105] on input "3. Asks to help exploring beyond situation" at bounding box center [572, 98] width 20 height 15
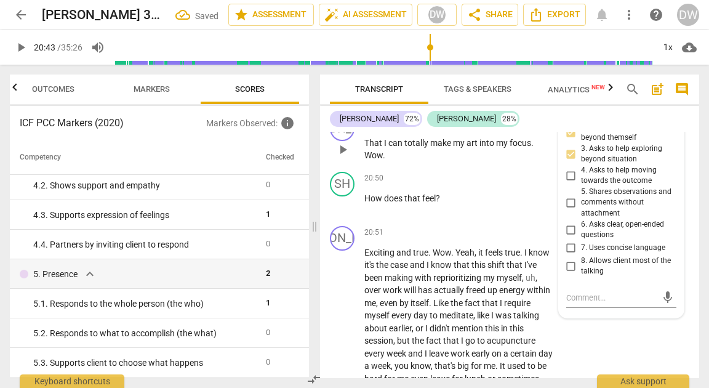
click at [349, 157] on span "play_arrow" at bounding box center [343, 149] width 15 height 15
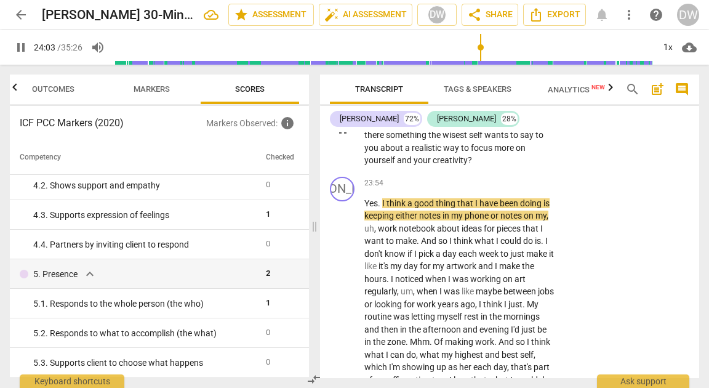
scroll to position [6632, 0]
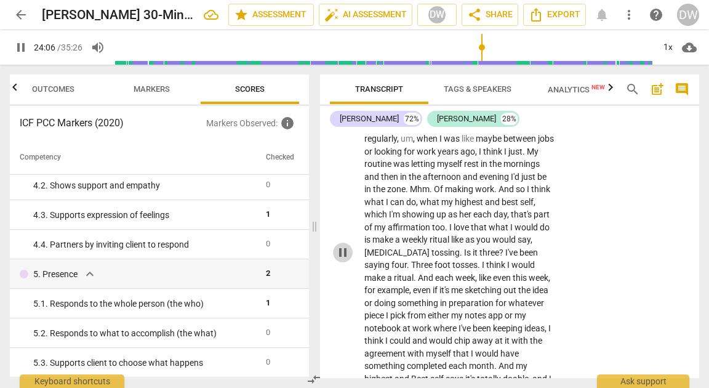
click at [340, 260] on span "pause" at bounding box center [343, 252] width 15 height 15
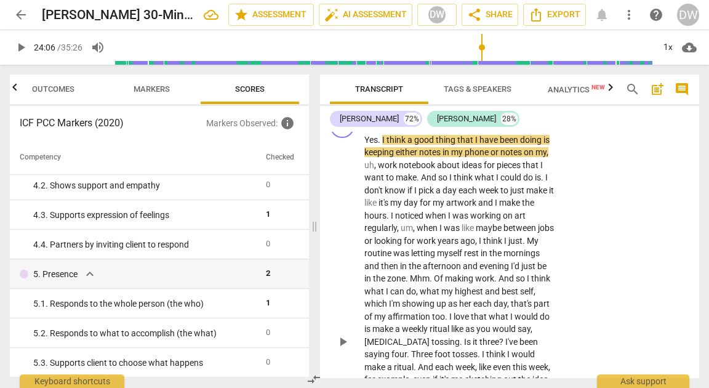
scroll to position [6692, 0]
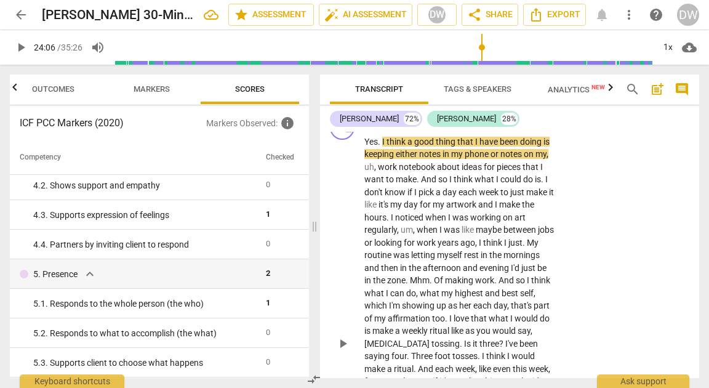
click at [479, 128] on div "+" at bounding box center [479, 122] width 12 height 12
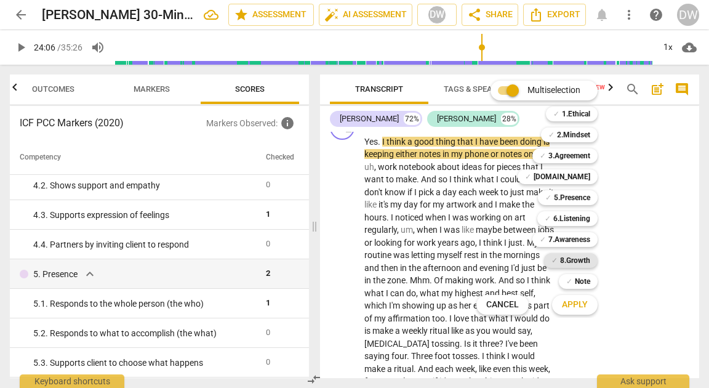
click at [559, 262] on div "✓ 8.Growth" at bounding box center [571, 260] width 54 height 15
click at [559, 246] on b "7.Awareness" at bounding box center [570, 239] width 42 height 15
click at [570, 302] on span "Apply" at bounding box center [575, 305] width 26 height 12
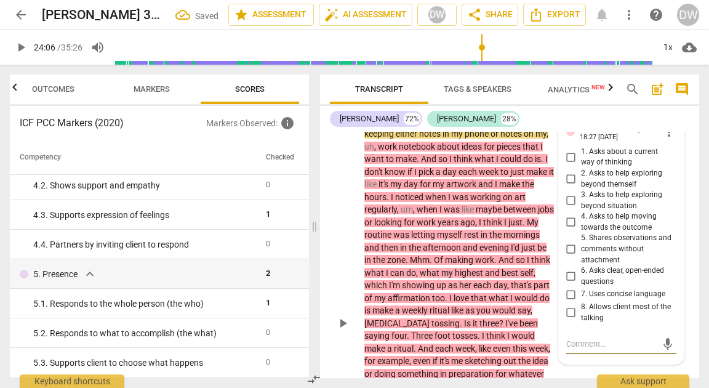
scroll to position [6700, 0]
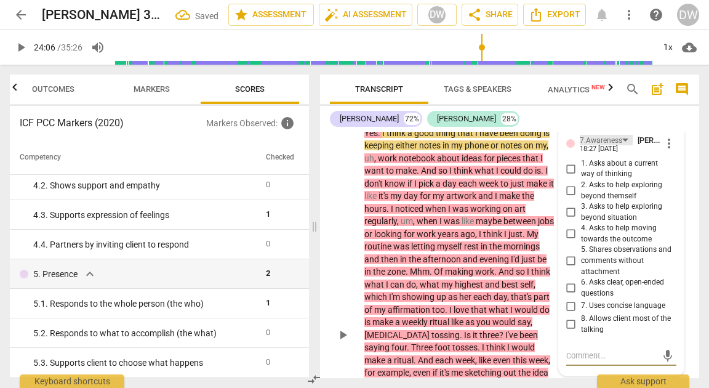
click at [594, 147] on div "7.Awareness" at bounding box center [601, 141] width 42 height 12
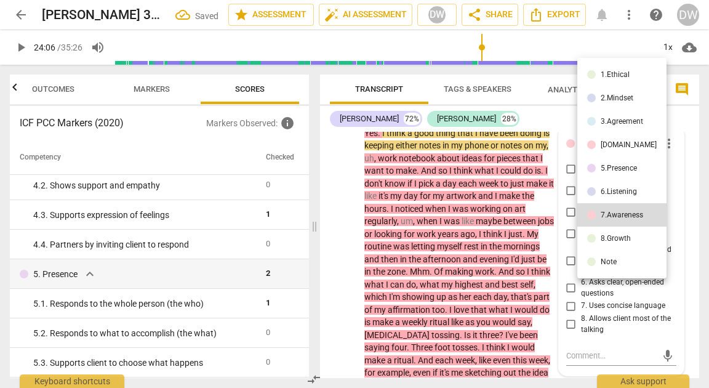
click at [597, 171] on li "5.Presence" at bounding box center [622, 167] width 89 height 23
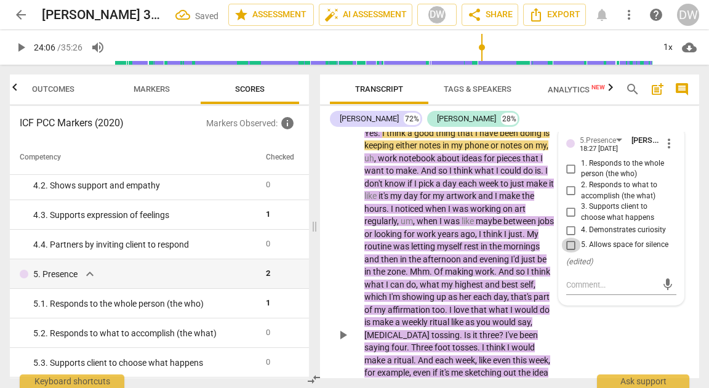
click at [568, 252] on input "5. Allows space for silence" at bounding box center [572, 245] width 20 height 15
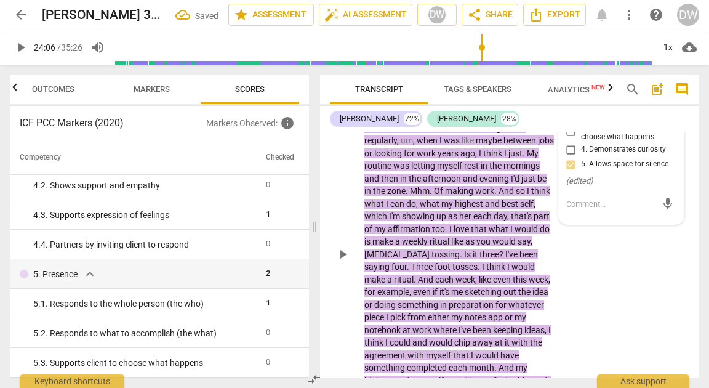
scroll to position [6782, 0]
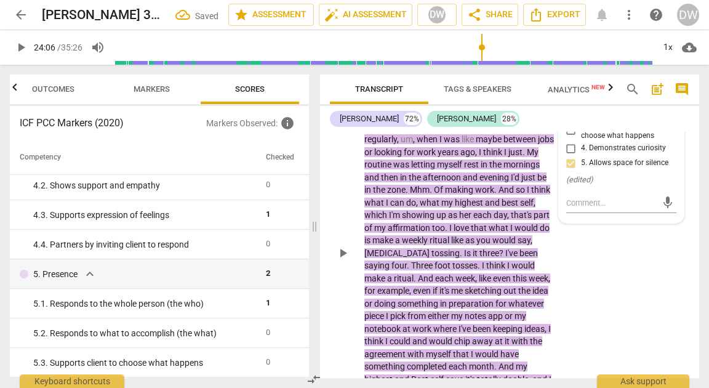
click at [339, 261] on span "play_arrow" at bounding box center [343, 253] width 15 height 15
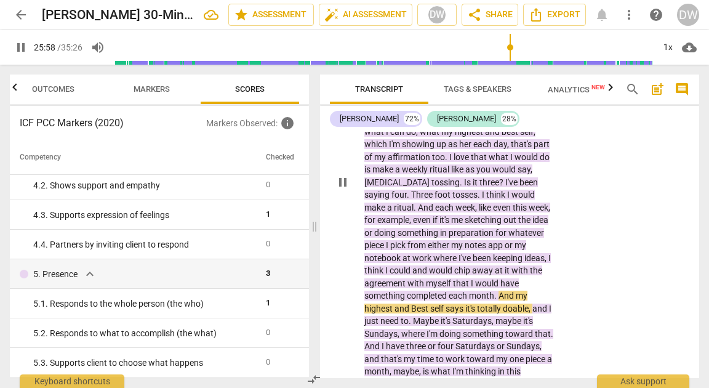
scroll to position [7100, 0]
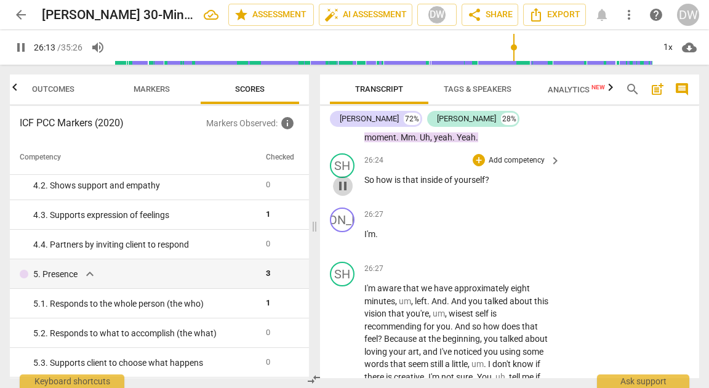
click at [348, 193] on span "pause" at bounding box center [343, 186] width 15 height 15
click at [476, 166] on div "+" at bounding box center [479, 160] width 12 height 12
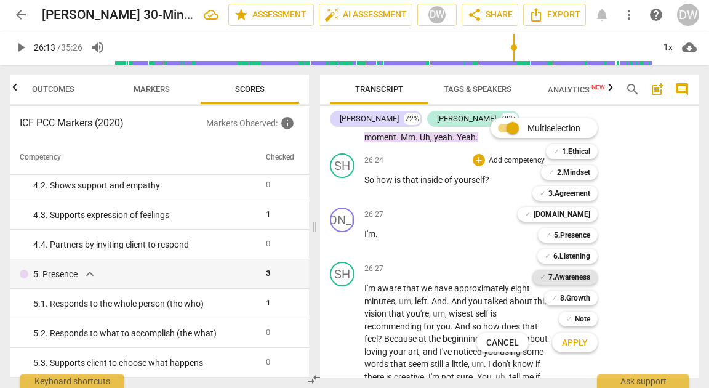
click at [562, 277] on b "7.Awareness" at bounding box center [570, 277] width 42 height 15
click at [572, 337] on span "Apply" at bounding box center [575, 343] width 26 height 12
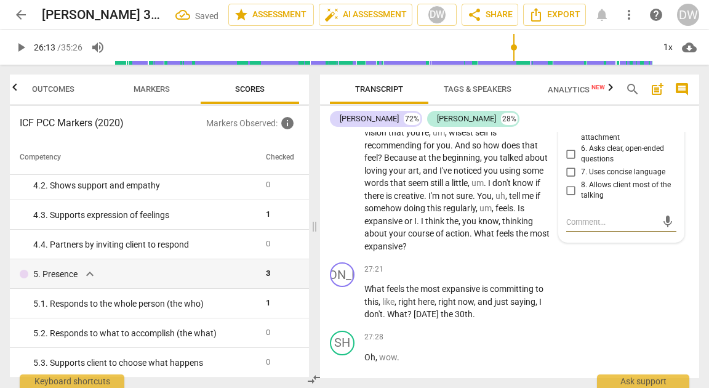
scroll to position [7279, 0]
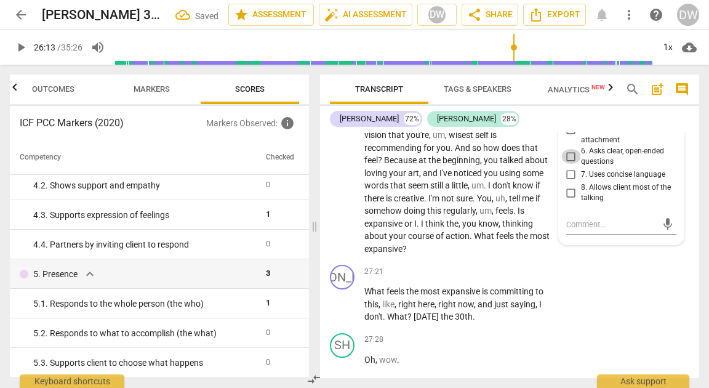
click at [567, 164] on input "6. Asks clear, open-ended questions" at bounding box center [572, 156] width 20 height 15
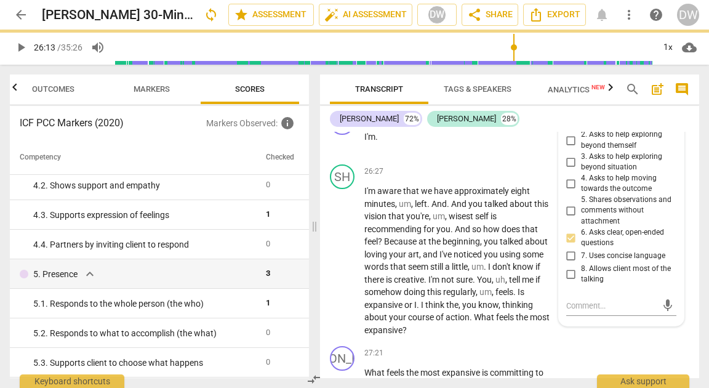
scroll to position [7194, 0]
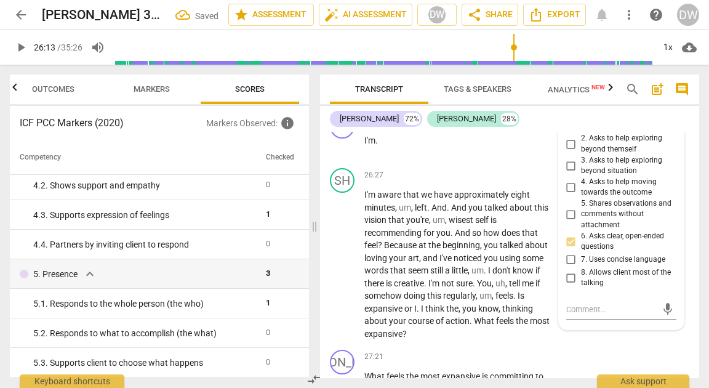
click at [462, 73] on p "Add competency" at bounding box center [455, 67] width 59 height 11
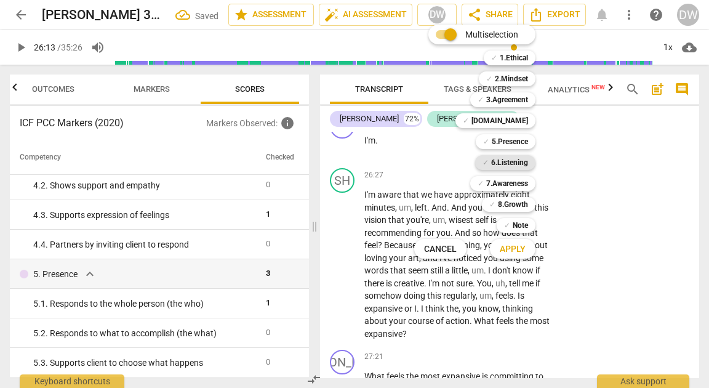
click at [509, 162] on b "6.Listening" at bounding box center [509, 162] width 37 height 15
click at [515, 254] on span "Apply" at bounding box center [513, 249] width 26 height 12
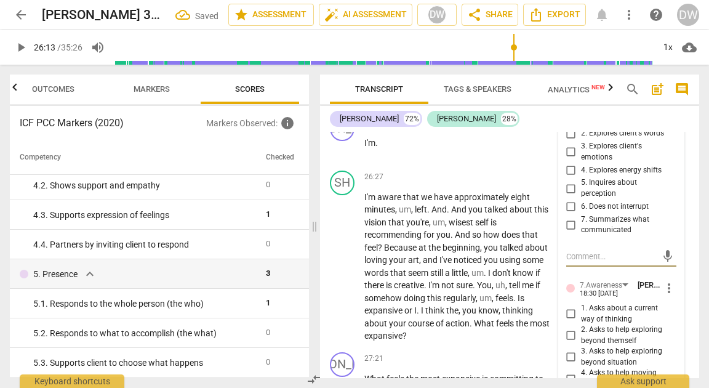
click at [572, 160] on input "3. Explores client's emotions" at bounding box center [572, 152] width 20 height 15
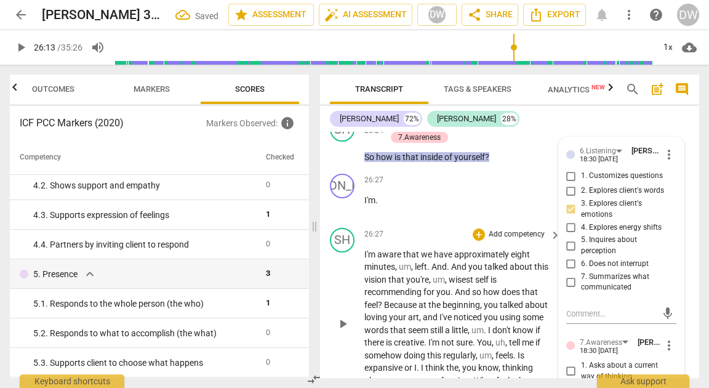
scroll to position [7136, 0]
click at [341, 158] on span "play_arrow" at bounding box center [343, 150] width 15 height 15
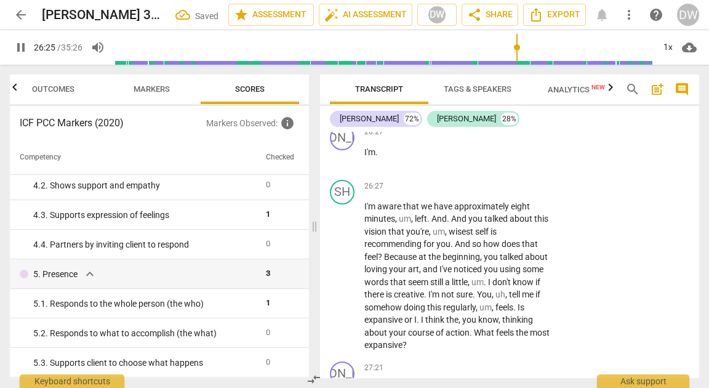
scroll to position [7203, 0]
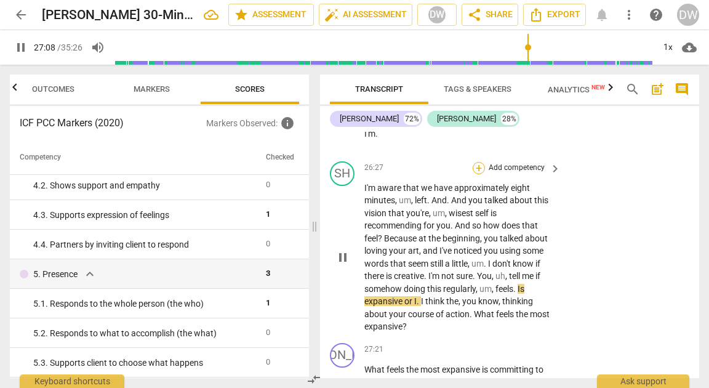
click at [480, 174] on div "+" at bounding box center [479, 168] width 12 height 12
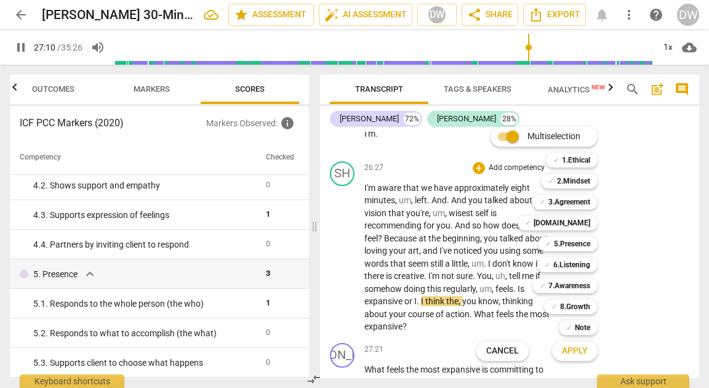
click at [329, 328] on div at bounding box center [354, 194] width 709 height 388
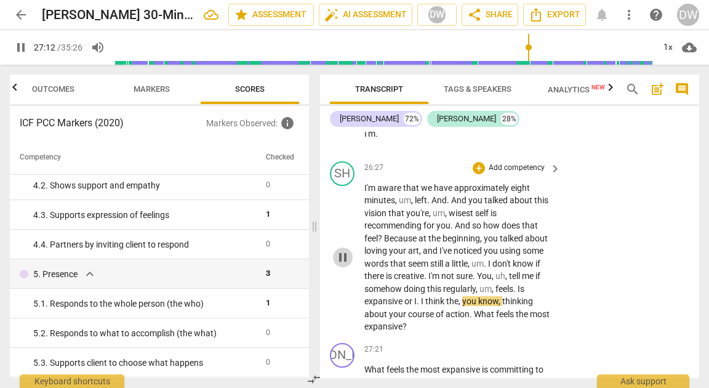
click at [345, 265] on span "pause" at bounding box center [343, 257] width 15 height 15
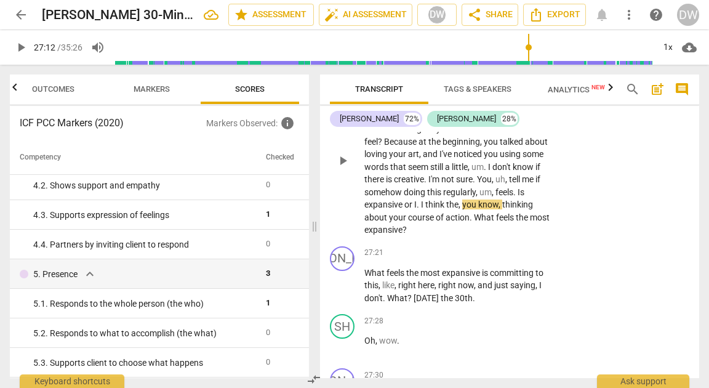
scroll to position [7301, 0]
click at [477, 76] on div "+" at bounding box center [479, 70] width 12 height 12
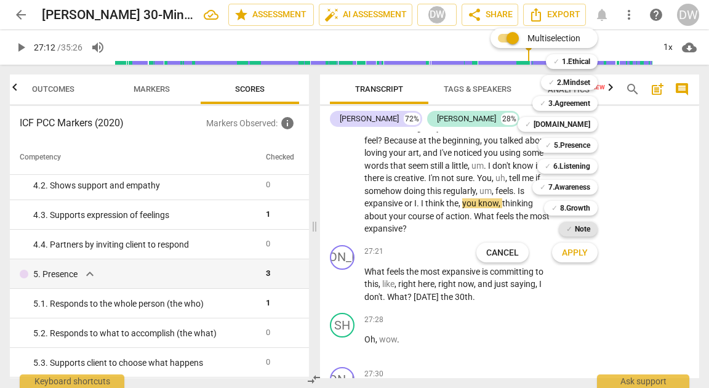
click at [568, 230] on span "✓" at bounding box center [570, 229] width 6 height 15
click at [570, 250] on span "Apply" at bounding box center [575, 253] width 26 height 12
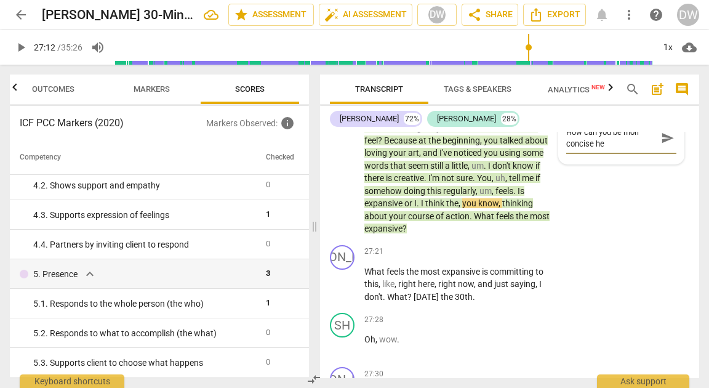
scroll to position [0, 0]
click at [664, 150] on span "send" at bounding box center [668, 144] width 14 height 14
click at [351, 167] on span "play_arrow" at bounding box center [343, 159] width 20 height 15
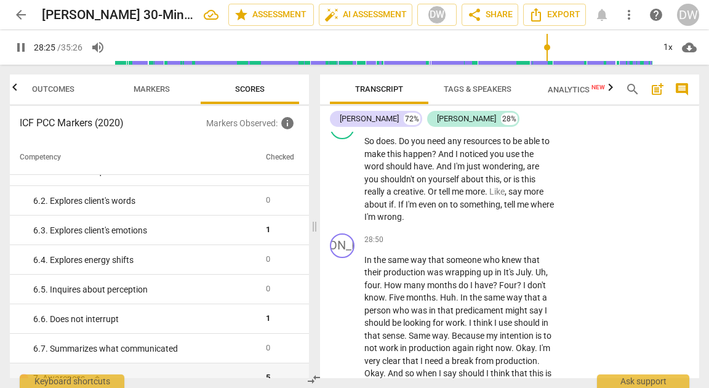
scroll to position [7790, 0]
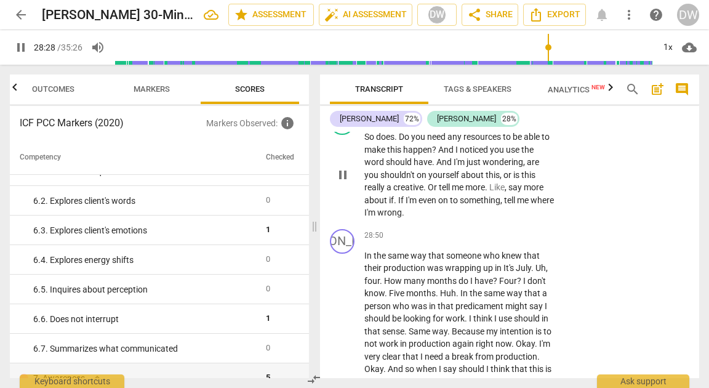
click at [344, 182] on span "pause" at bounding box center [343, 175] width 15 height 15
click at [478, 123] on div "+" at bounding box center [479, 117] width 12 height 12
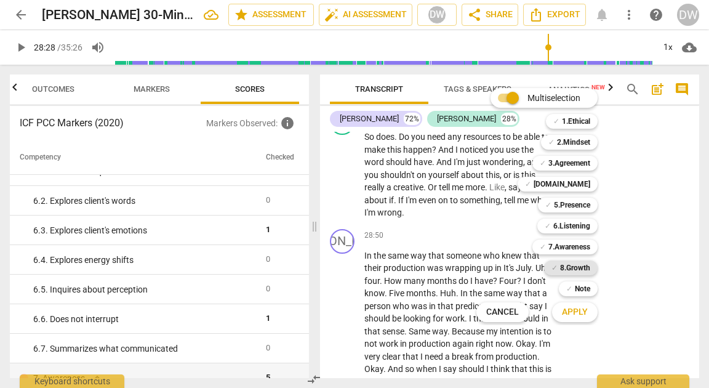
click at [567, 270] on b "8.Growth" at bounding box center [575, 268] width 30 height 15
click at [578, 313] on span "Apply" at bounding box center [575, 312] width 26 height 12
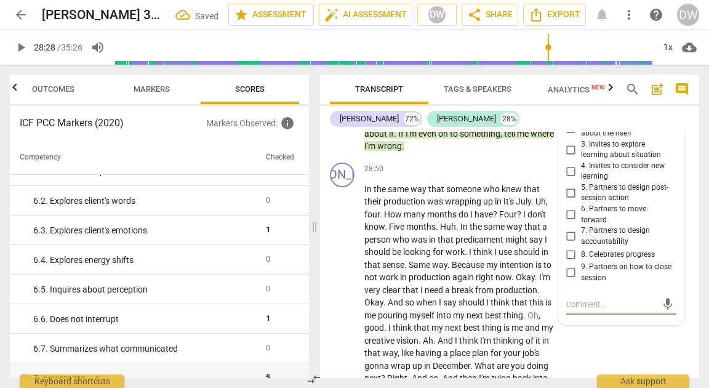
scroll to position [7856, 0]
click at [568, 223] on input "6. Partners to move forward" at bounding box center [572, 215] width 20 height 15
click at [342, 116] on span "play_arrow" at bounding box center [343, 109] width 15 height 15
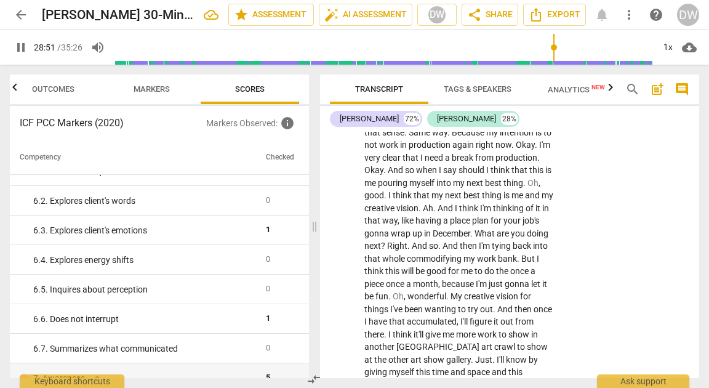
scroll to position [7984, 0]
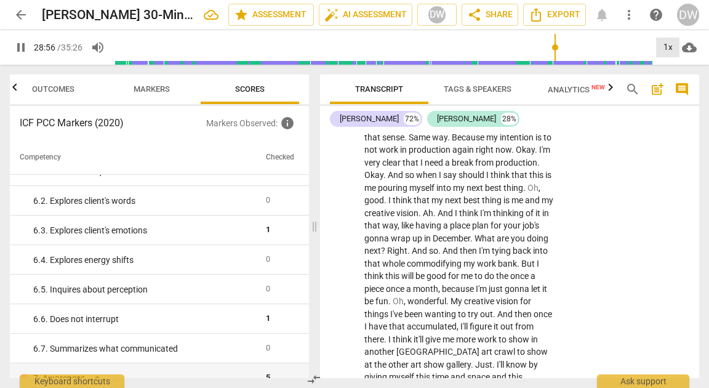
click at [664, 44] on div "1x" at bounding box center [667, 48] width 23 height 20
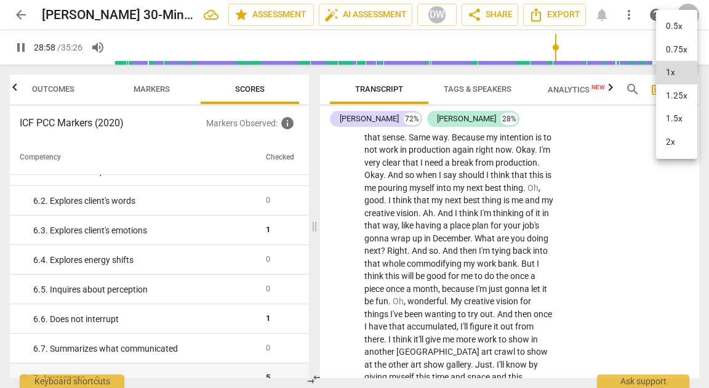
click at [668, 100] on li "1.25x" at bounding box center [676, 95] width 41 height 23
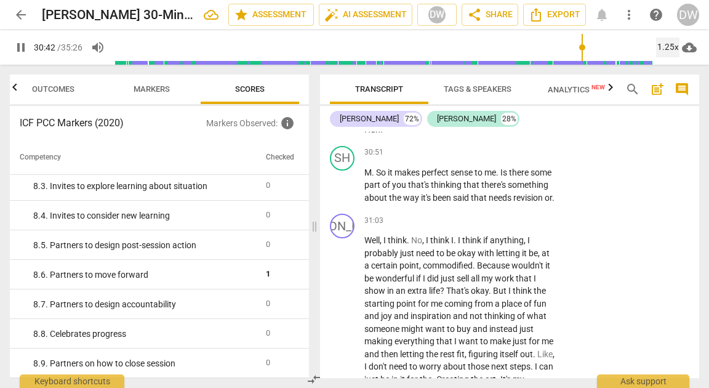
scroll to position [8331, 0]
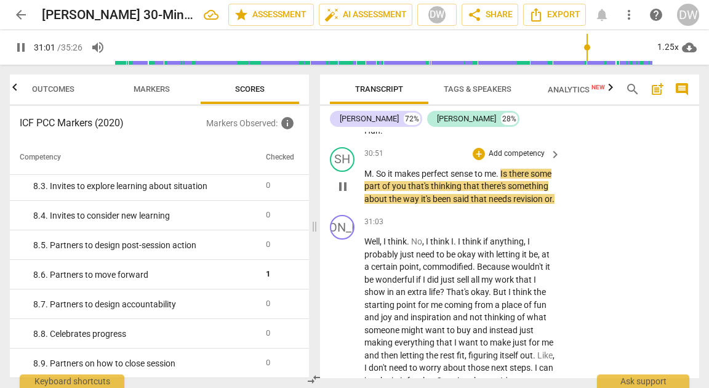
click at [344, 194] on span "pause" at bounding box center [343, 186] width 15 height 15
click at [481, 160] on div "+" at bounding box center [479, 154] width 12 height 12
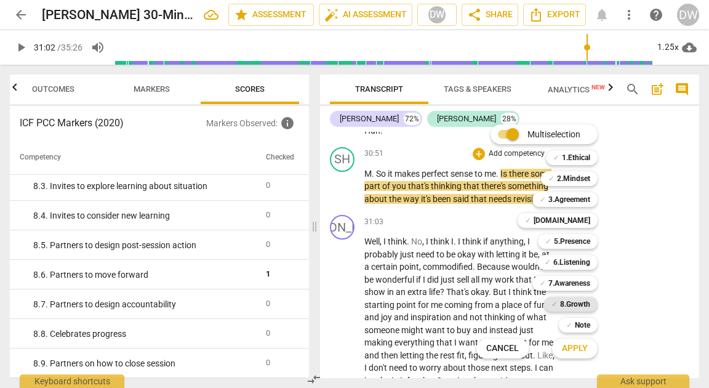
click at [567, 301] on b "8.Growth" at bounding box center [575, 304] width 30 height 15
click at [578, 353] on span "Apply" at bounding box center [575, 348] width 26 height 12
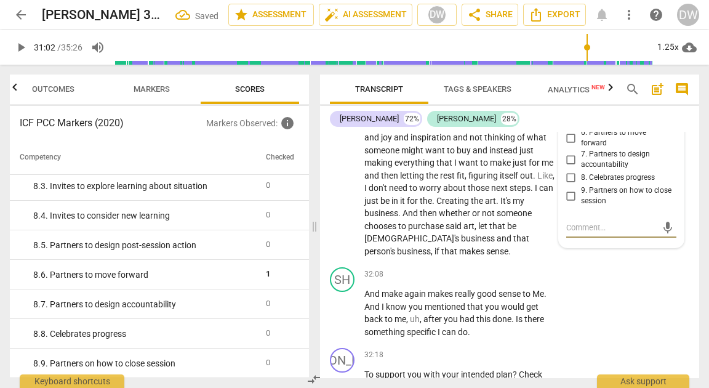
scroll to position [8481, 0]
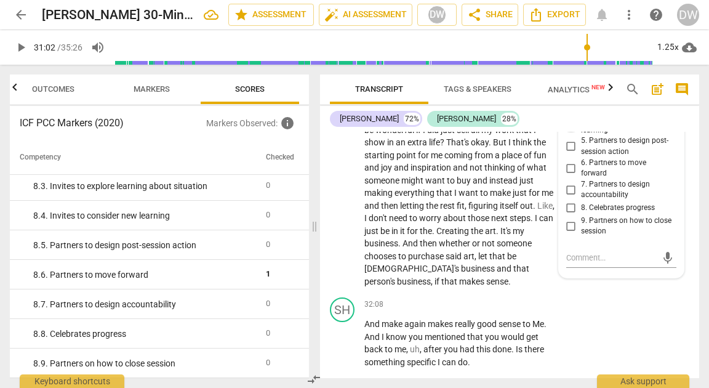
click at [568, 132] on input "4. Invites to consider new learning" at bounding box center [572, 125] width 20 height 15
click at [339, 195] on span "play_arrow" at bounding box center [343, 187] width 15 height 15
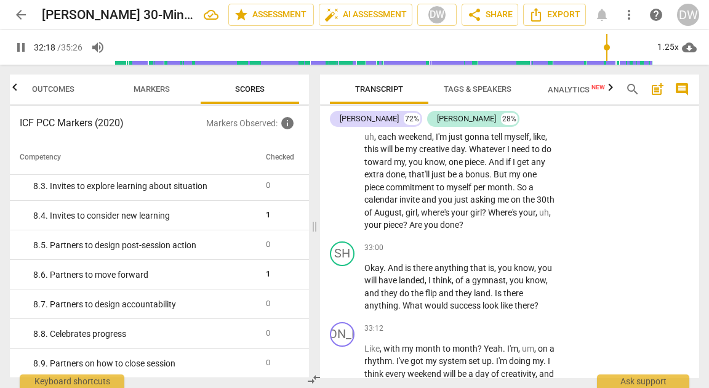
scroll to position [8788, 0]
click at [343, 169] on span "pause" at bounding box center [343, 161] width 15 height 15
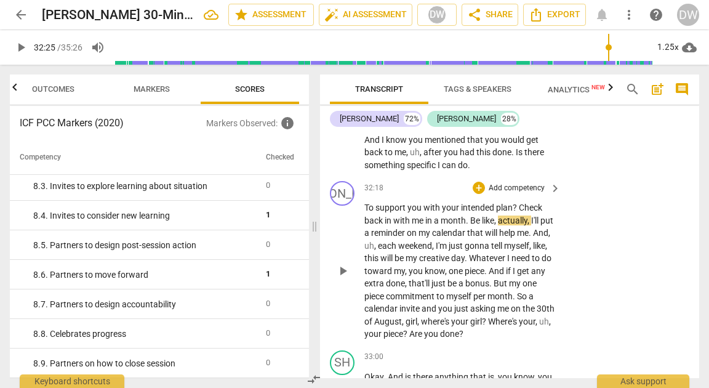
scroll to position [8671, 0]
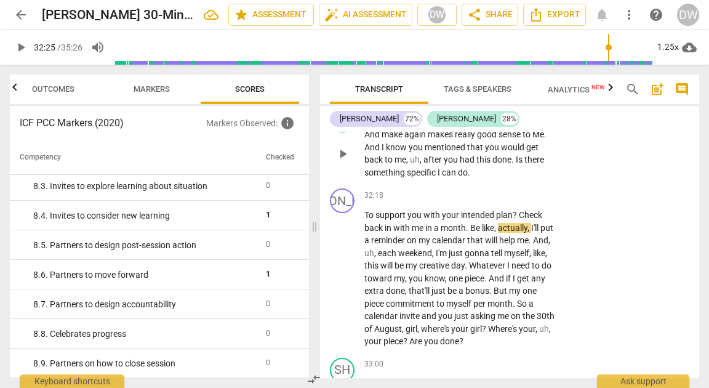
click at [482, 121] on div "+" at bounding box center [479, 114] width 12 height 12
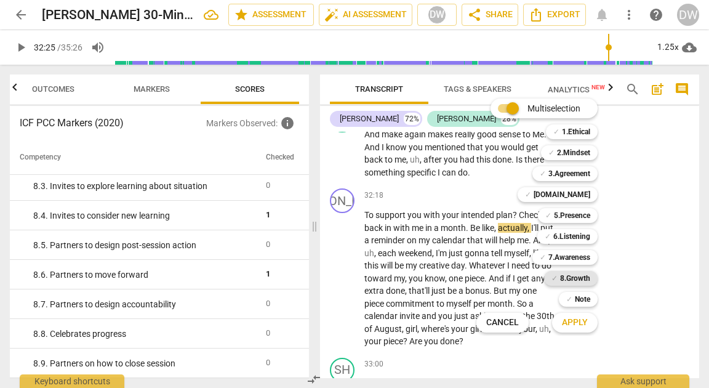
click at [589, 272] on b "8.Growth" at bounding box center [575, 278] width 30 height 15
click at [576, 325] on span "Apply" at bounding box center [575, 323] width 26 height 12
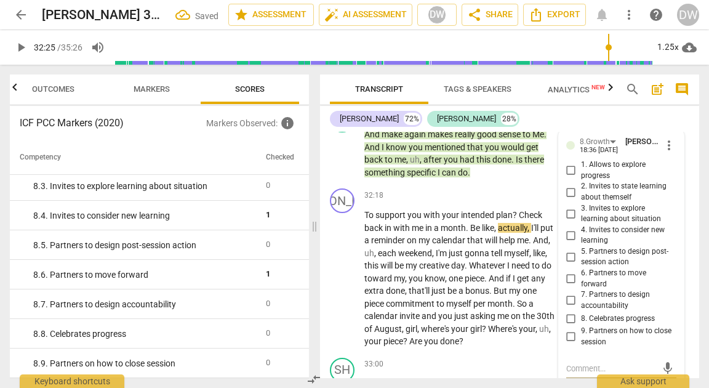
scroll to position [8884, 0]
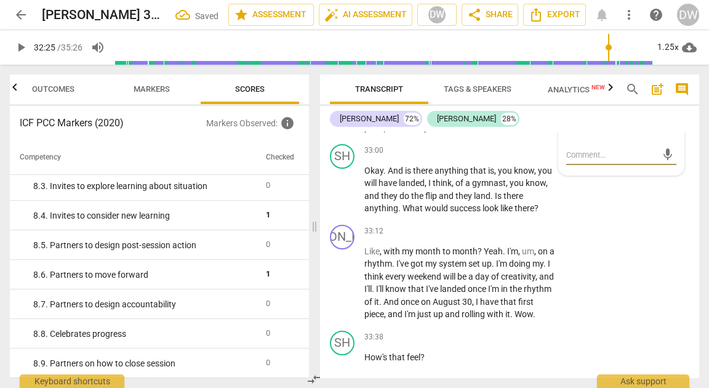
click at [573, 94] on input "7. Partners to design accountability" at bounding box center [572, 86] width 20 height 15
click at [340, 197] on span "play_arrow" at bounding box center [343, 189] width 15 height 15
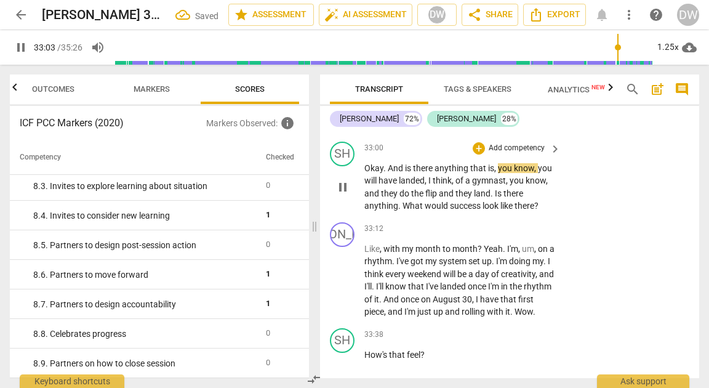
scroll to position [8886, 0]
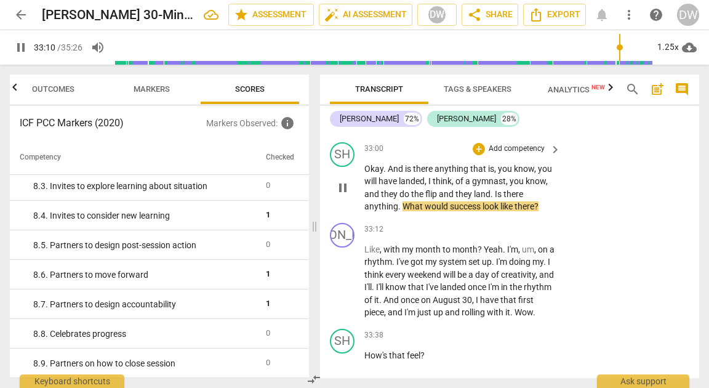
click at [341, 195] on span "pause" at bounding box center [343, 187] width 15 height 15
click at [482, 155] on div "+" at bounding box center [479, 149] width 12 height 12
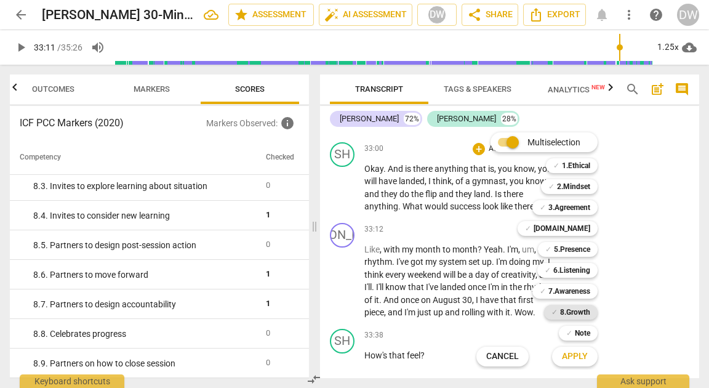
click at [577, 314] on b "8.Growth" at bounding box center [575, 312] width 30 height 15
click at [579, 362] on span "Apply" at bounding box center [575, 356] width 26 height 12
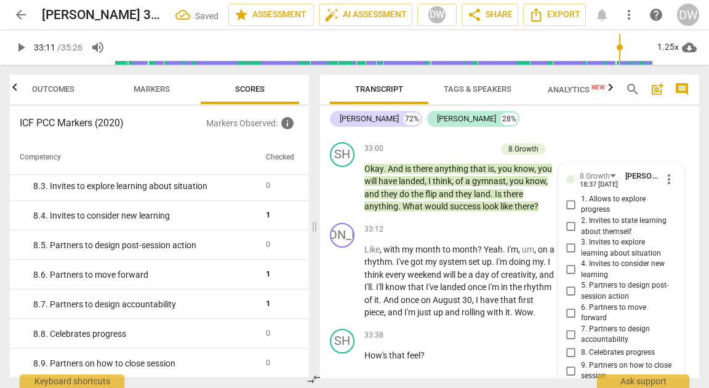
scroll to position [9134, 0]
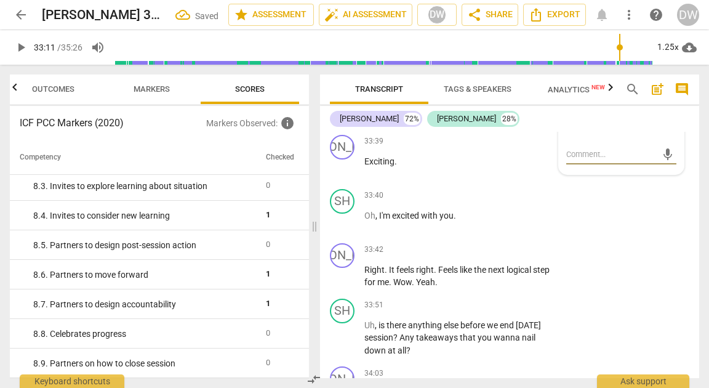
click at [567, 50] on input "5. Partners to design post-session action" at bounding box center [572, 43] width 20 height 15
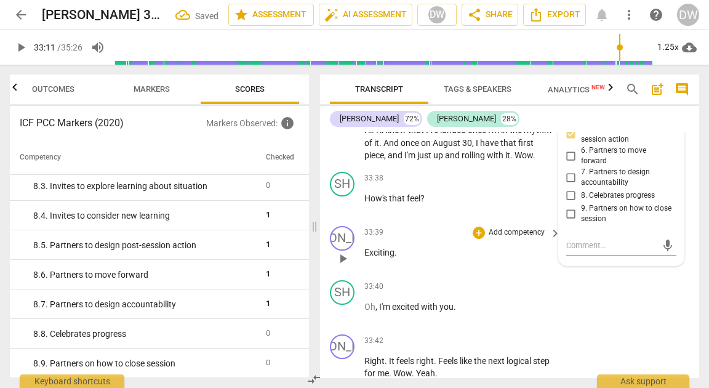
scroll to position [9042, 0]
click at [342, 132] on span "play_arrow" at bounding box center [343, 125] width 15 height 15
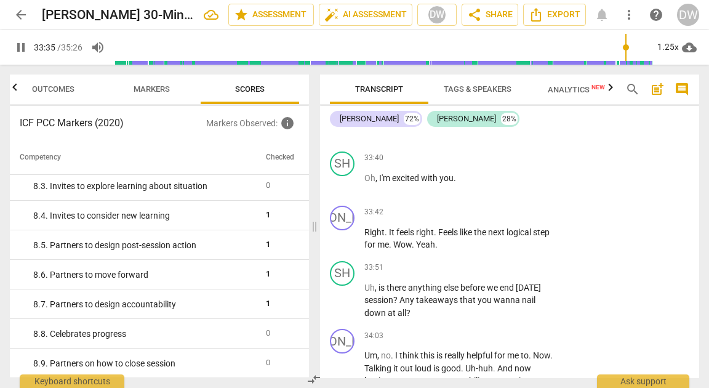
scroll to position [9155, 0]
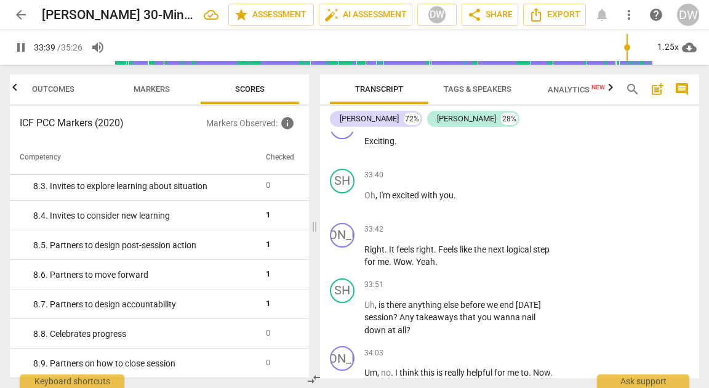
click at [346, 100] on span "pause" at bounding box center [343, 93] width 15 height 15
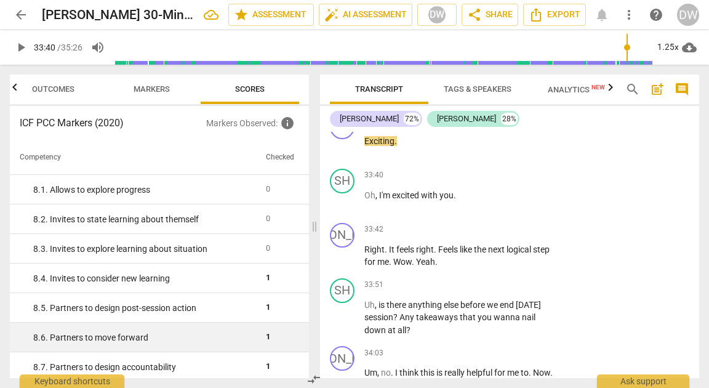
scroll to position [1126, 0]
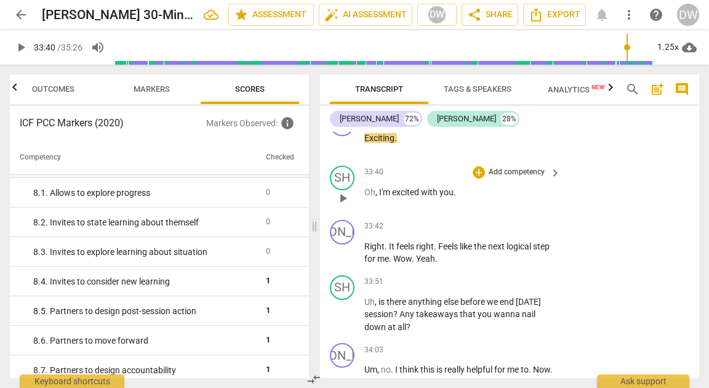
click at [346, 206] on span "play_arrow" at bounding box center [343, 198] width 15 height 15
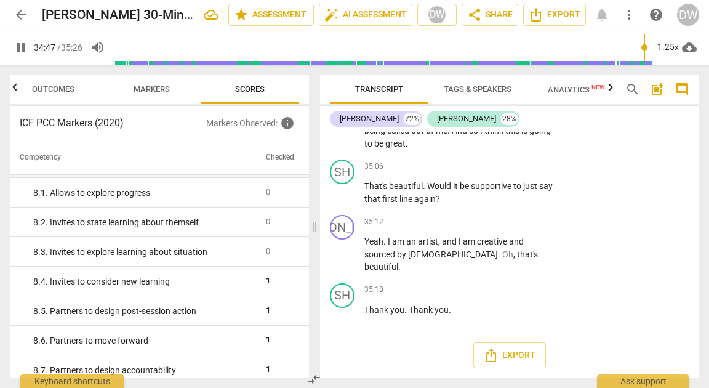
scroll to position [9841, 0]
click at [340, 119] on span "pause" at bounding box center [343, 112] width 15 height 15
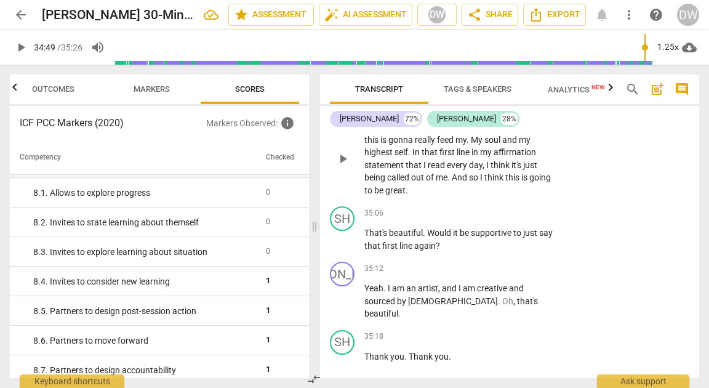
scroll to position [9771, 0]
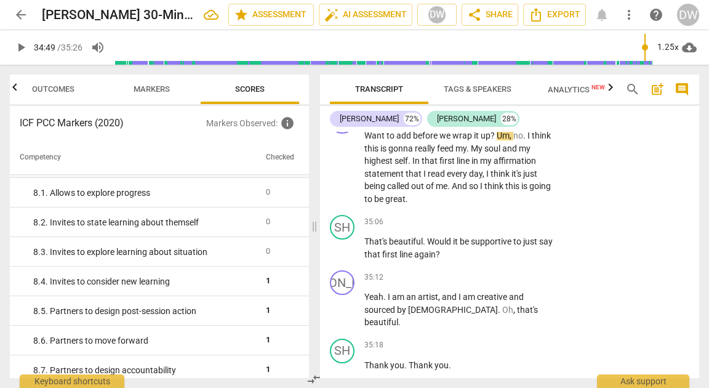
click at [480, 68] on div "+" at bounding box center [479, 61] width 12 height 12
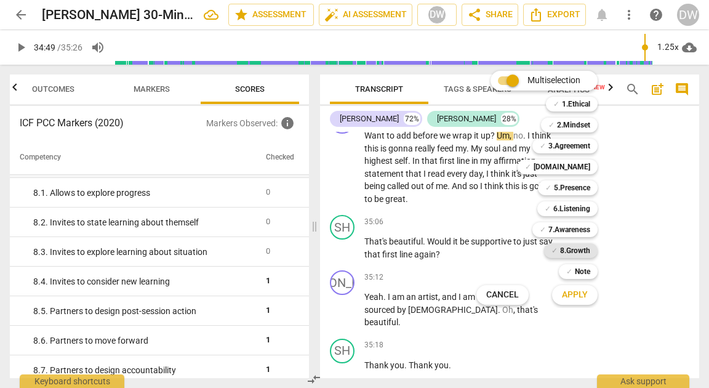
click at [557, 251] on div "✓ 8.Growth" at bounding box center [571, 250] width 54 height 15
click at [572, 299] on span "Apply" at bounding box center [575, 295] width 26 height 12
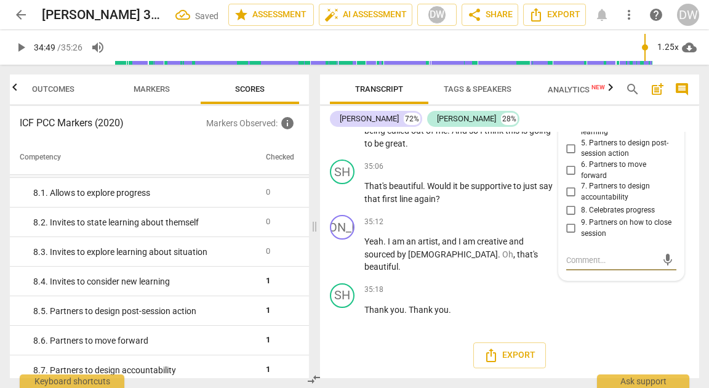
scroll to position [9842, 0]
click at [570, 91] on input "2. Invites to state learning about themself" at bounding box center [572, 83] width 20 height 15
click at [344, 119] on span "play_arrow" at bounding box center [343, 112] width 15 height 15
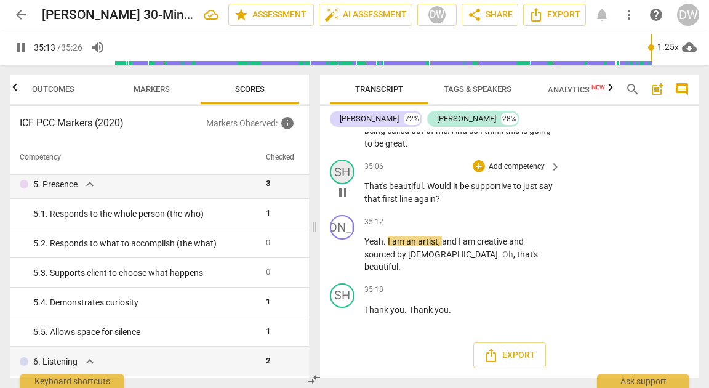
scroll to position [9939, 0]
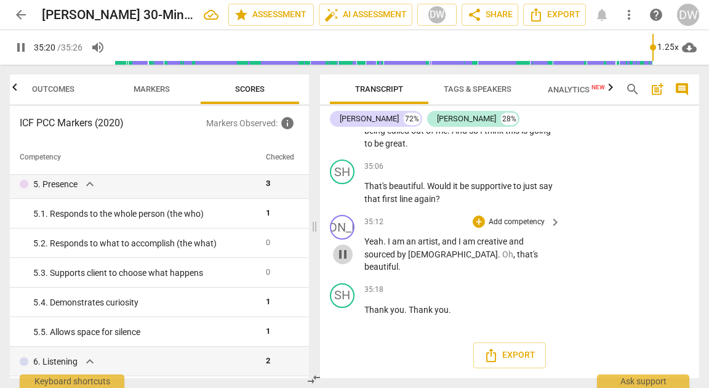
click at [344, 262] on span "pause" at bounding box center [343, 254] width 15 height 15
click at [481, 228] on div "+" at bounding box center [479, 222] width 12 height 12
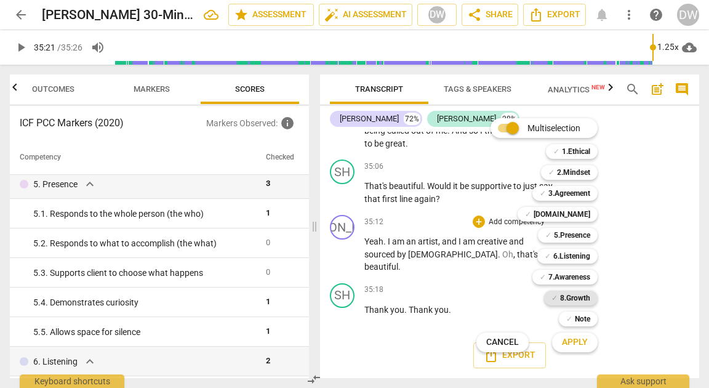
click at [563, 299] on b "8.Growth" at bounding box center [575, 298] width 30 height 15
click at [573, 344] on span "Apply" at bounding box center [575, 342] width 26 height 12
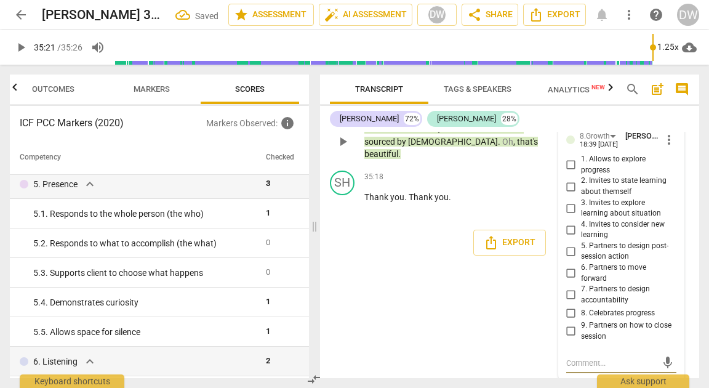
scroll to position [10070, 0]
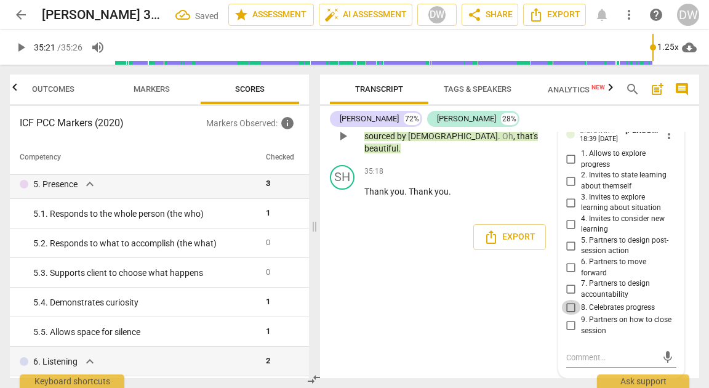
click at [569, 310] on input "8. Celebrates progress" at bounding box center [572, 307] width 20 height 15
click at [454, 292] on div "SH play_arrow pause 00:06 + Add competency keyboard_arrow_right Hi , [PERSON_NA…" at bounding box center [509, 255] width 379 height 246
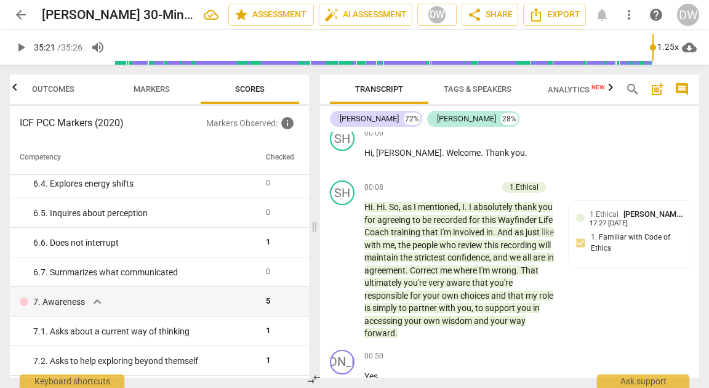
scroll to position [0, 0]
